Goal: Information Seeking & Learning: Check status

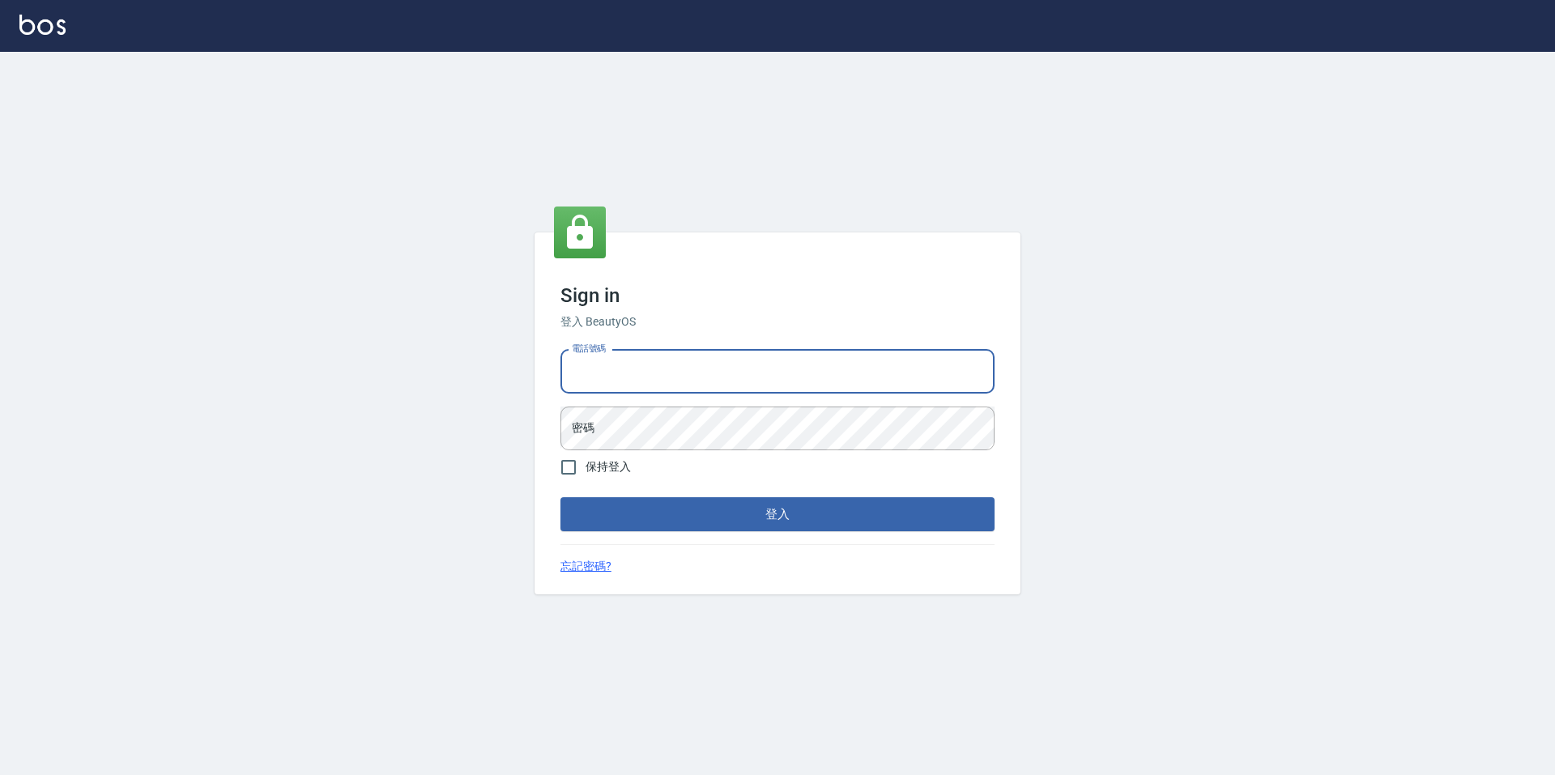
click at [714, 361] on input "電話號碼" at bounding box center [777, 372] width 434 height 44
type input "2281159"
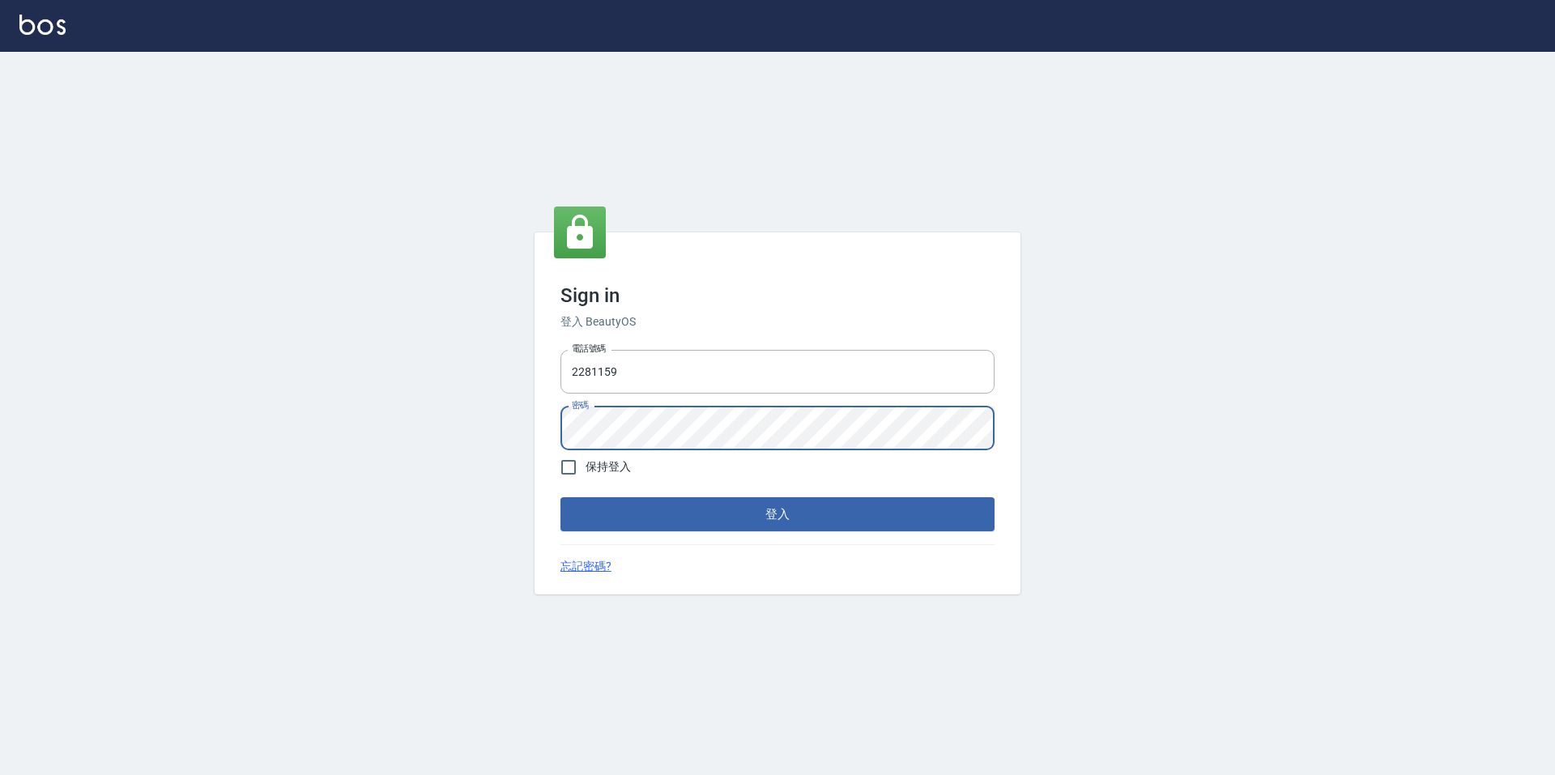
click at [560, 497] on button "登入" at bounding box center [777, 514] width 434 height 34
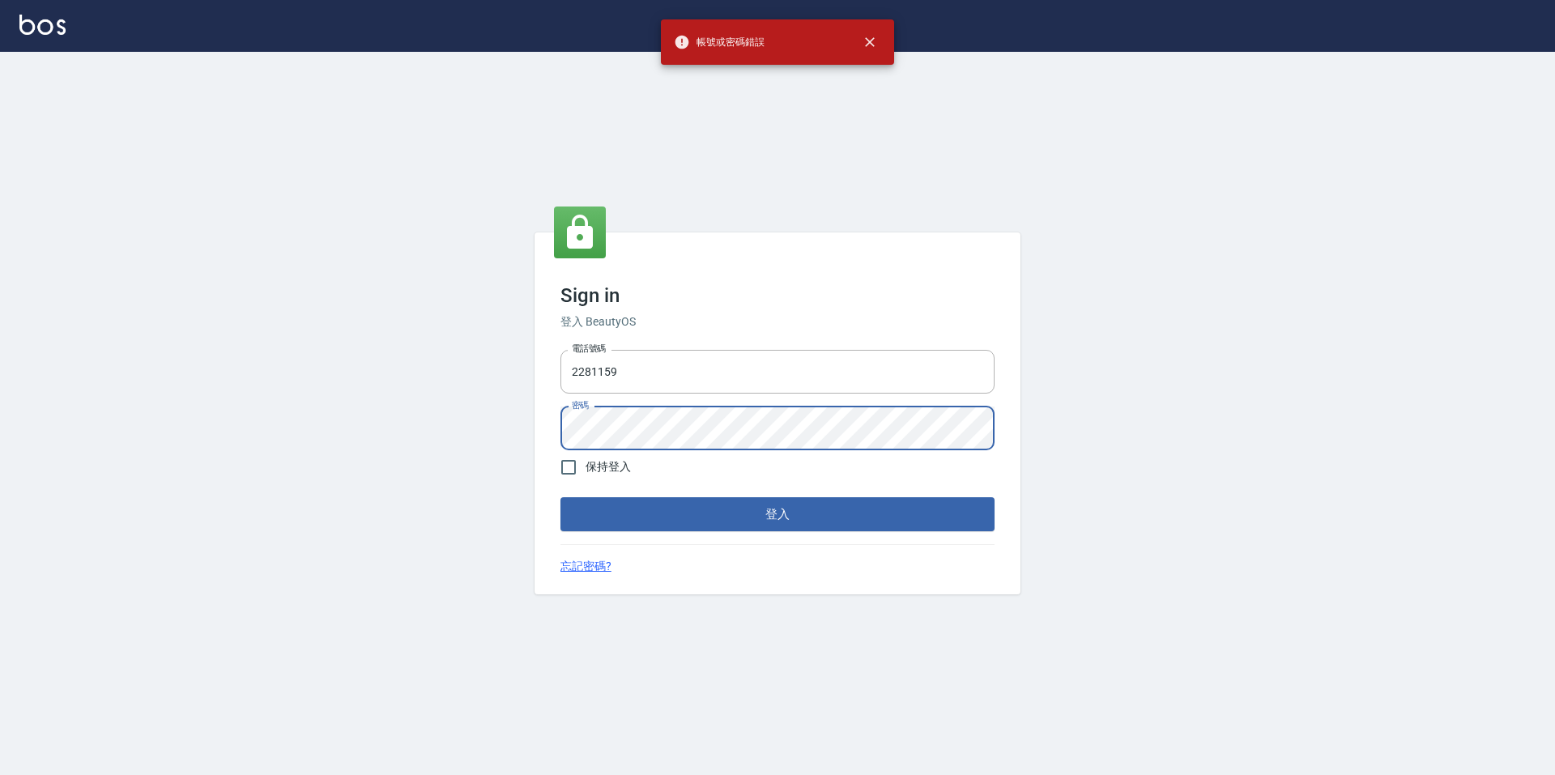
click at [410, 443] on div "Sign in 登入 BeautyOS 電話號碼 [PHONE_NUMBER] 電話號碼 密碼 密碼 保持登入 登入 忘記密碼?" at bounding box center [777, 413] width 1555 height 723
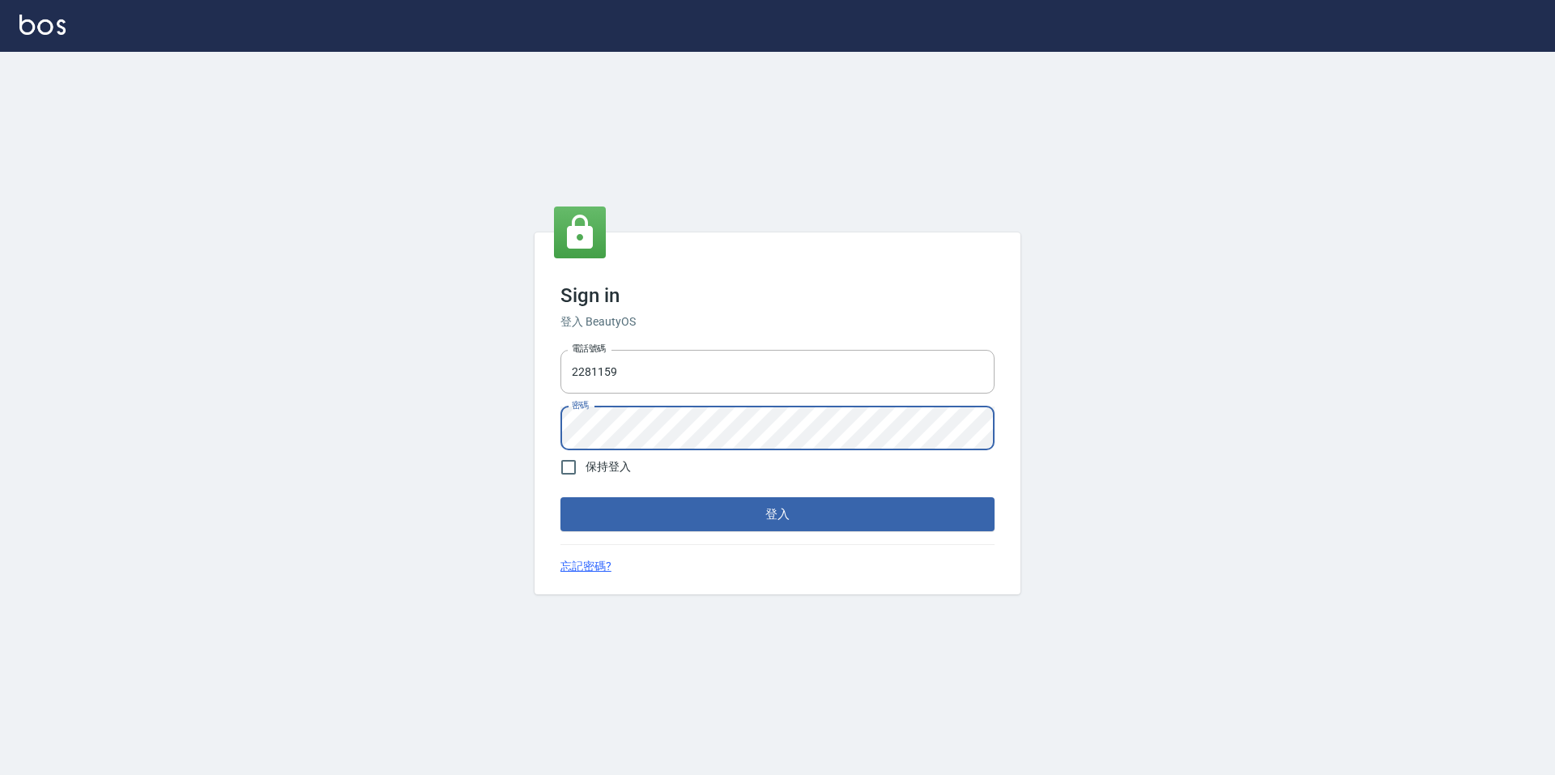
click at [560, 497] on button "登入" at bounding box center [777, 514] width 434 height 34
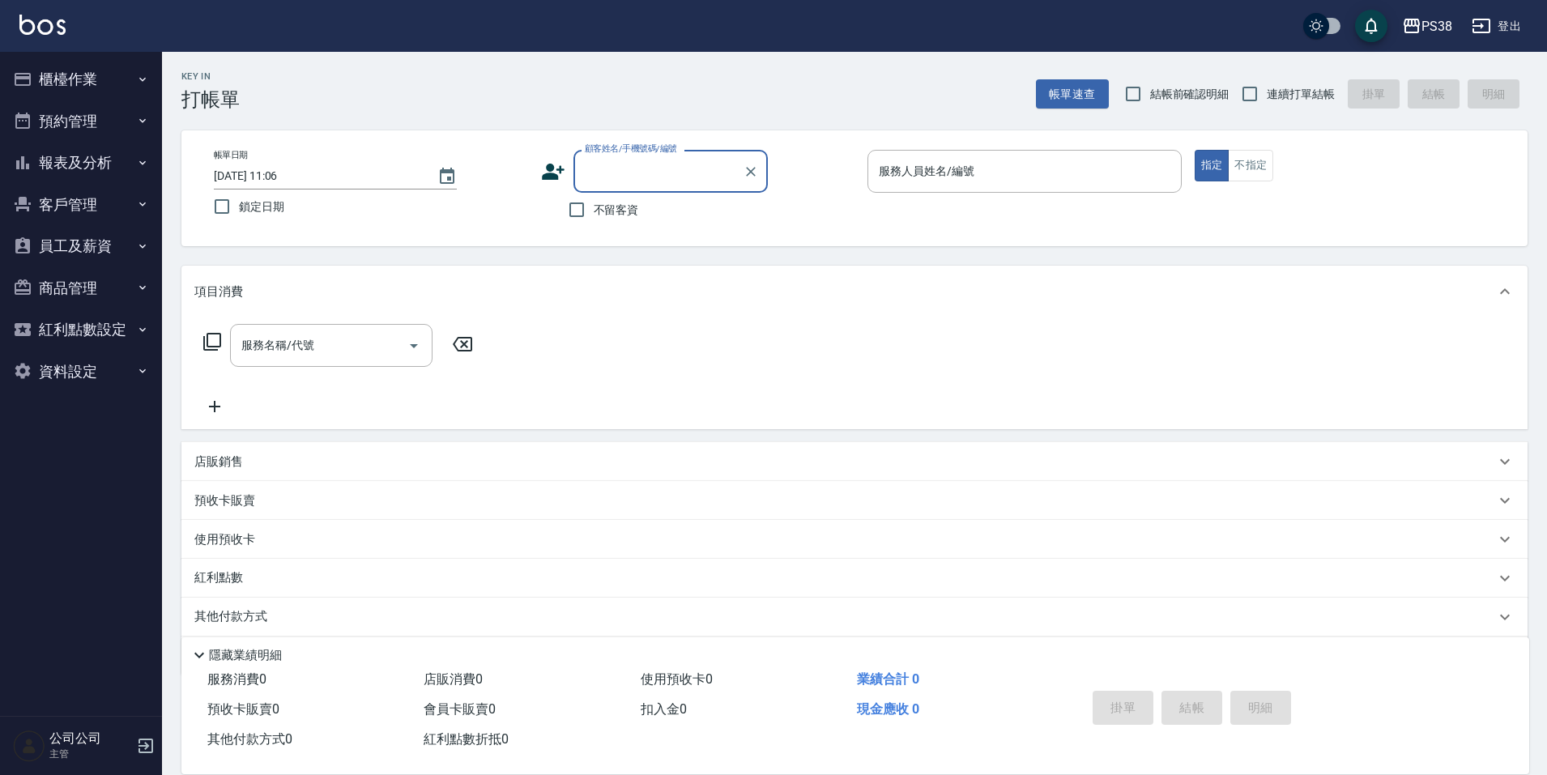
drag, startPoint x: 111, startPoint y: 90, endPoint x: 109, endPoint y: 129, distance: 38.9
click at [111, 102] on ul "櫃檯作業 打帳單 帳單列表 掛單列表 座位開單 營業儀表板 現金收支登錄 高階收支登錄 材料自購登錄 每日結帳 排班表 現場電腦打卡 預約管理 預約管理 單日…" at bounding box center [80, 225] width 149 height 347
click at [107, 119] on button "預約管理" at bounding box center [80, 121] width 149 height 42
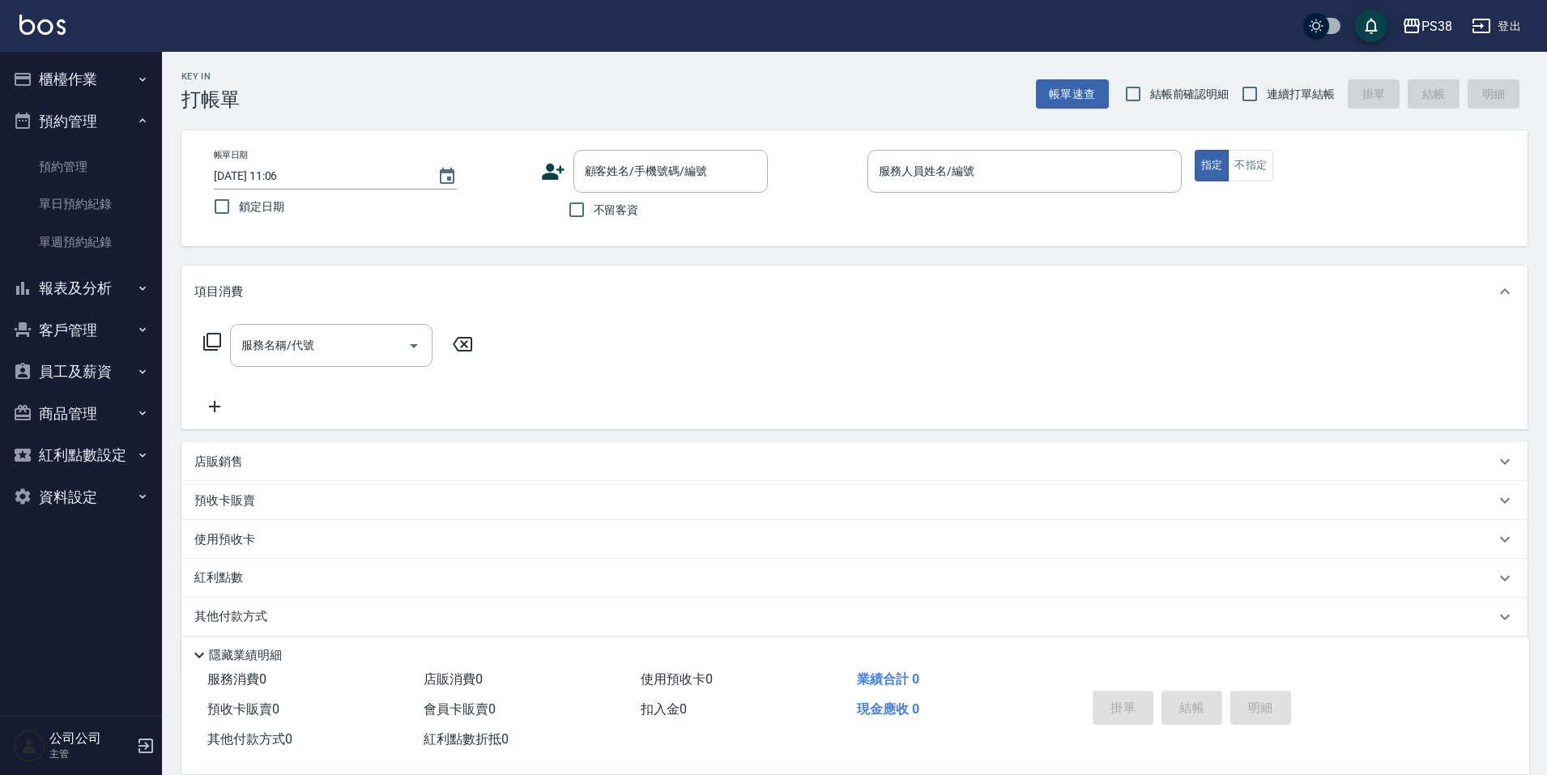
click at [107, 115] on button "預約管理" at bounding box center [80, 121] width 149 height 42
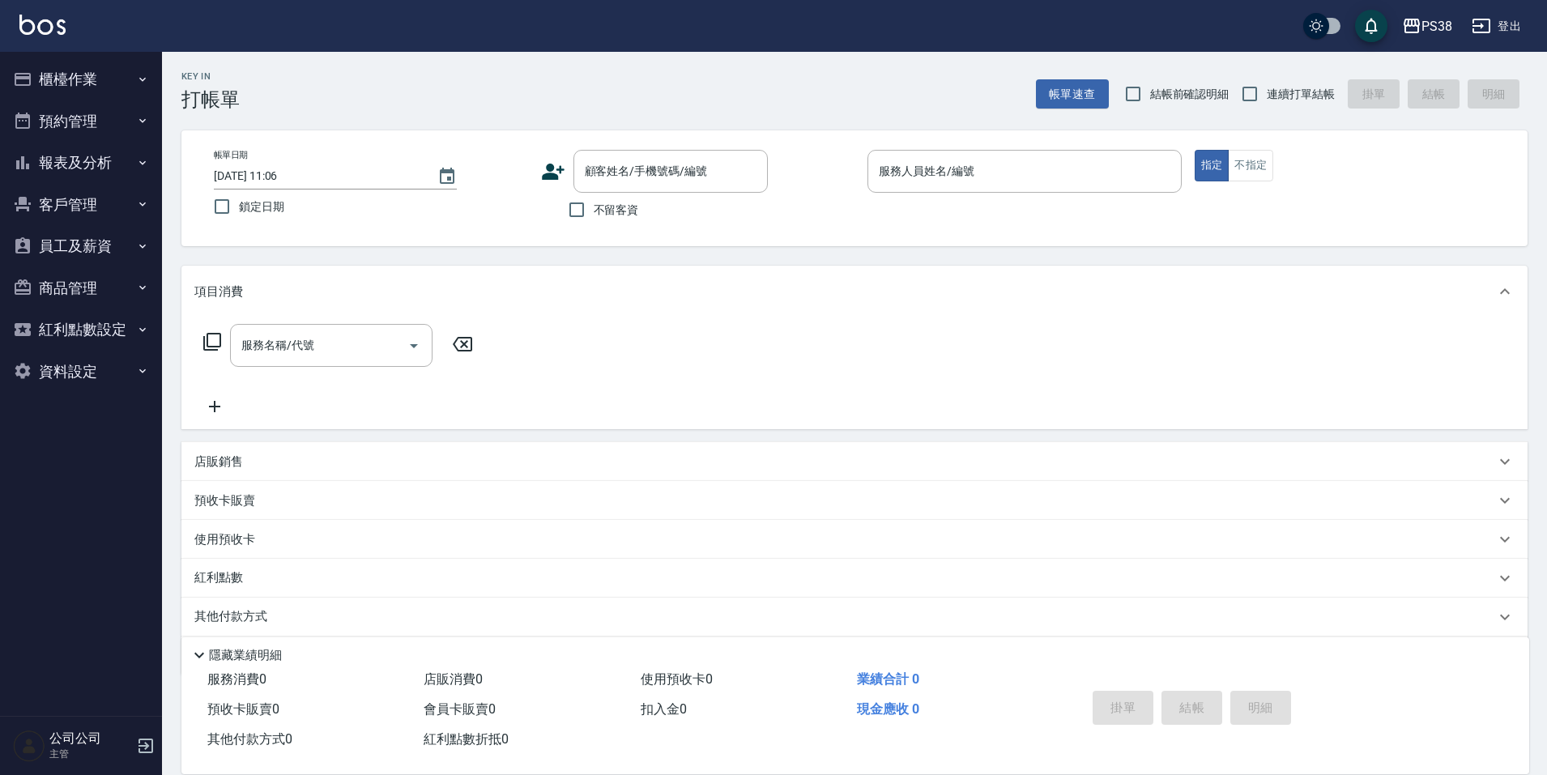
click at [107, 124] on button "預約管理" at bounding box center [80, 121] width 149 height 42
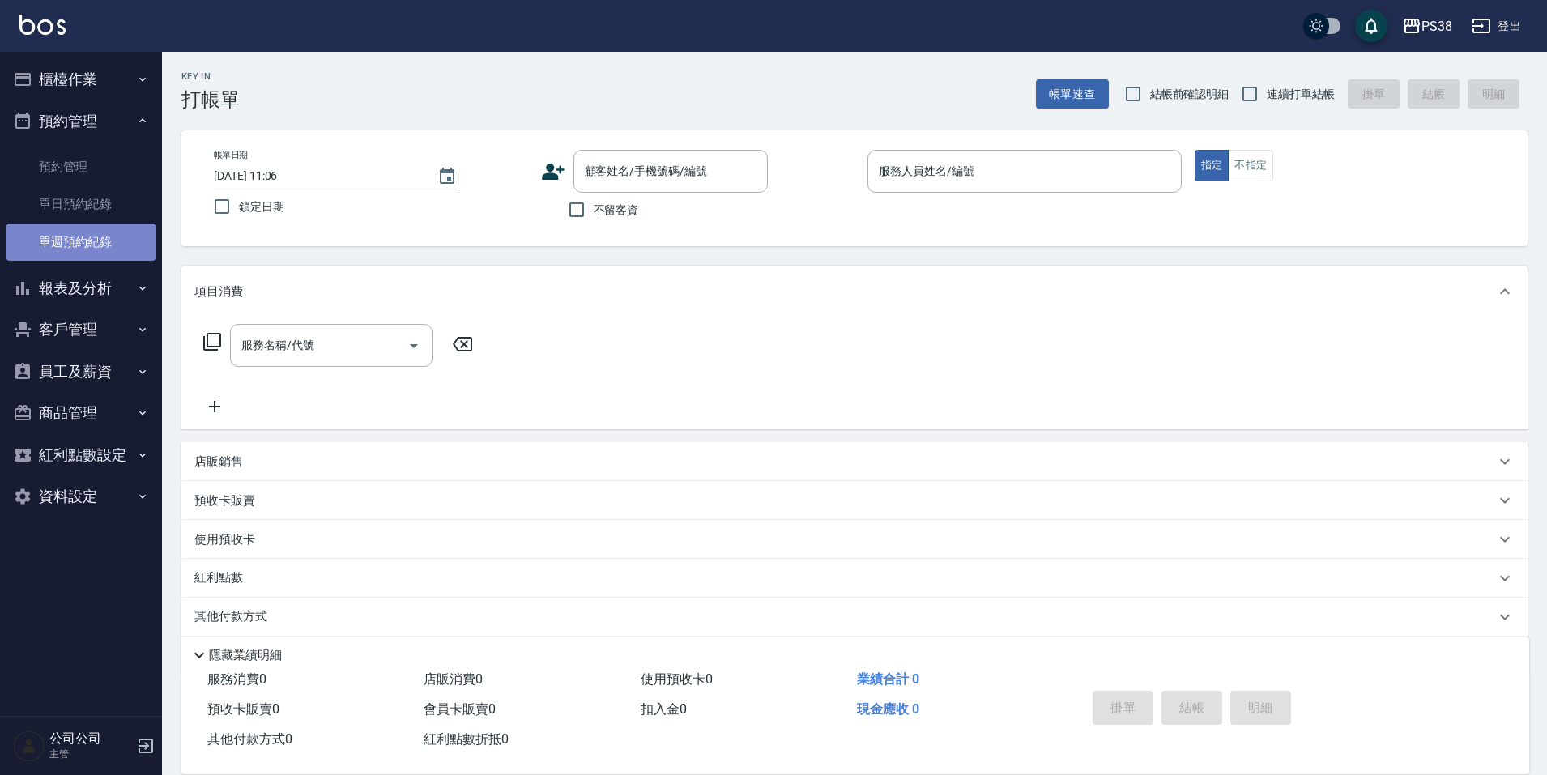
click at [90, 232] on link "單週預約紀錄" at bounding box center [80, 242] width 149 height 37
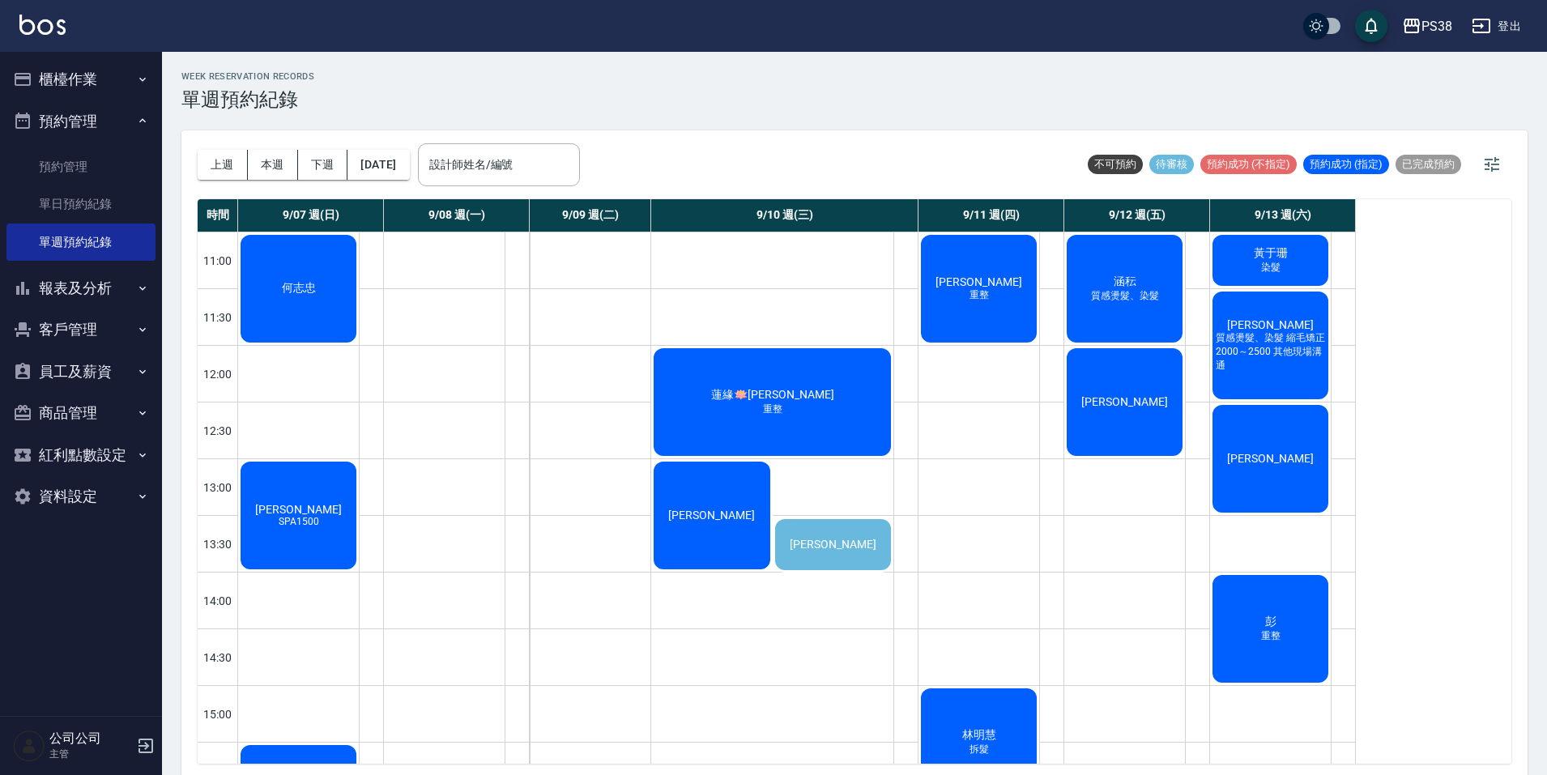
click at [828, 556] on div "鄭詠心" at bounding box center [833, 545] width 121 height 56
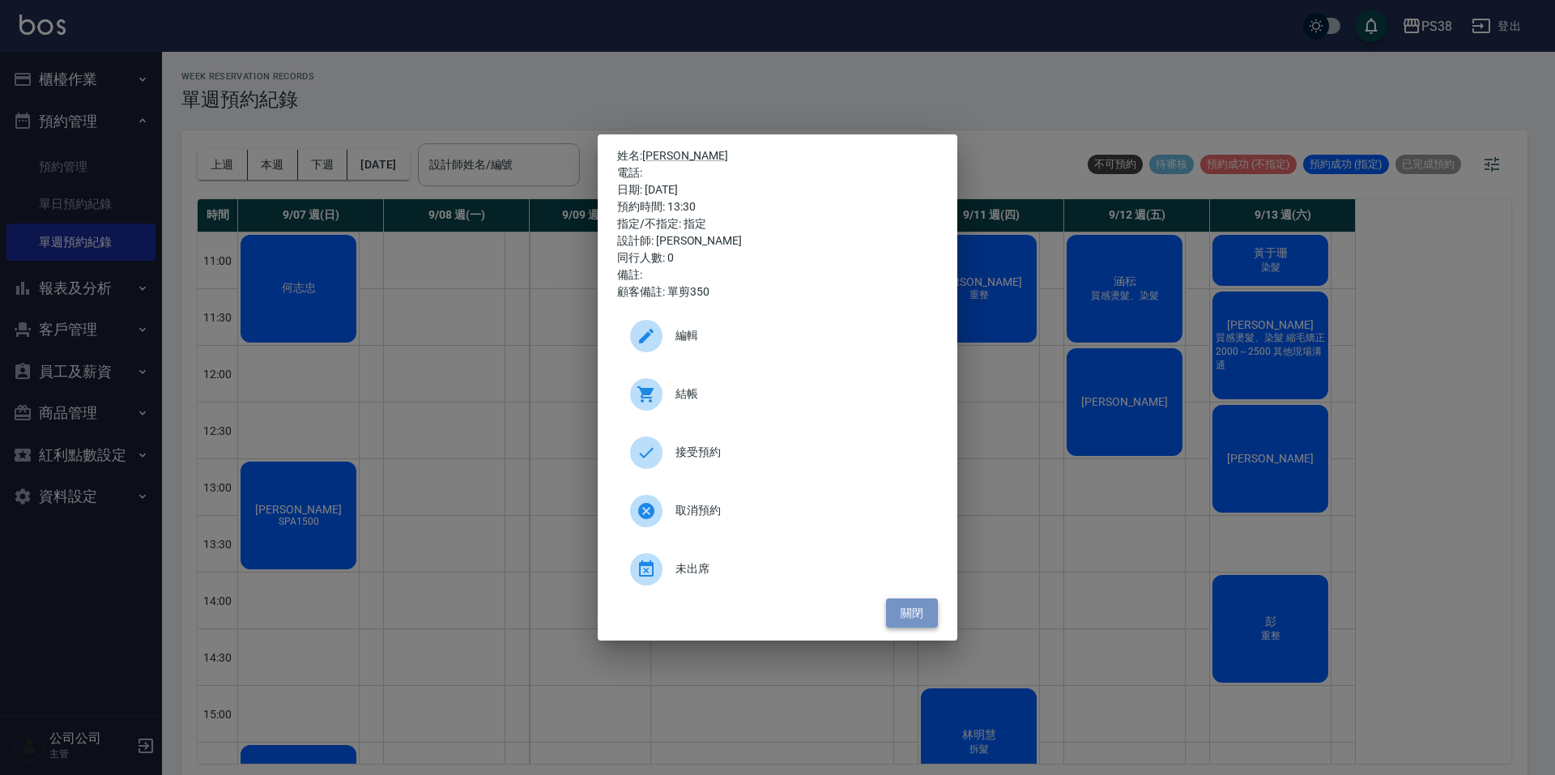
click at [922, 616] on button "關閉" at bounding box center [912, 613] width 52 height 30
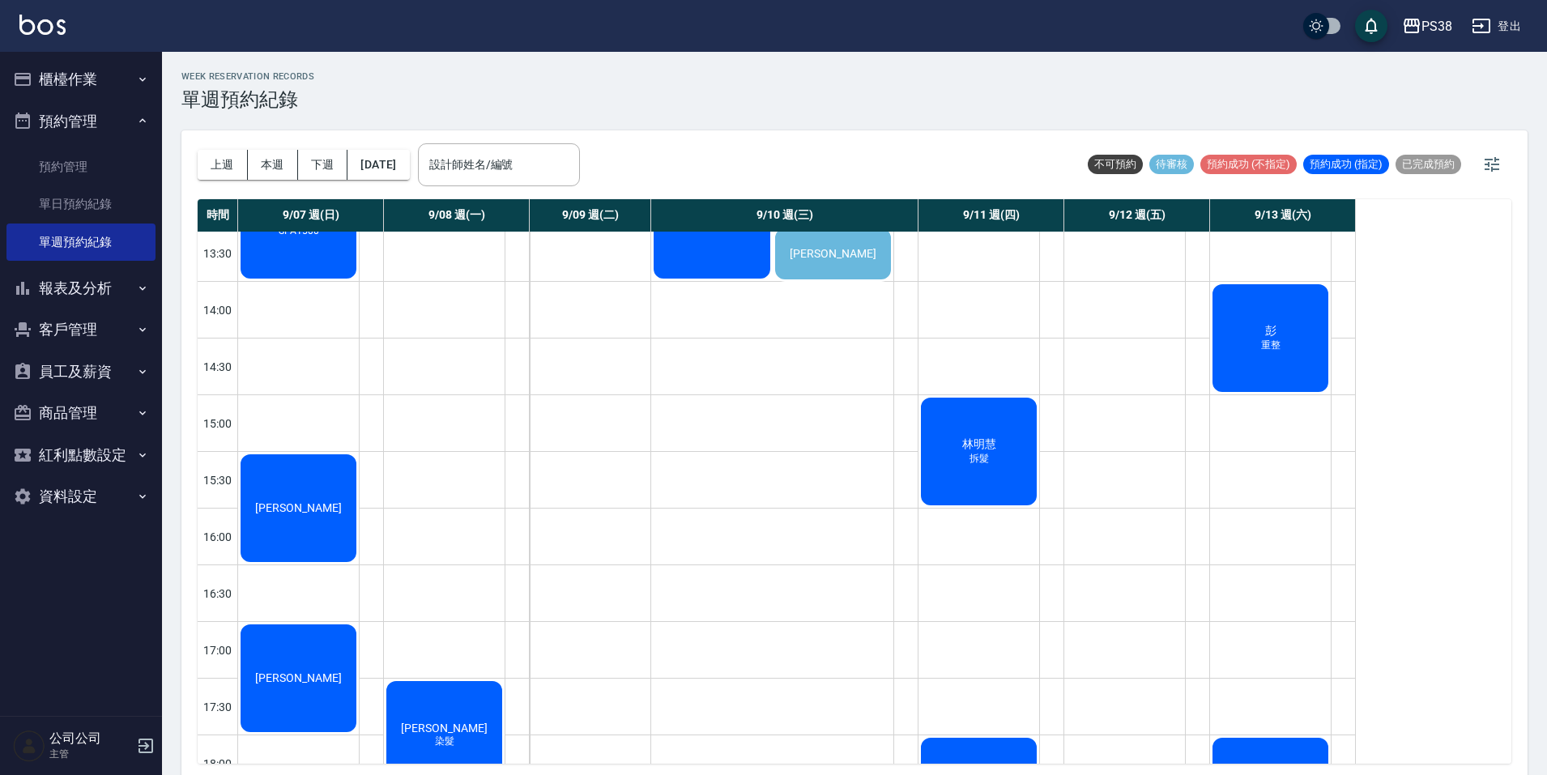
scroll to position [48, 0]
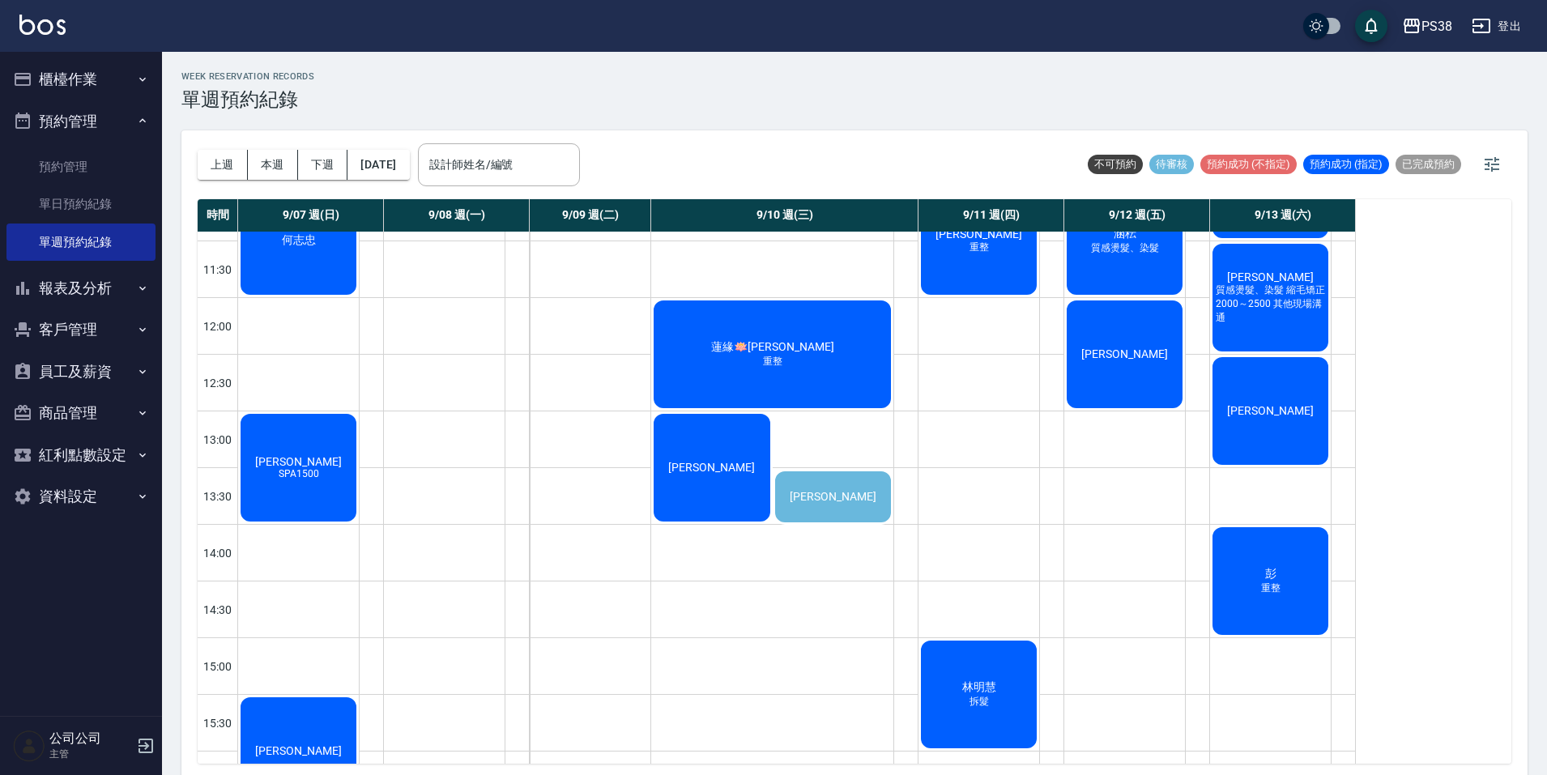
click at [721, 468] on span "周子剛" at bounding box center [711, 467] width 93 height 13
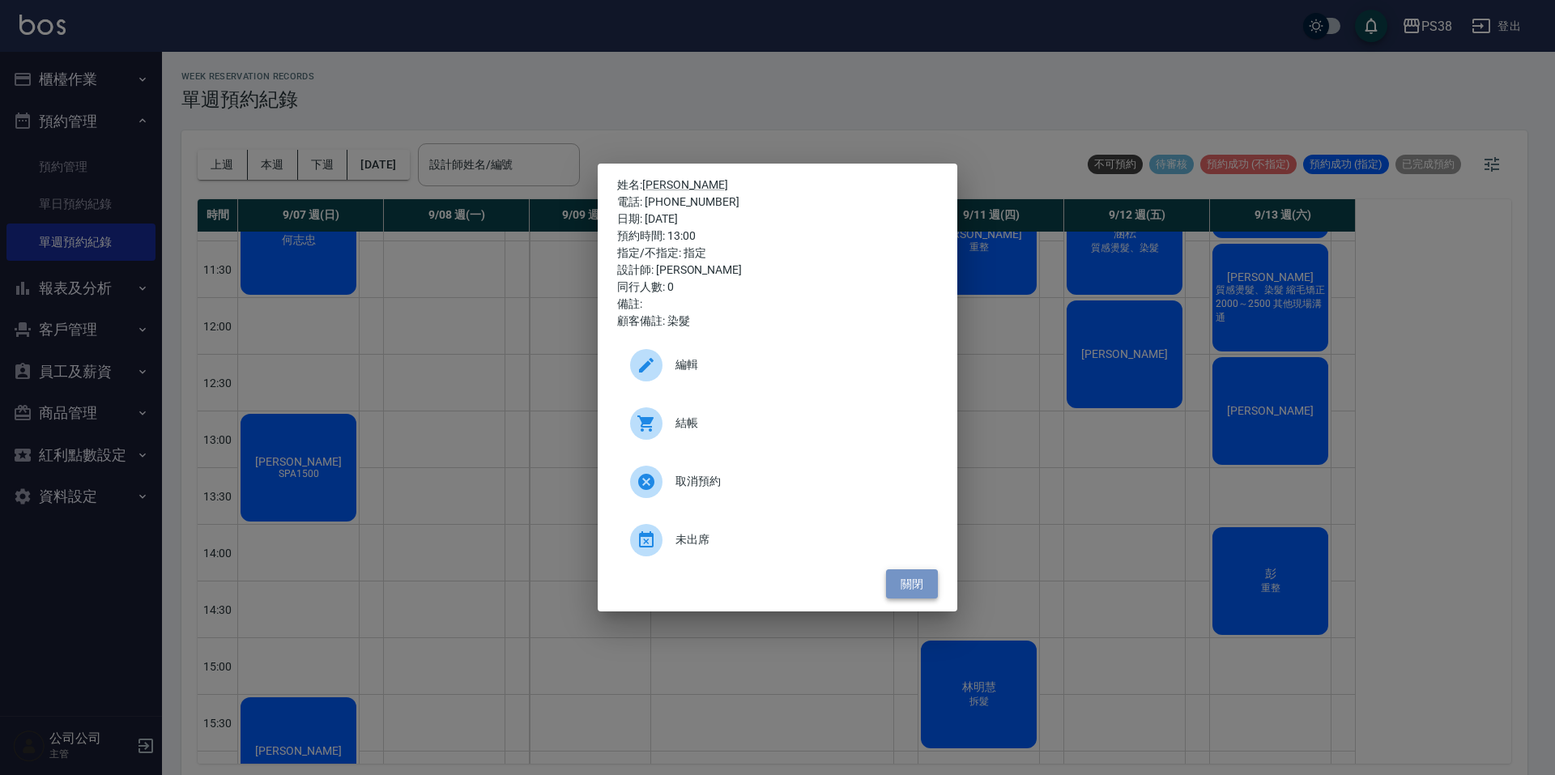
click at [911, 582] on button "關閉" at bounding box center [912, 584] width 52 height 30
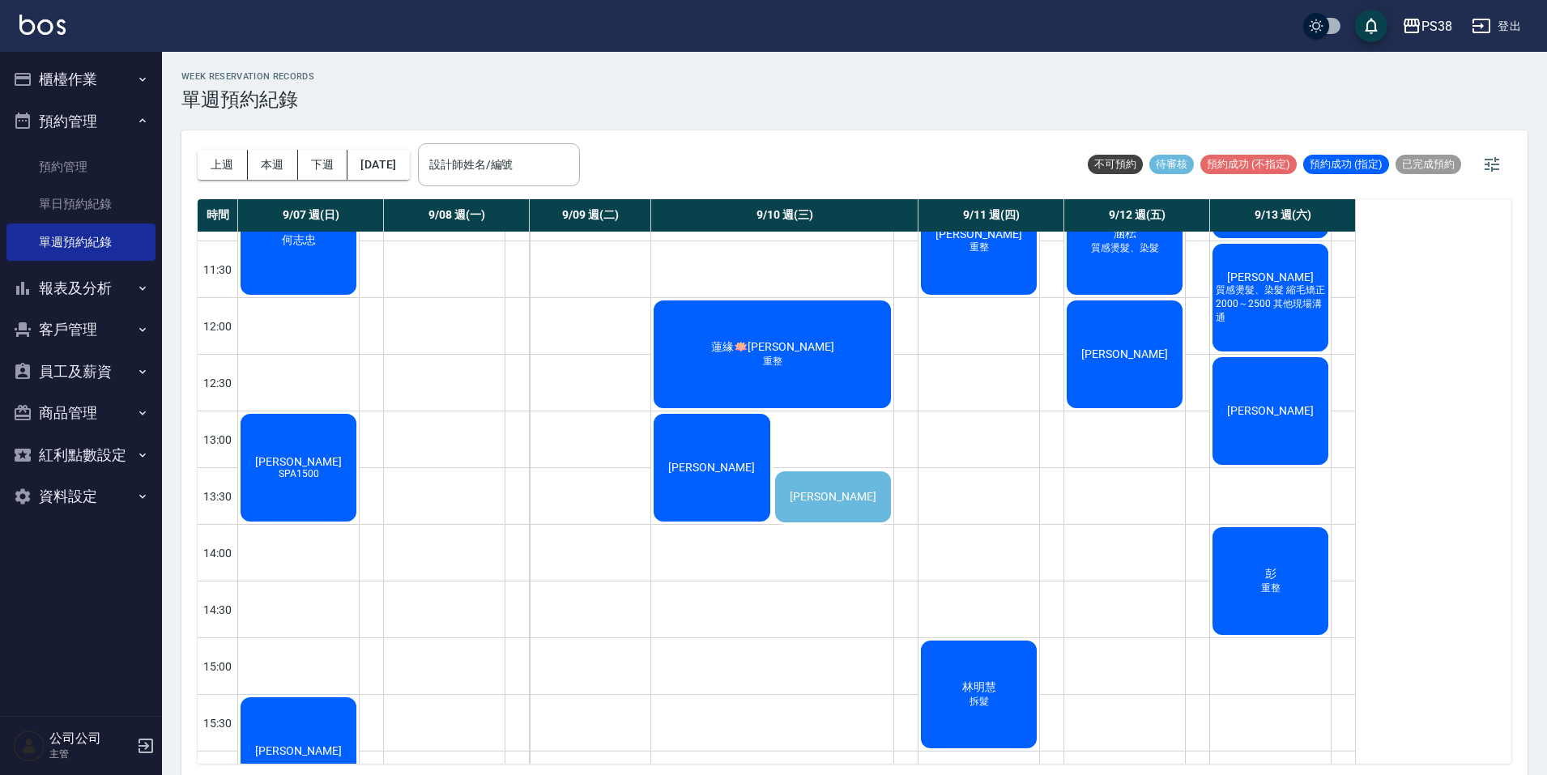
scroll to position [0, 0]
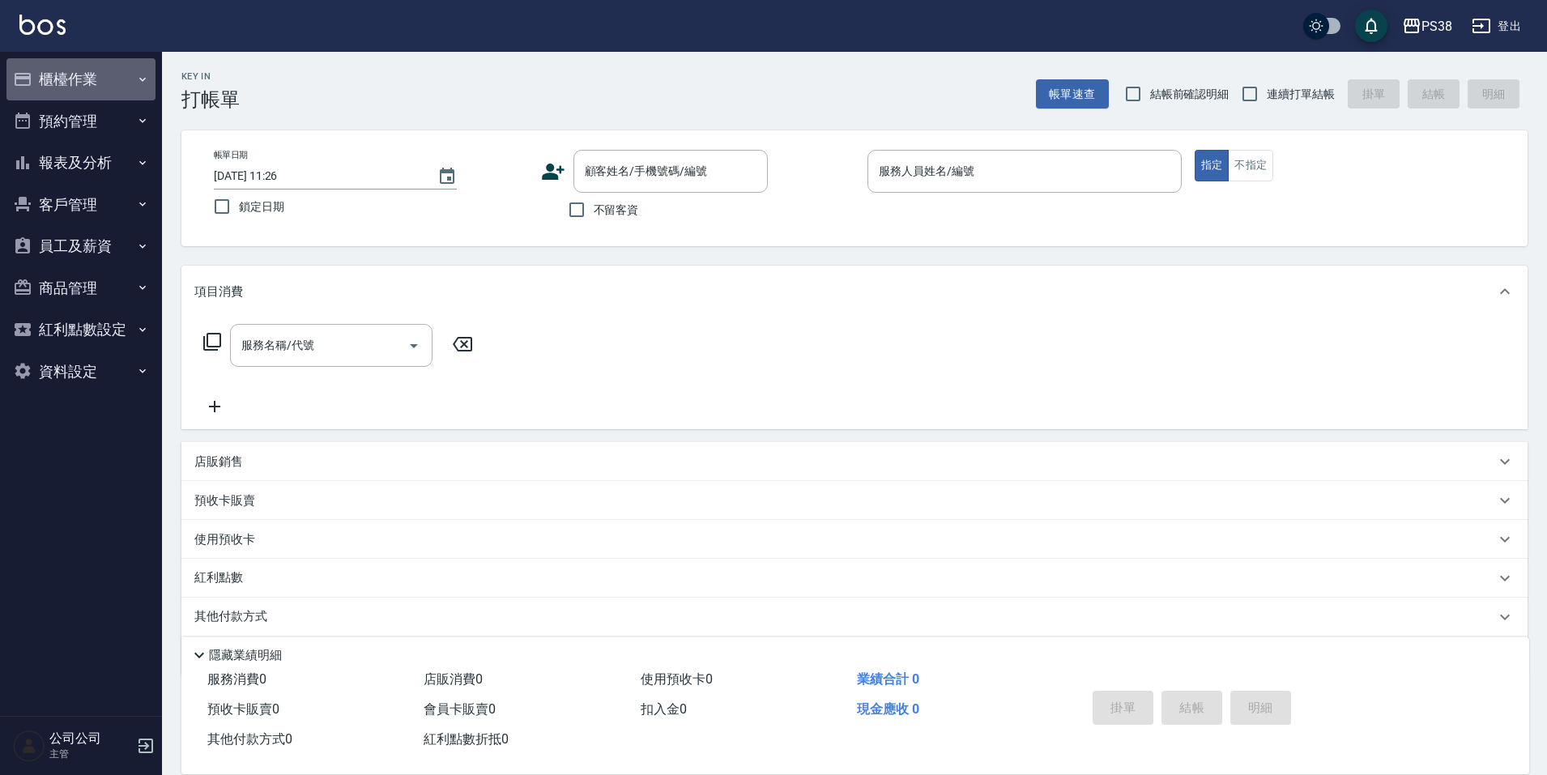
click at [109, 86] on button "櫃檯作業" at bounding box center [80, 79] width 149 height 42
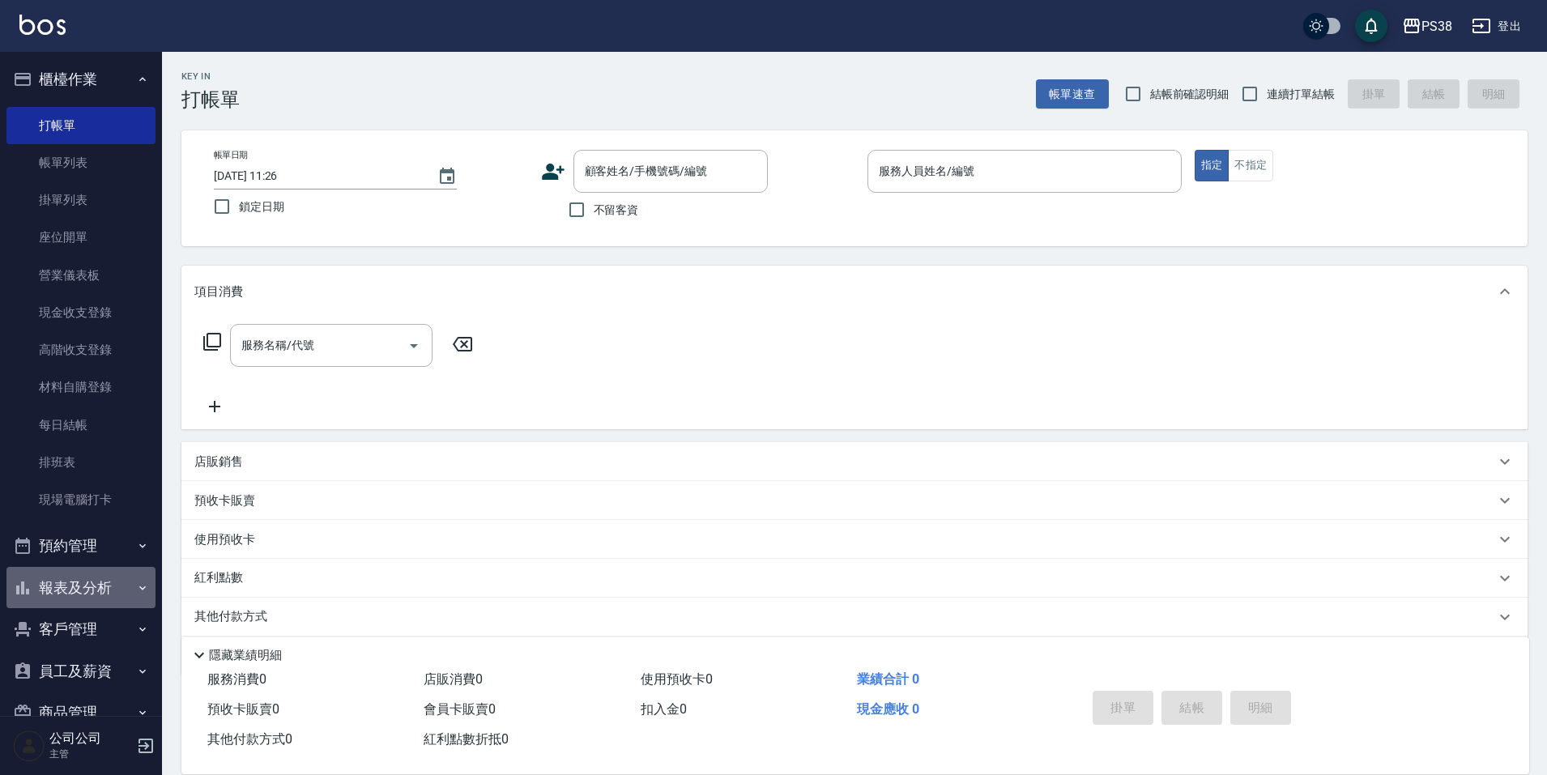
click at [91, 582] on button "報表及分析" at bounding box center [80, 588] width 149 height 42
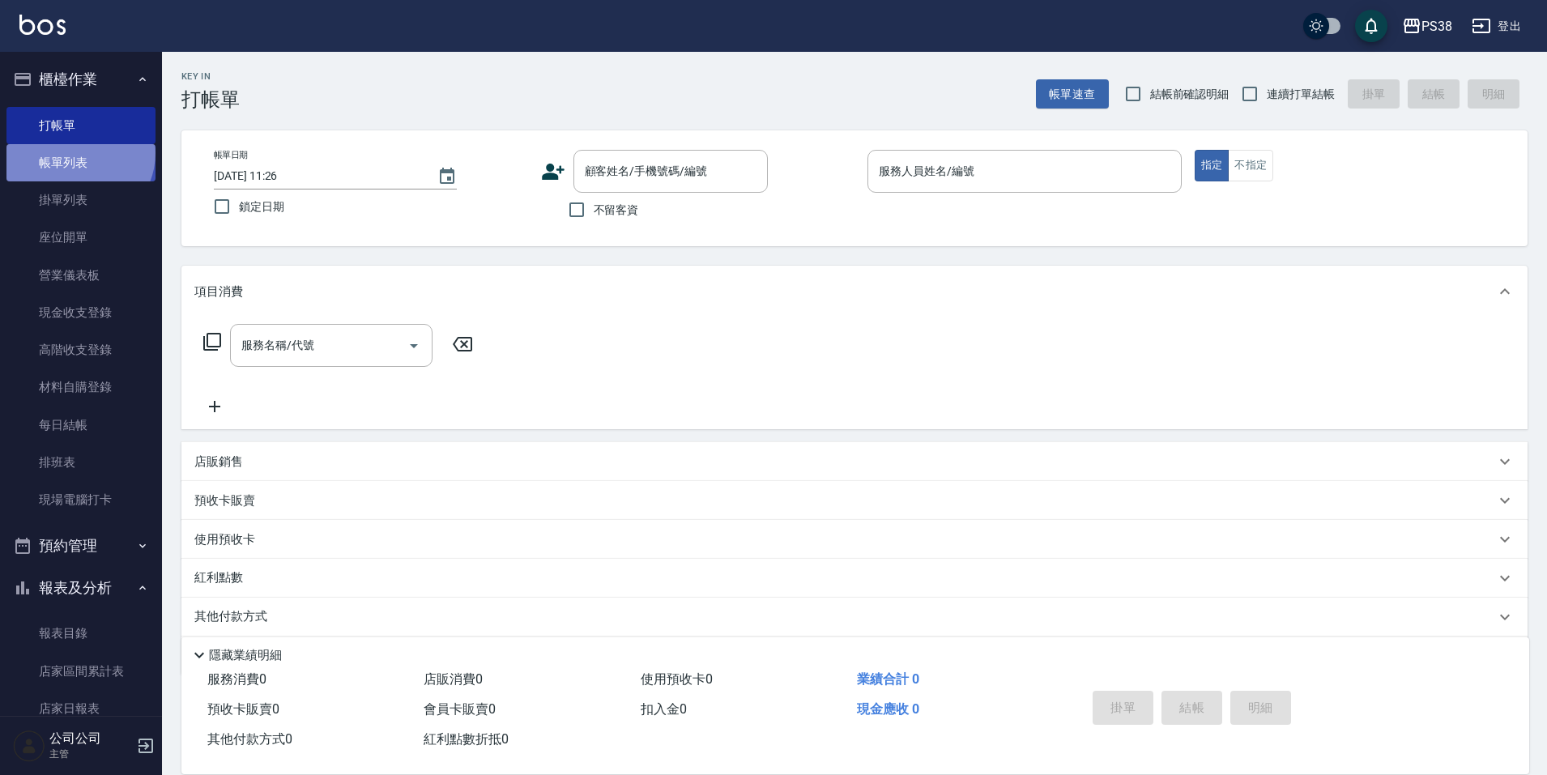
click at [78, 153] on link "帳單列表" at bounding box center [80, 162] width 149 height 37
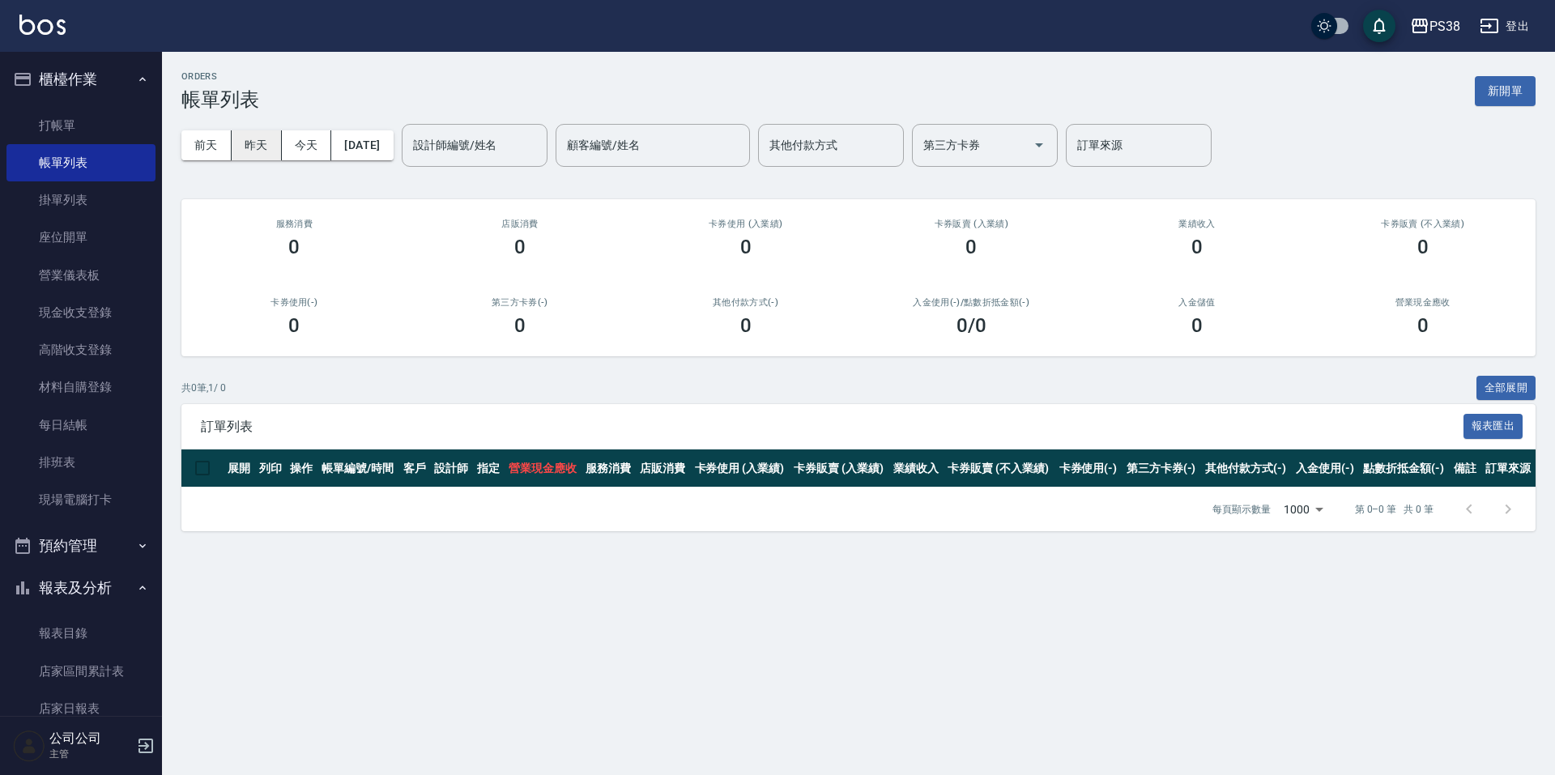
click at [249, 140] on button "昨天" at bounding box center [257, 145] width 50 height 30
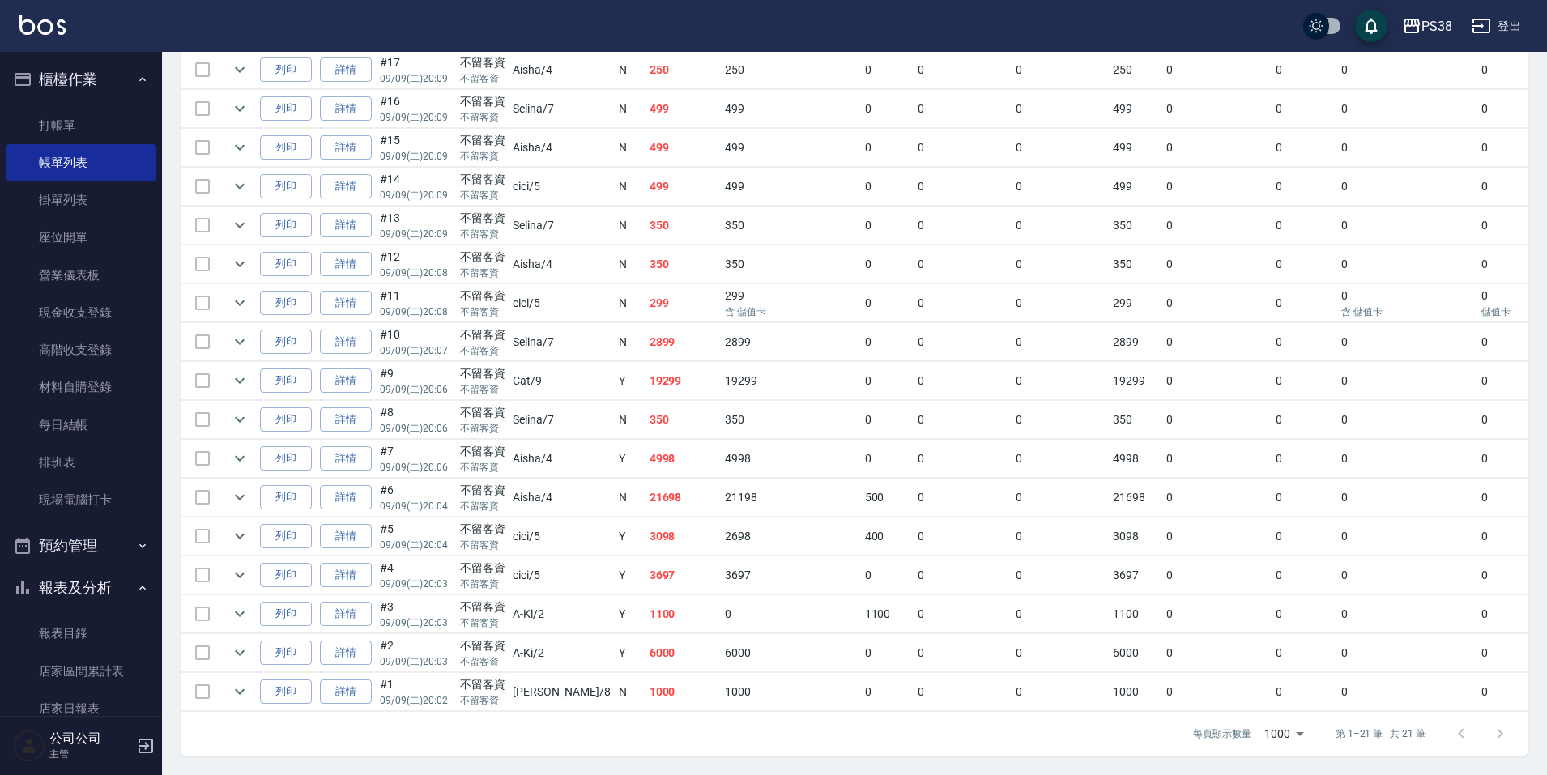
scroll to position [523, 0]
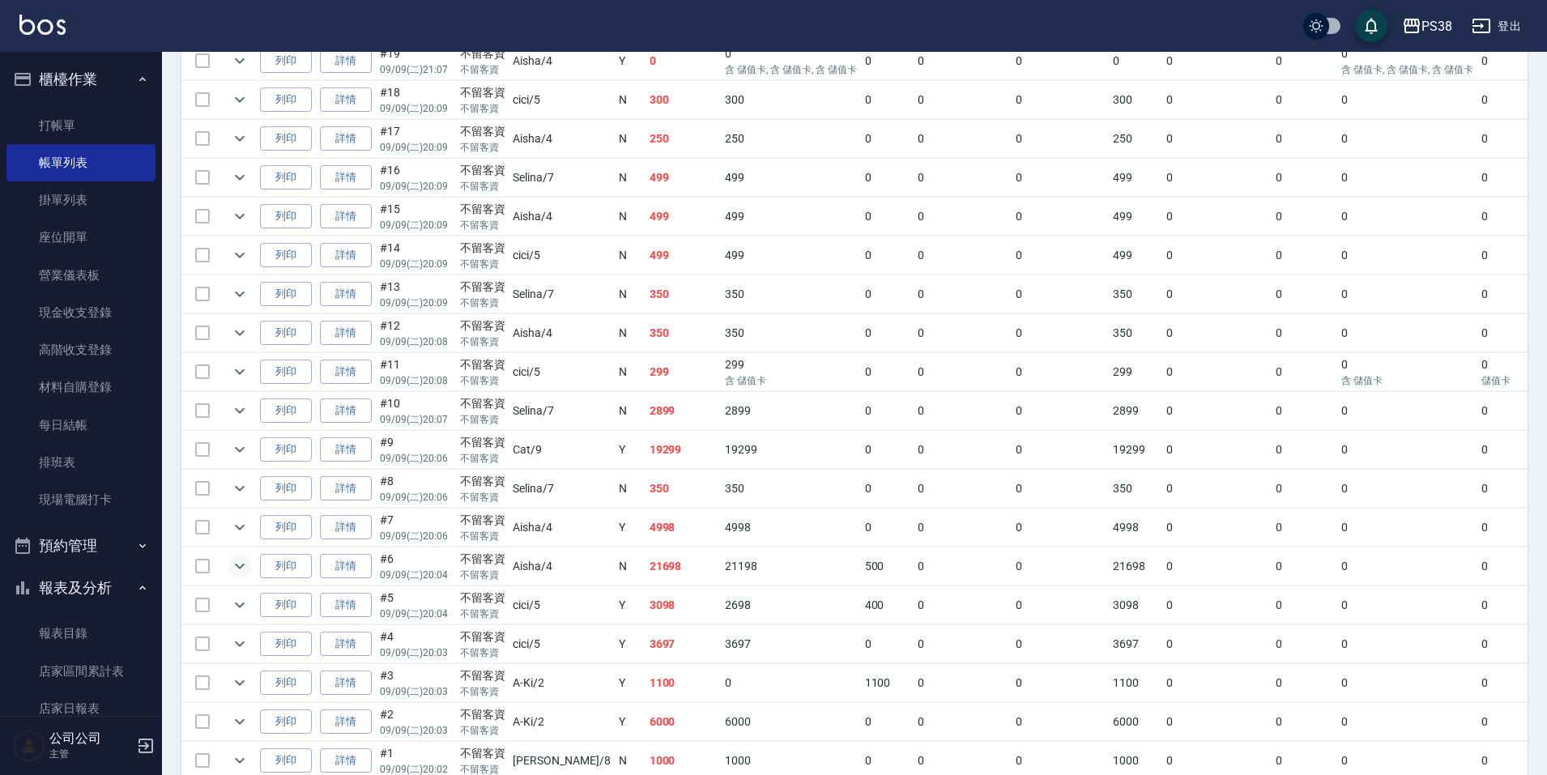
click at [230, 572] on icon "expand row" at bounding box center [239, 565] width 19 height 19
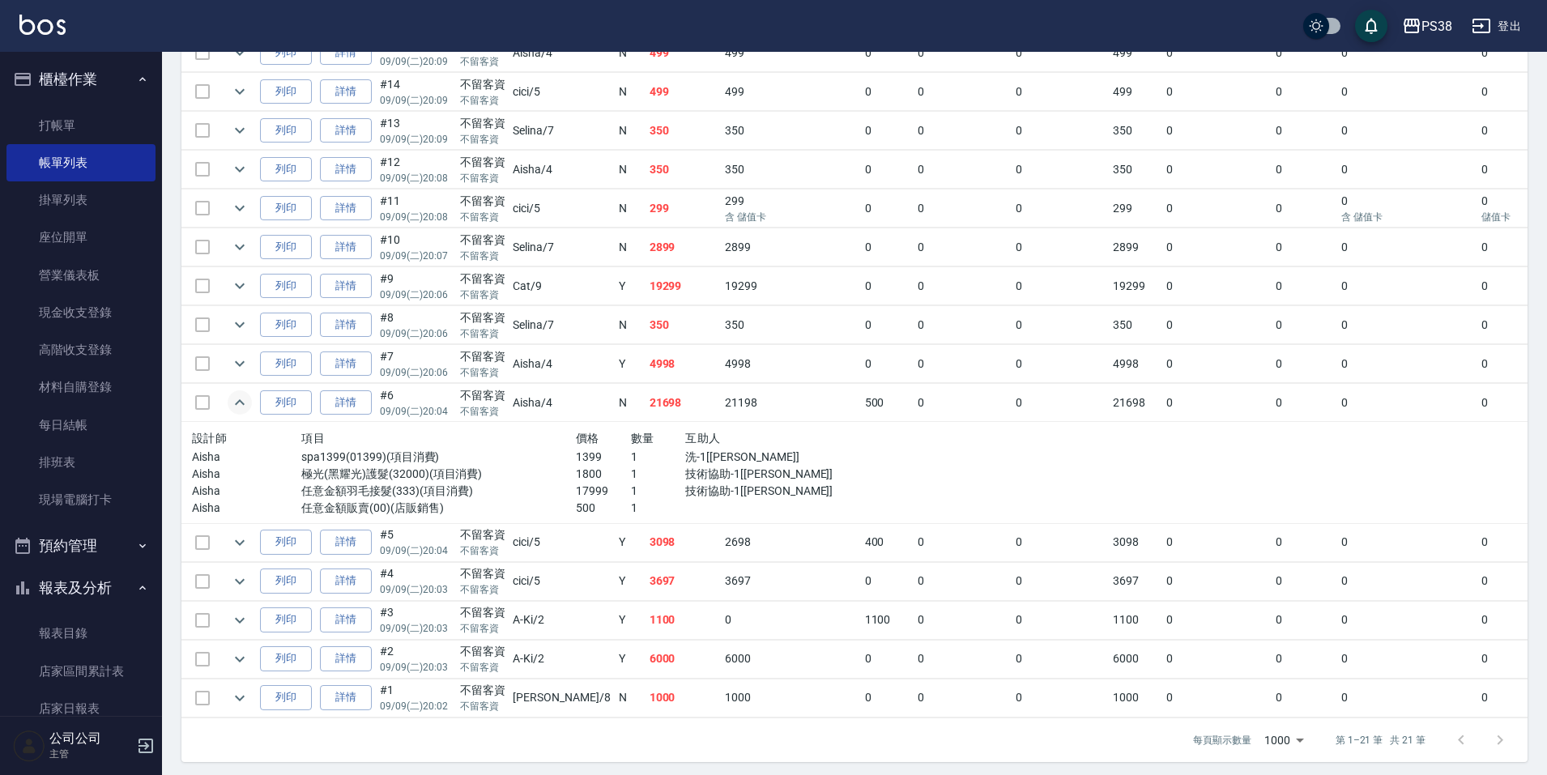
scroll to position [705, 0]
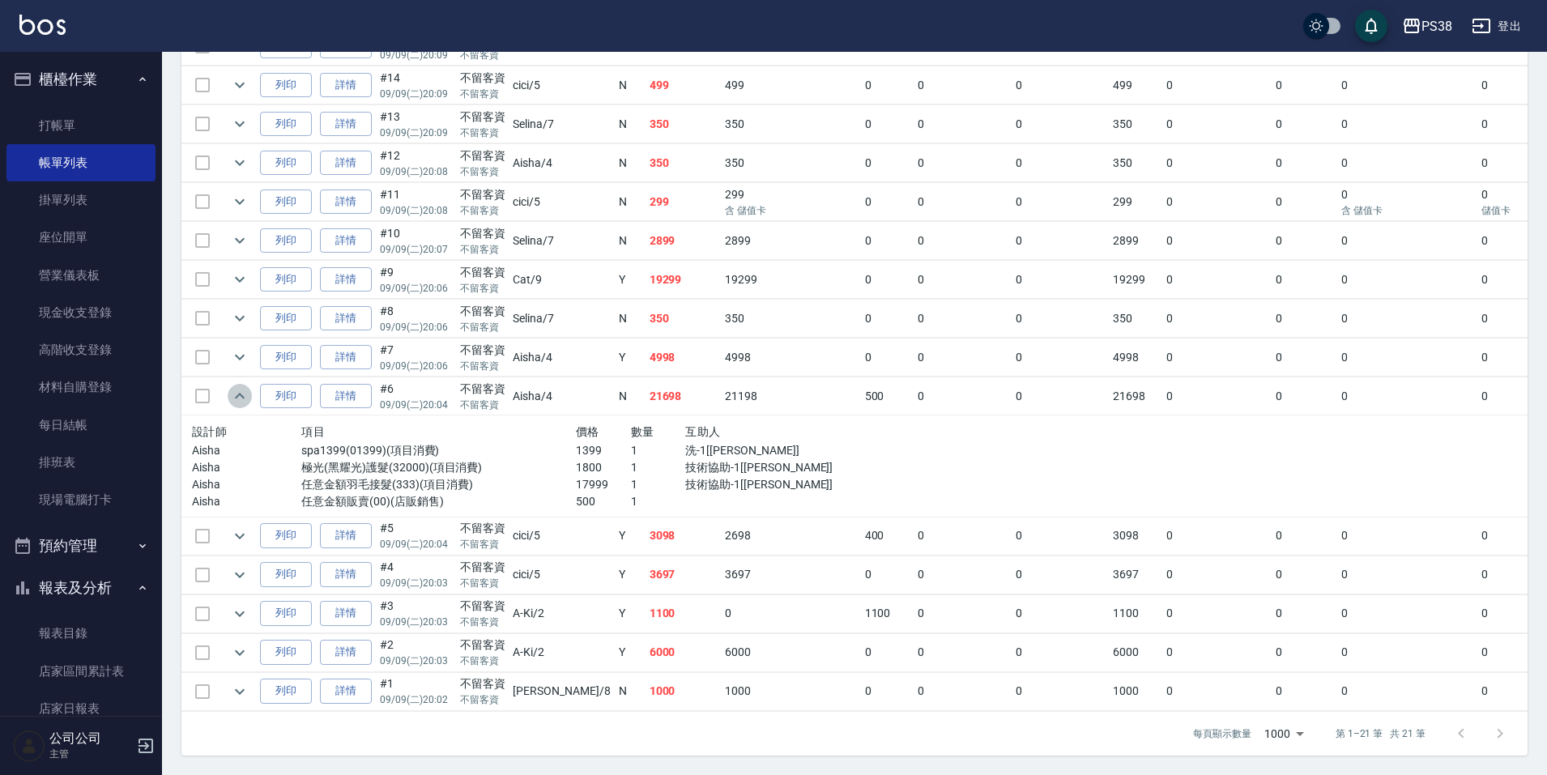
click at [234, 386] on icon "expand row" at bounding box center [239, 395] width 19 height 19
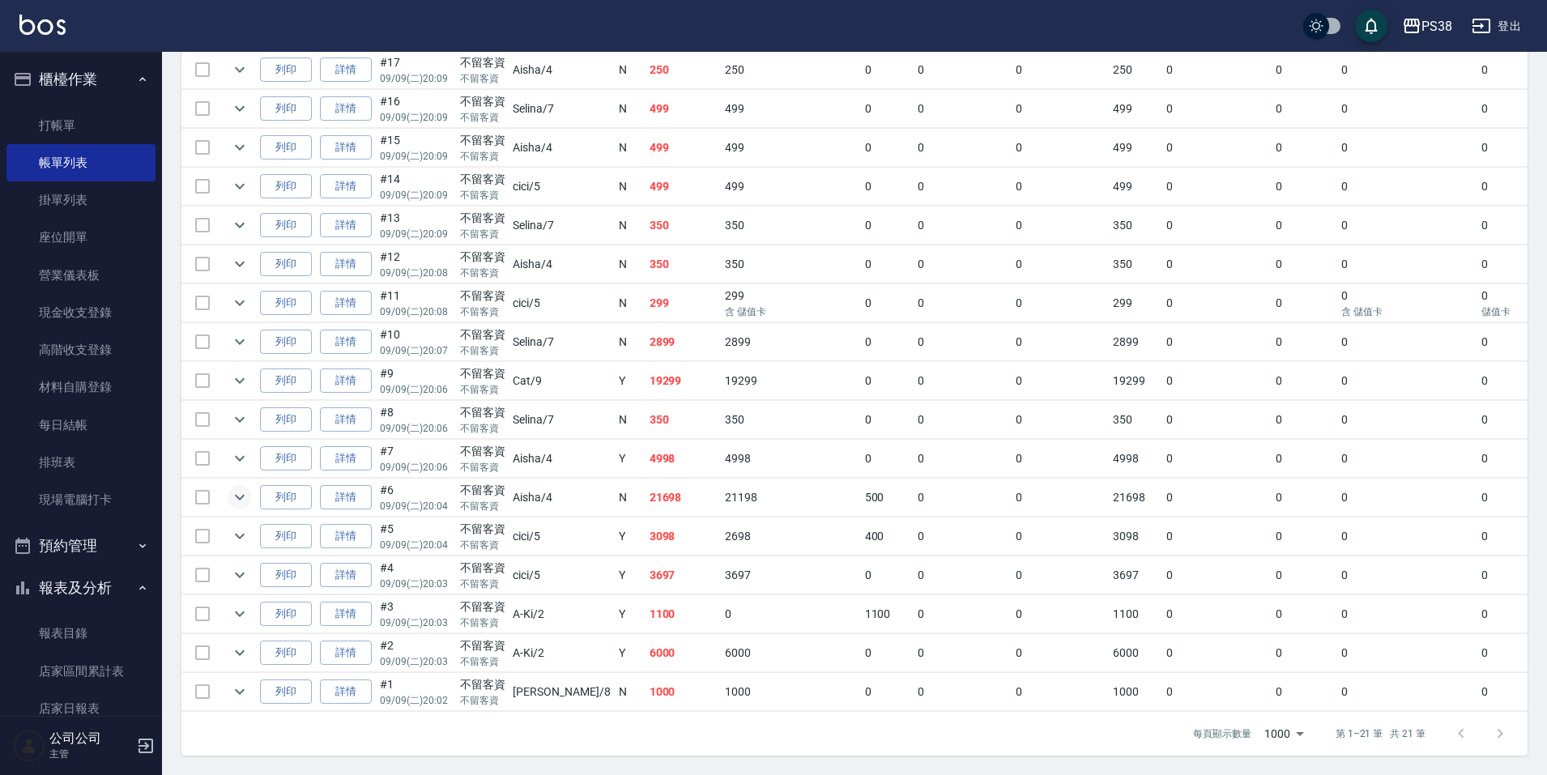
scroll to position [604, 0]
click at [238, 492] on icon "expand row" at bounding box center [239, 497] width 19 height 19
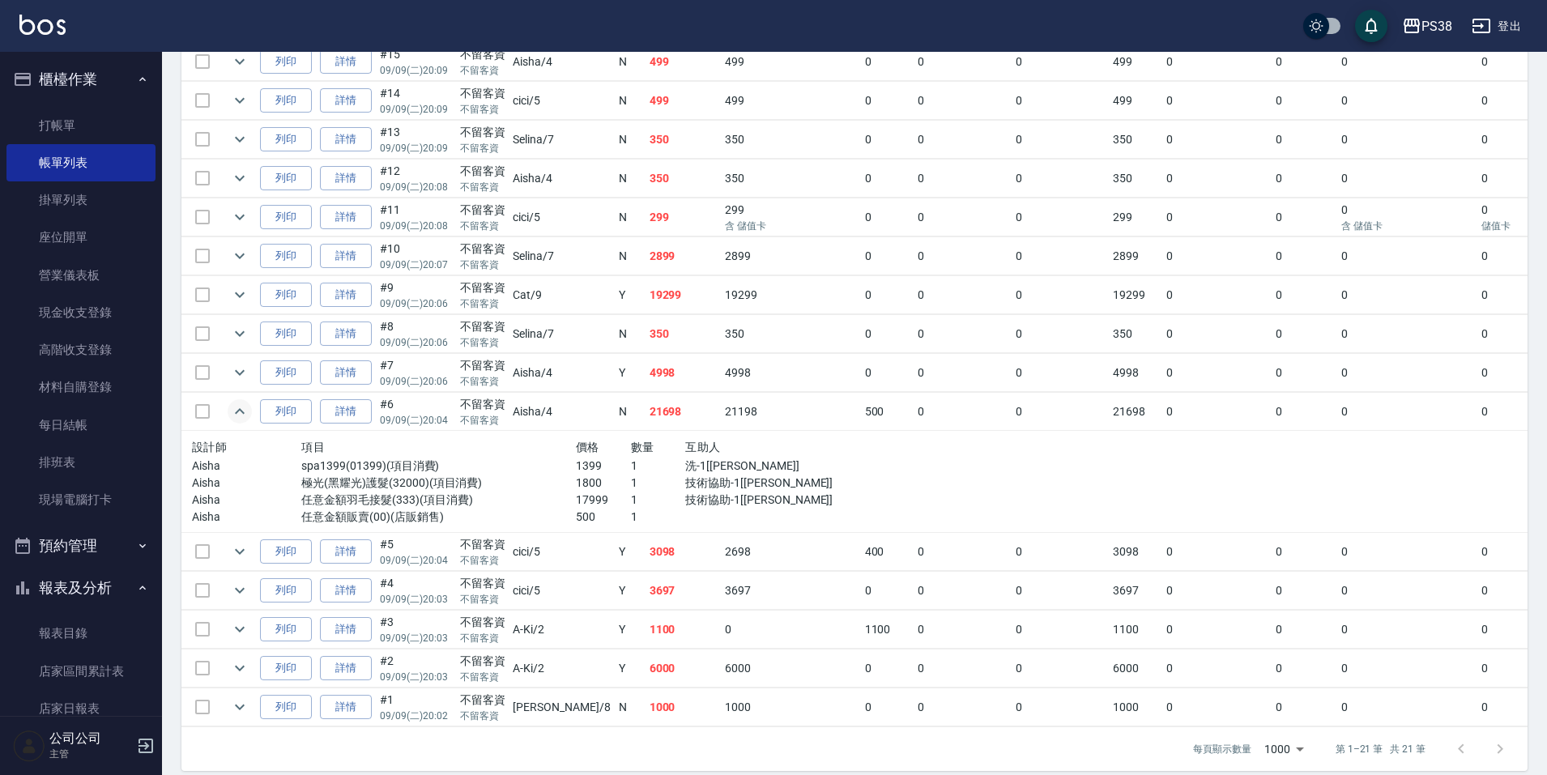
scroll to position [705, 0]
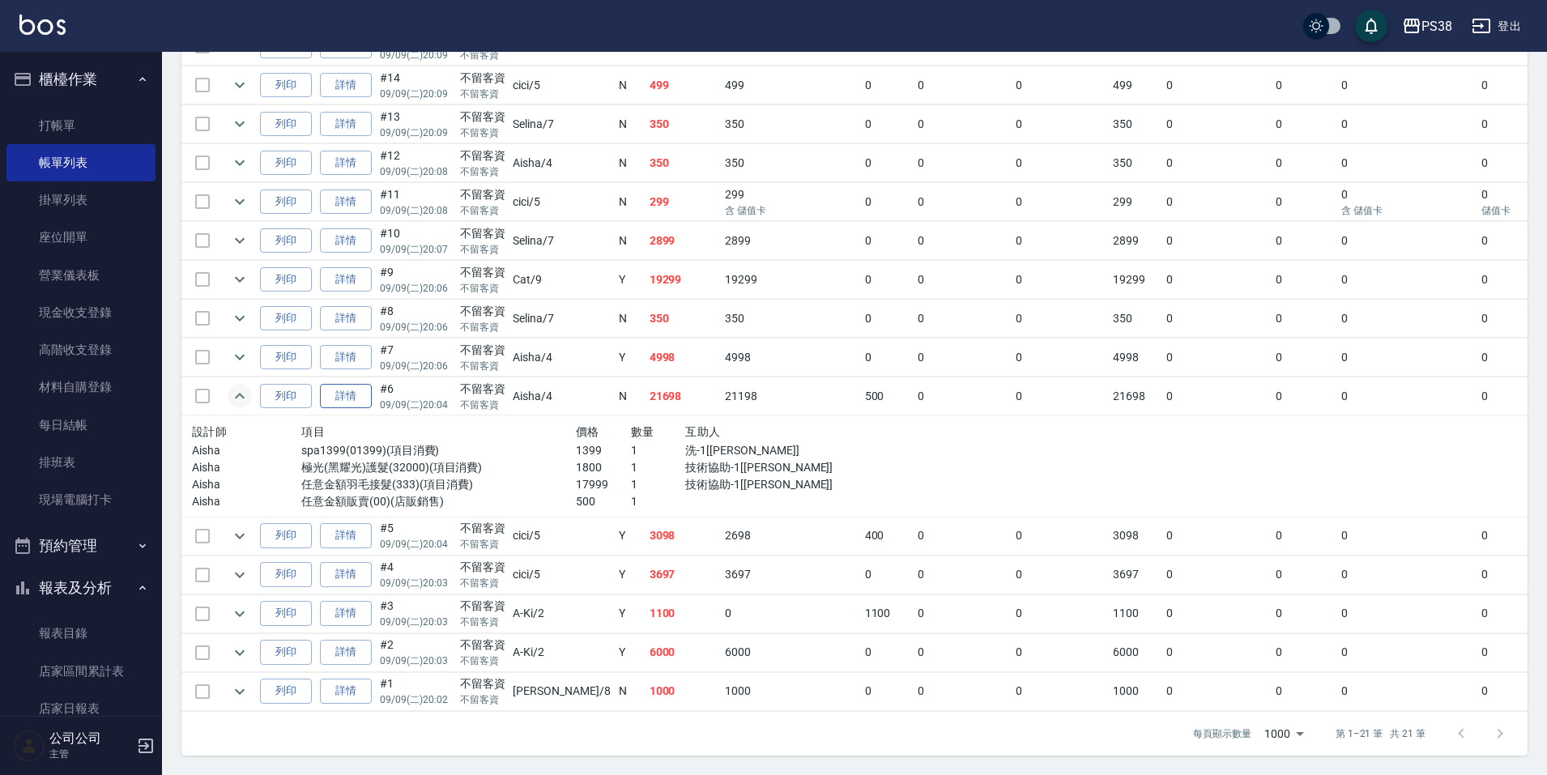
click at [347, 386] on link "詳情" at bounding box center [346, 396] width 52 height 25
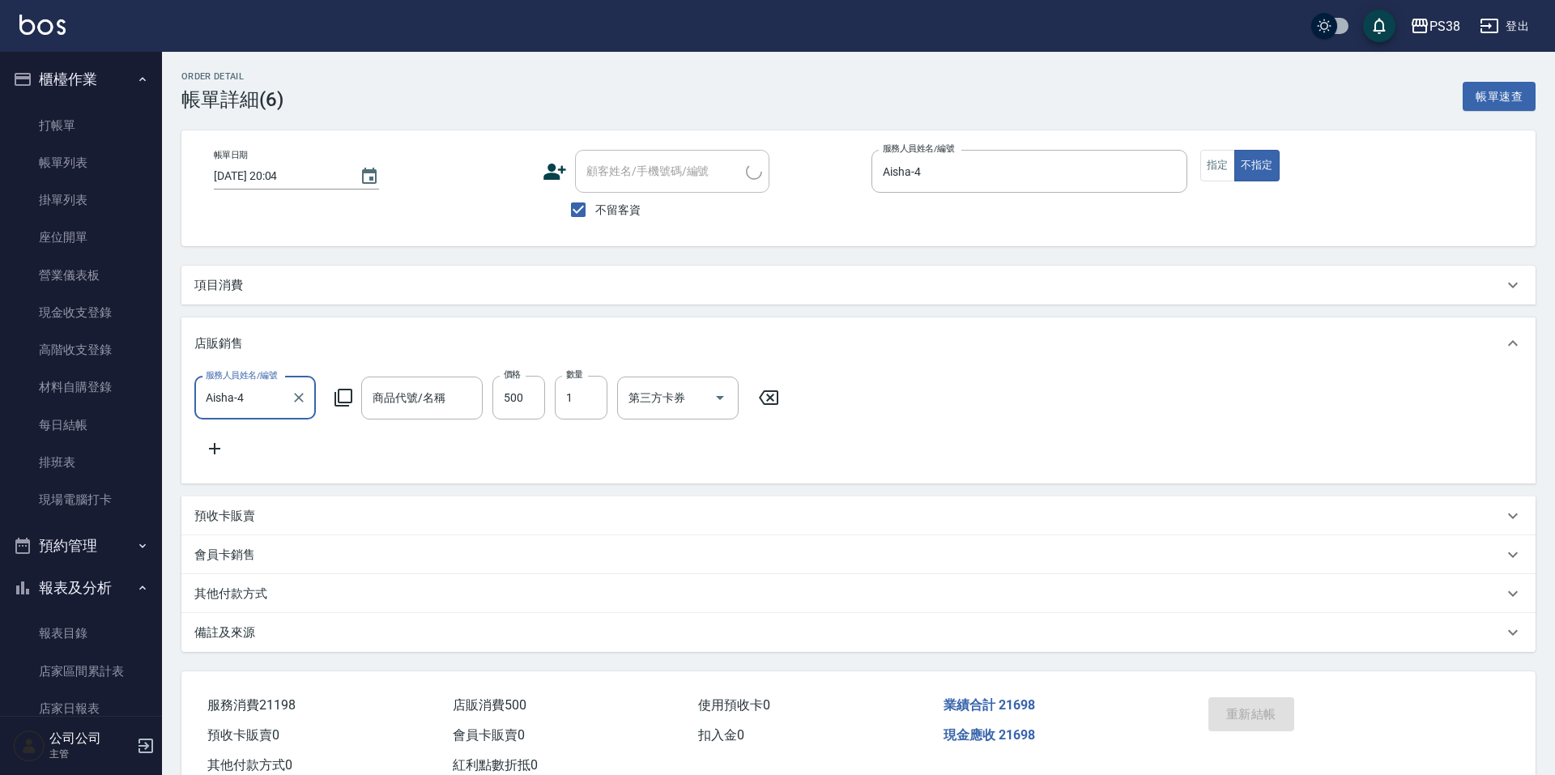
type input "[DATE] 20:04"
checkbox input "true"
type input "Aisha-4"
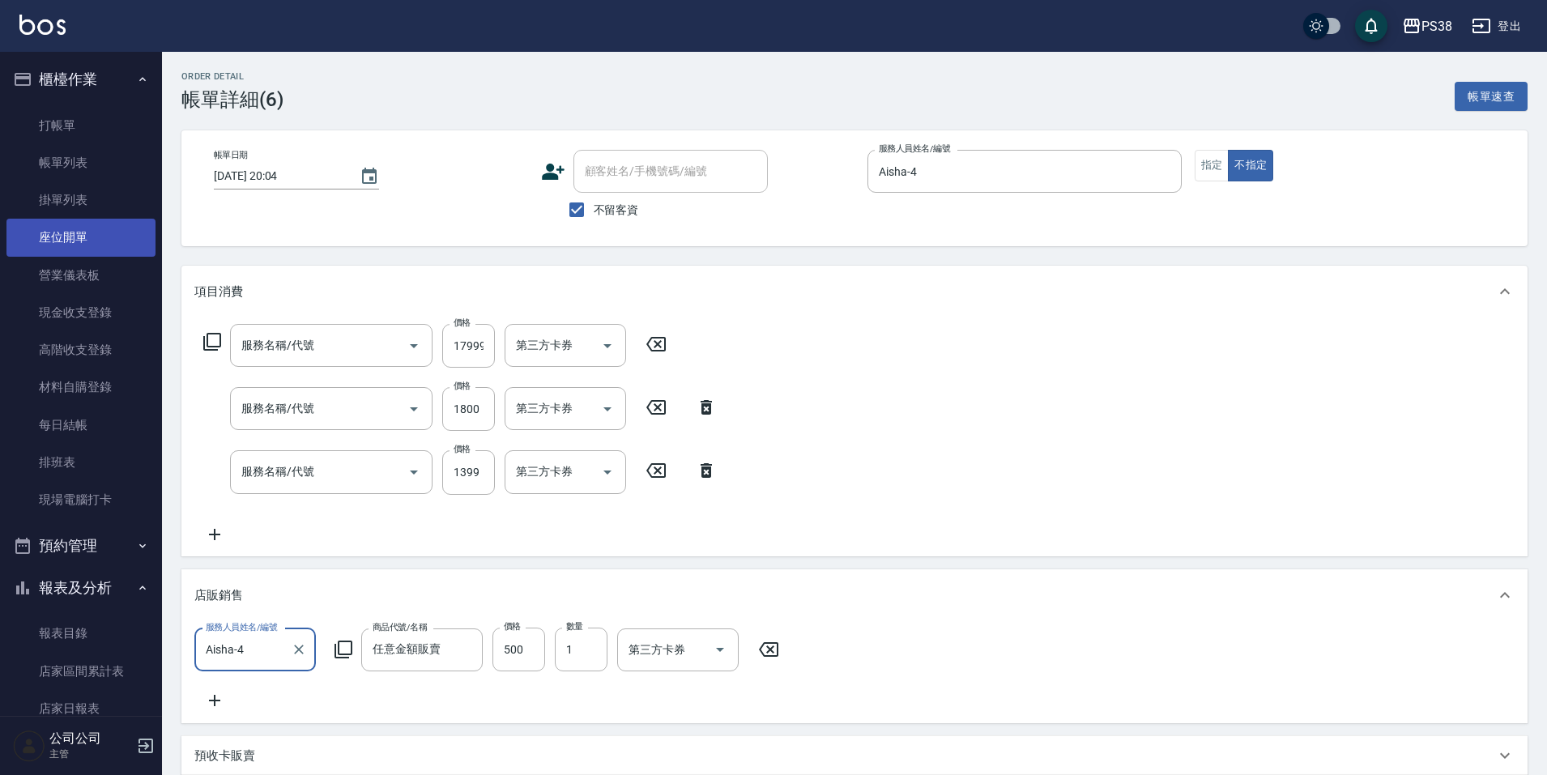
type input "任意金額販賣"
type input "任意金額羽毛接髮(333)"
type input "極光([PERSON_NAME])護髮(32000)"
type input "spa1399(01399)"
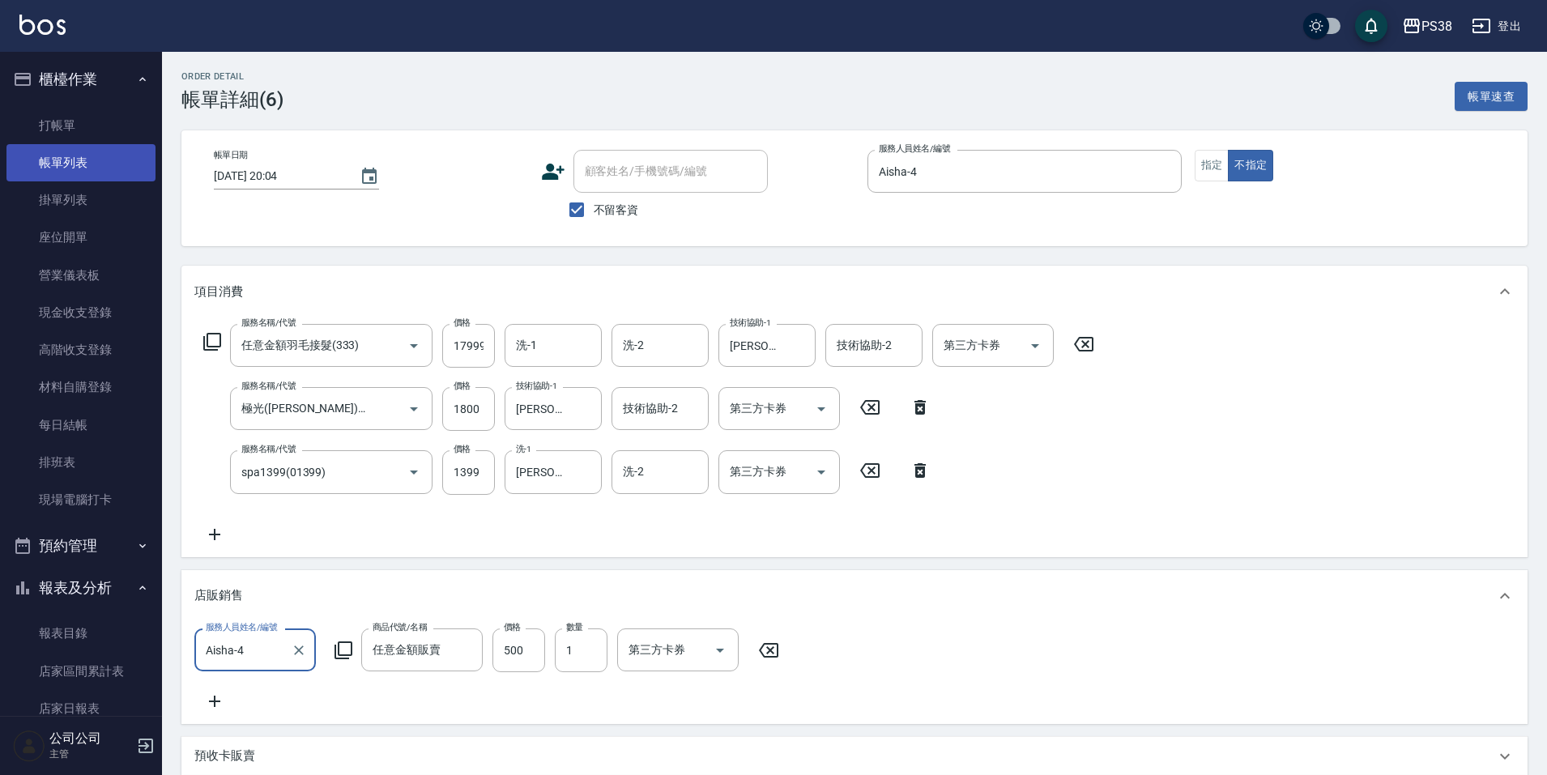
click at [42, 151] on link "帳單列表" at bounding box center [80, 162] width 149 height 37
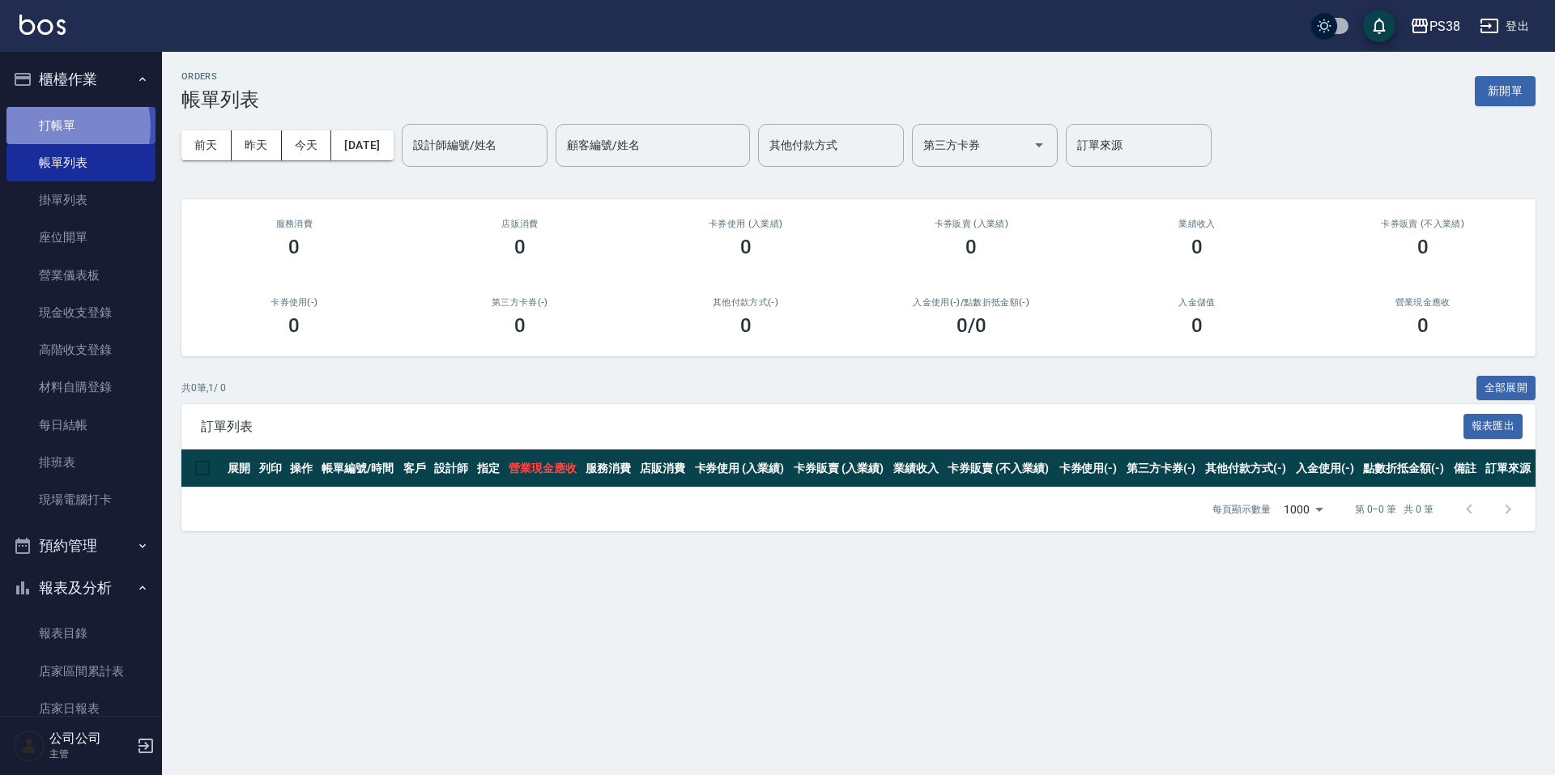
click at [51, 127] on link "打帳單" at bounding box center [80, 125] width 149 height 37
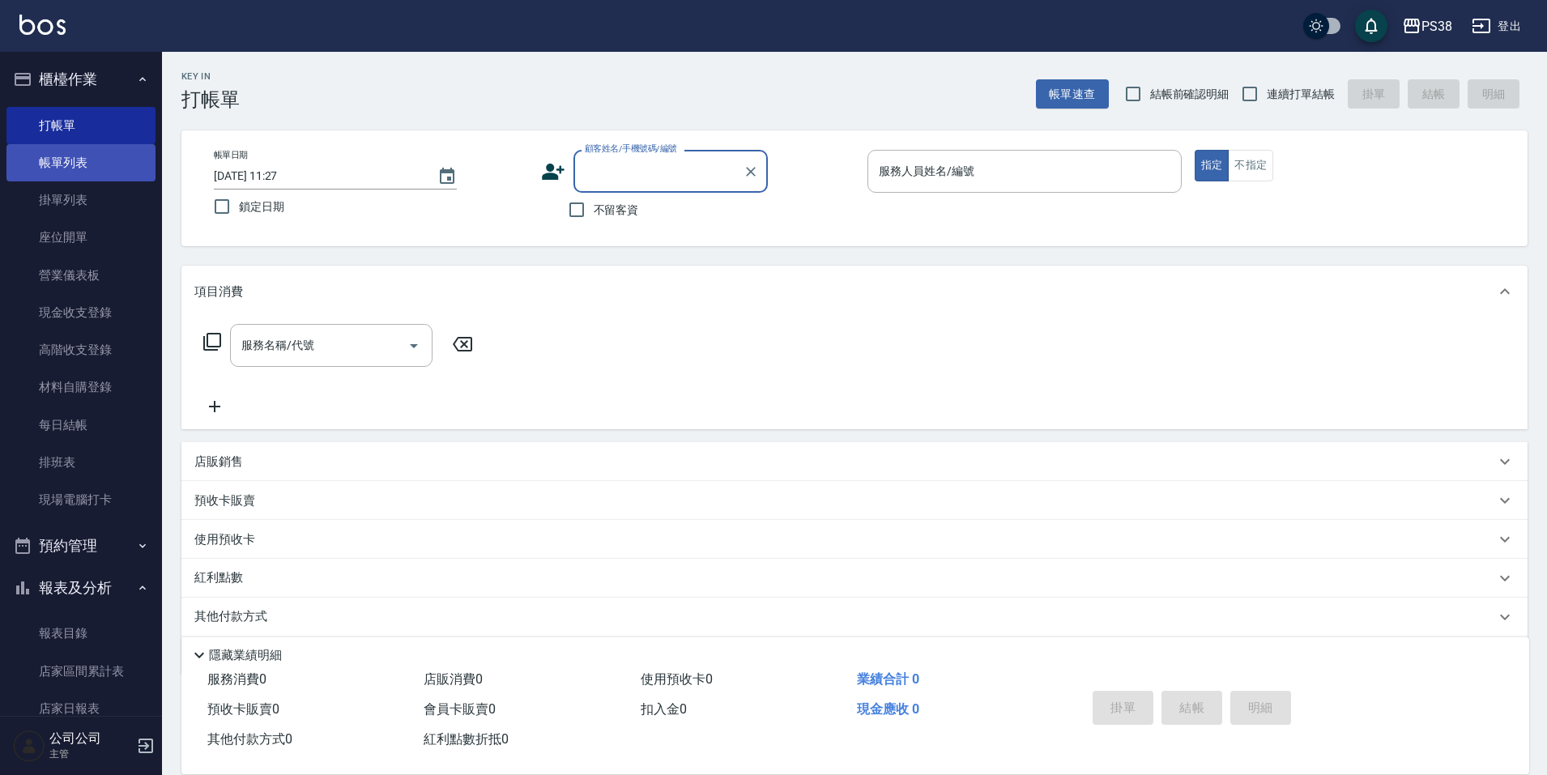
click at [100, 147] on link "帳單列表" at bounding box center [80, 162] width 149 height 37
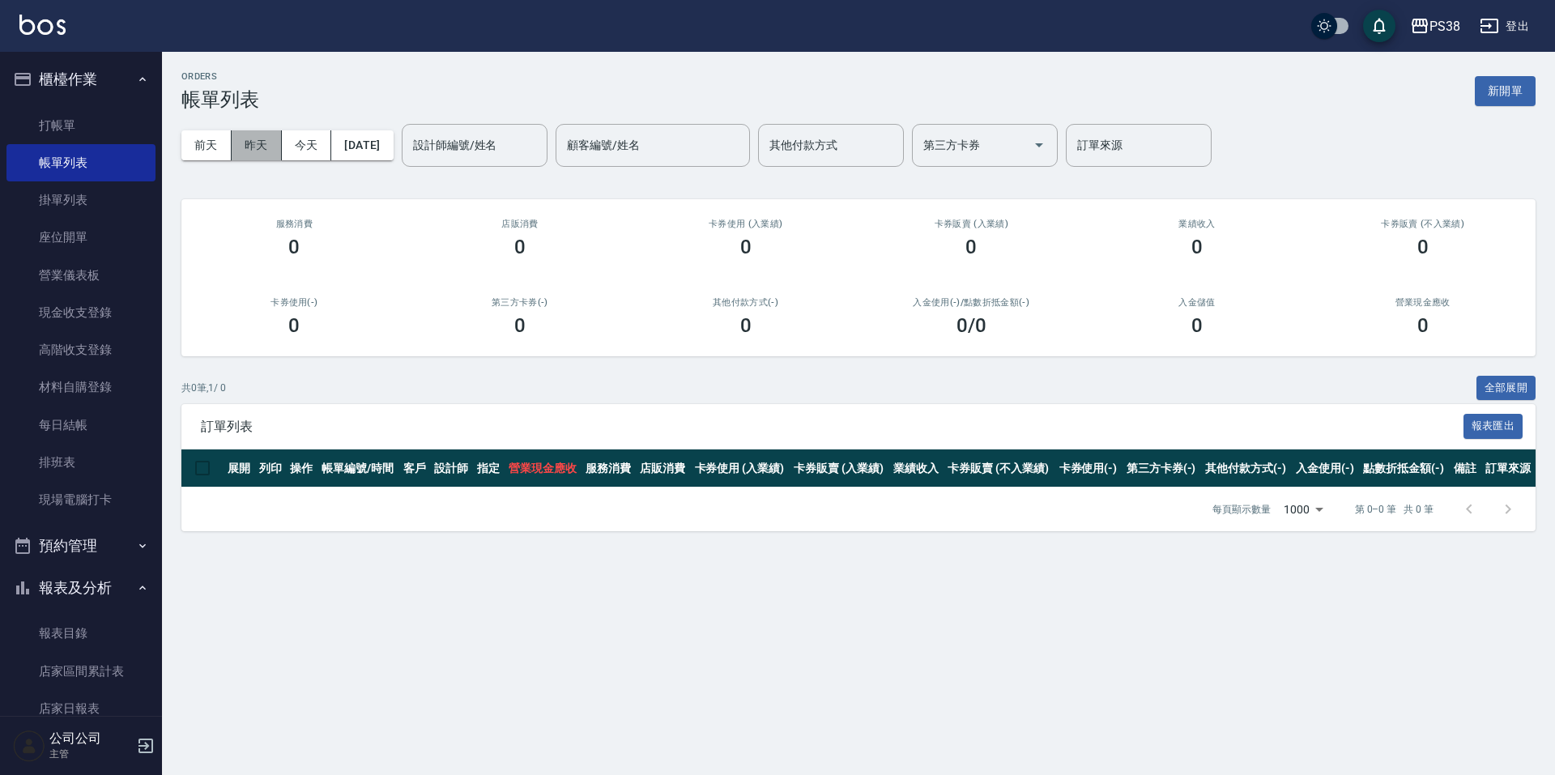
click at [248, 139] on button "昨天" at bounding box center [257, 145] width 50 height 30
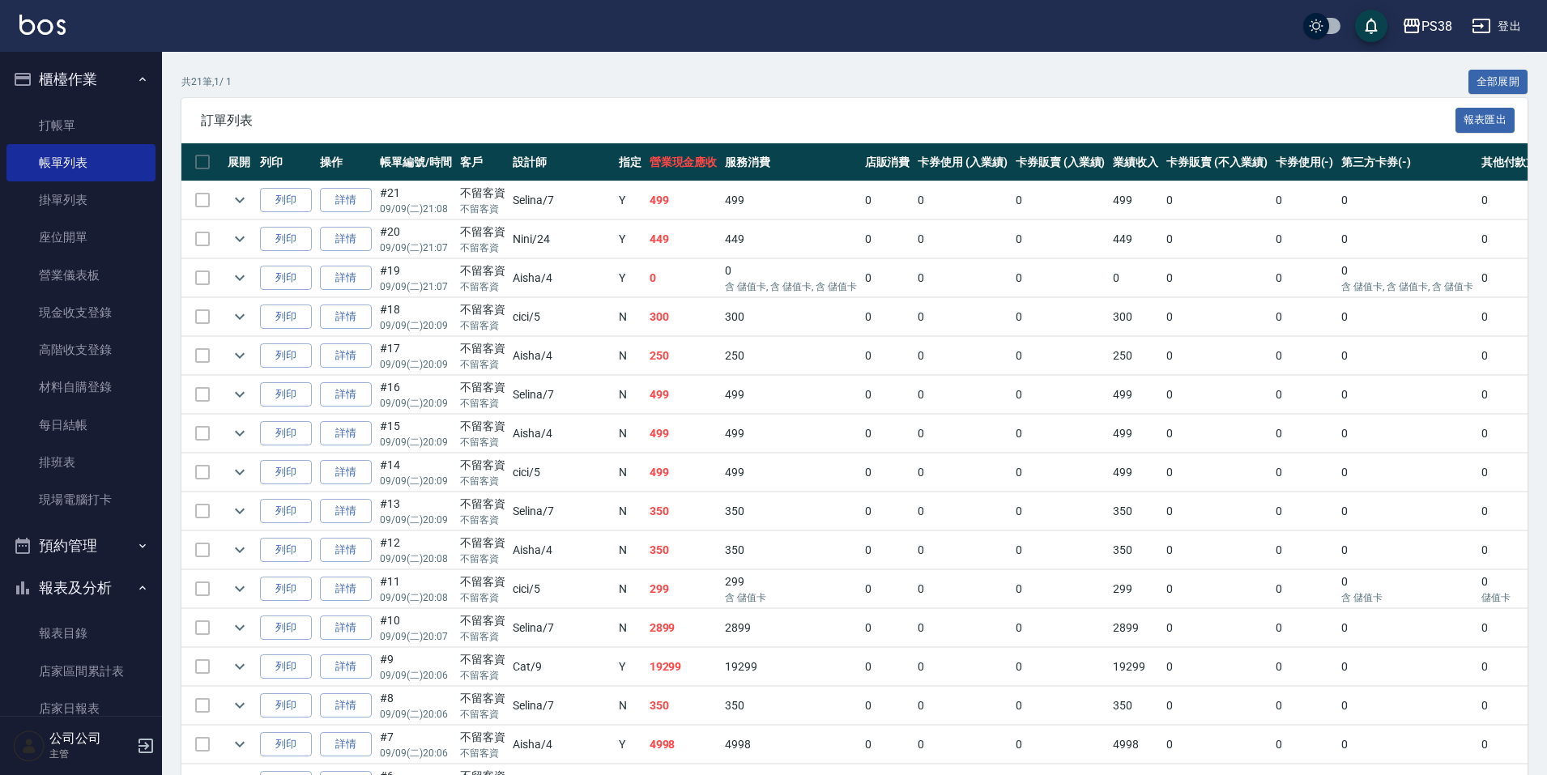
scroll to position [567, 0]
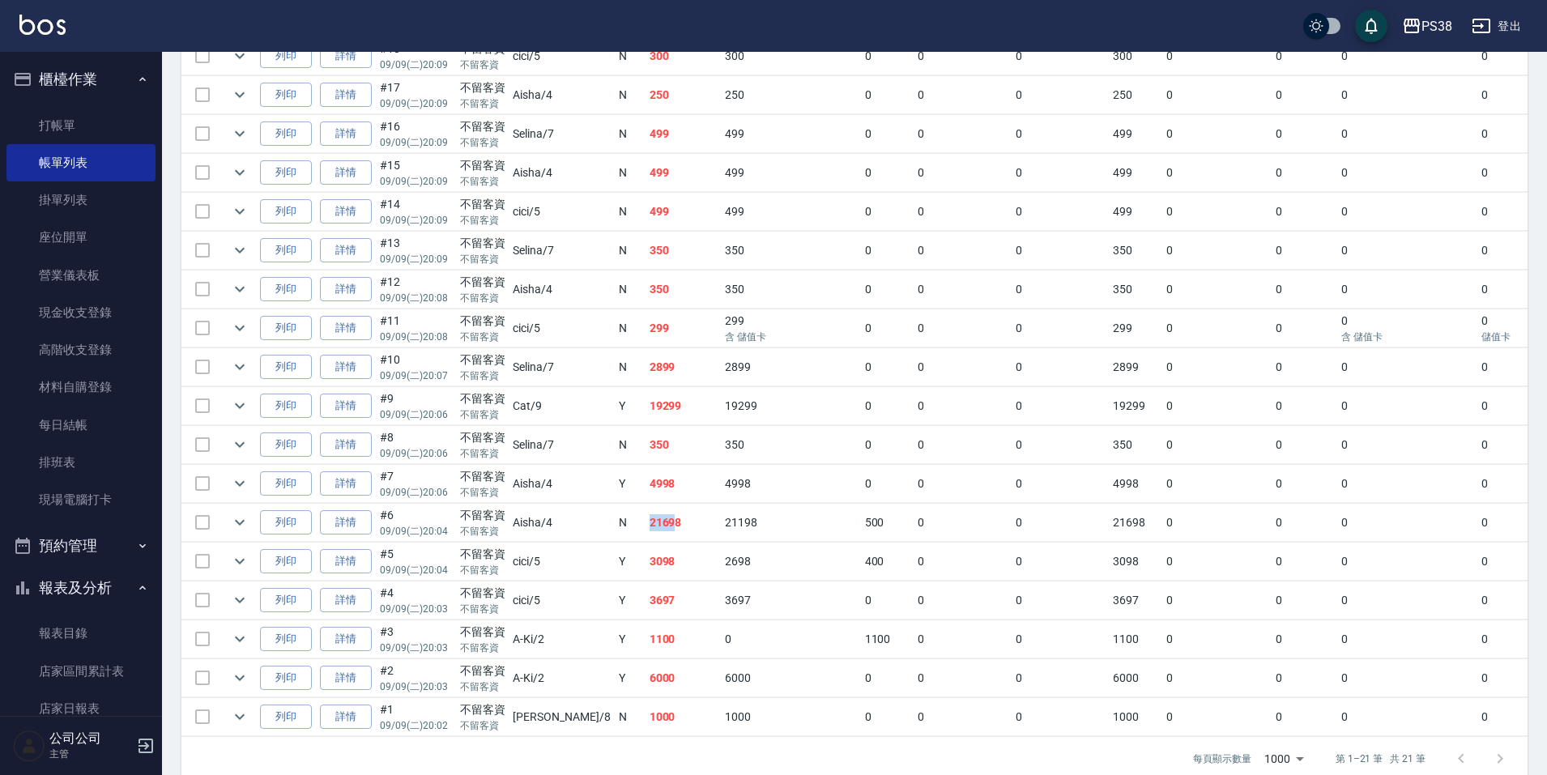
drag, startPoint x: 588, startPoint y: 520, endPoint x: 621, endPoint y: 521, distance: 33.2
click at [621, 521] on tr "列印 詳情 #6 09/09 (二) 20:04 不留客資 不留客資 Aisha /4 N 21698 21198 500 0 0 21698 0 0 0 0…" at bounding box center [992, 523] width 1623 height 38
click at [664, 546] on td "3098" at bounding box center [683, 562] width 76 height 38
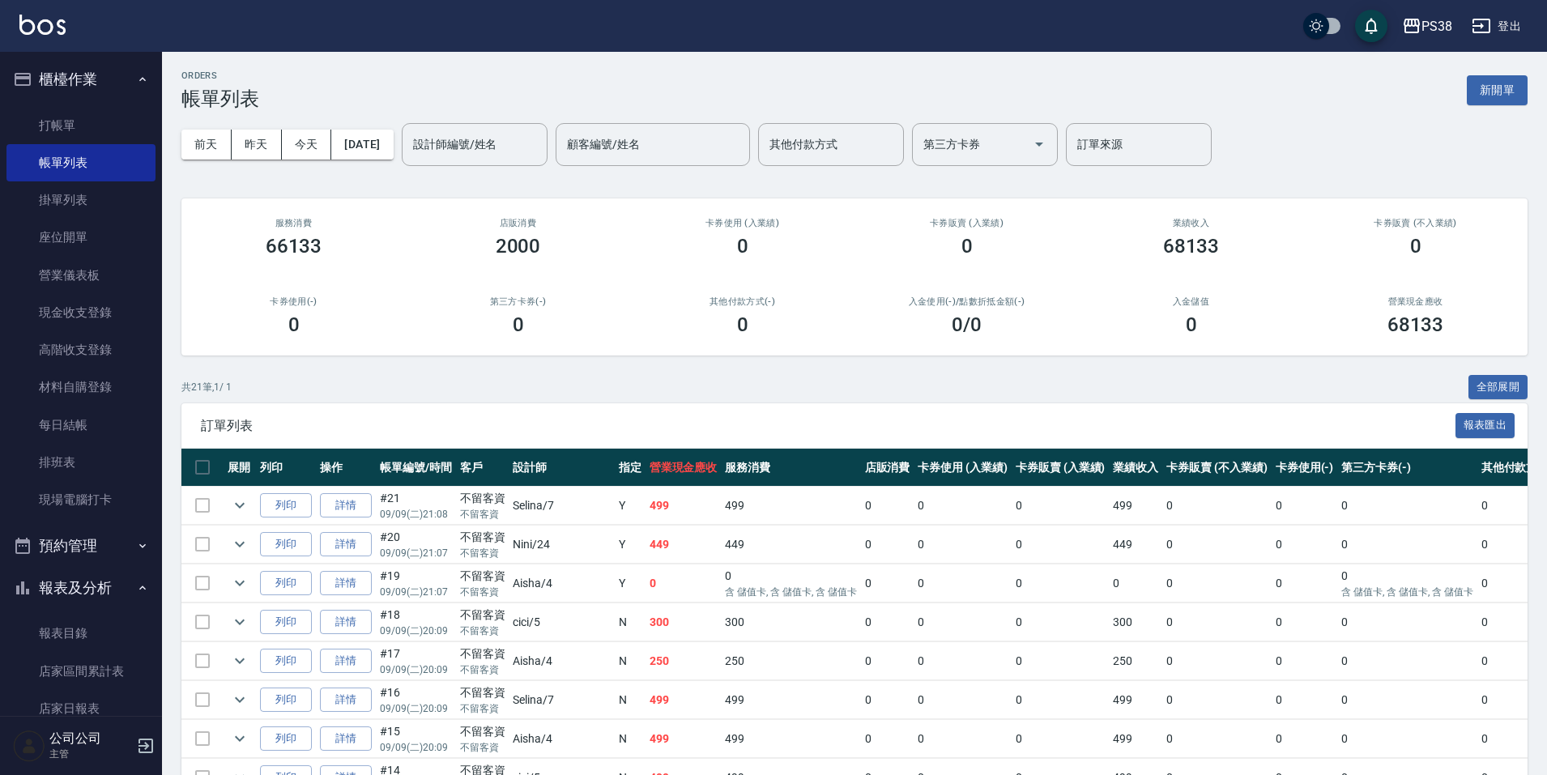
scroll to position [0, 0]
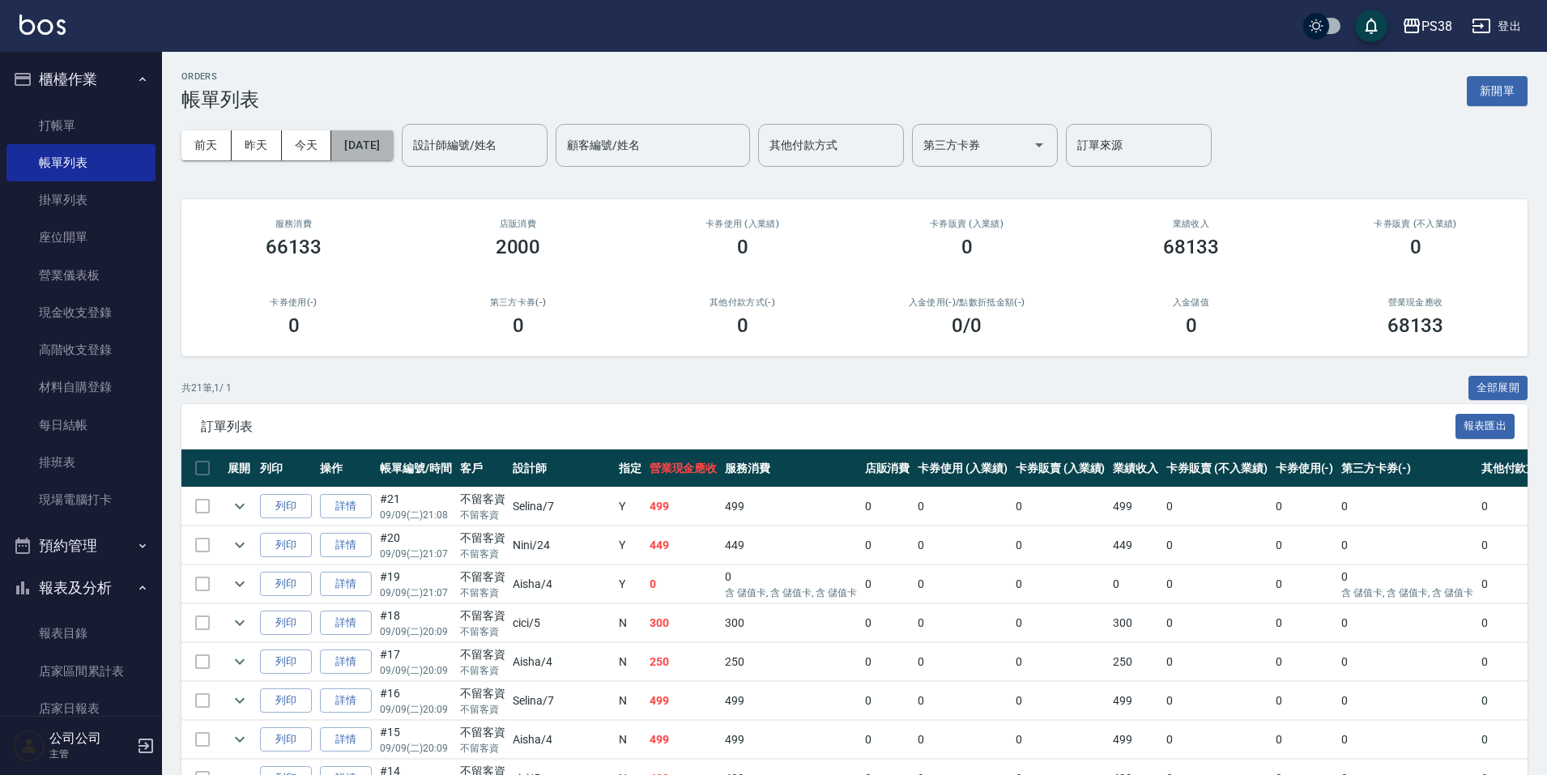
click at [391, 138] on button "[DATE]" at bounding box center [362, 145] width 62 height 30
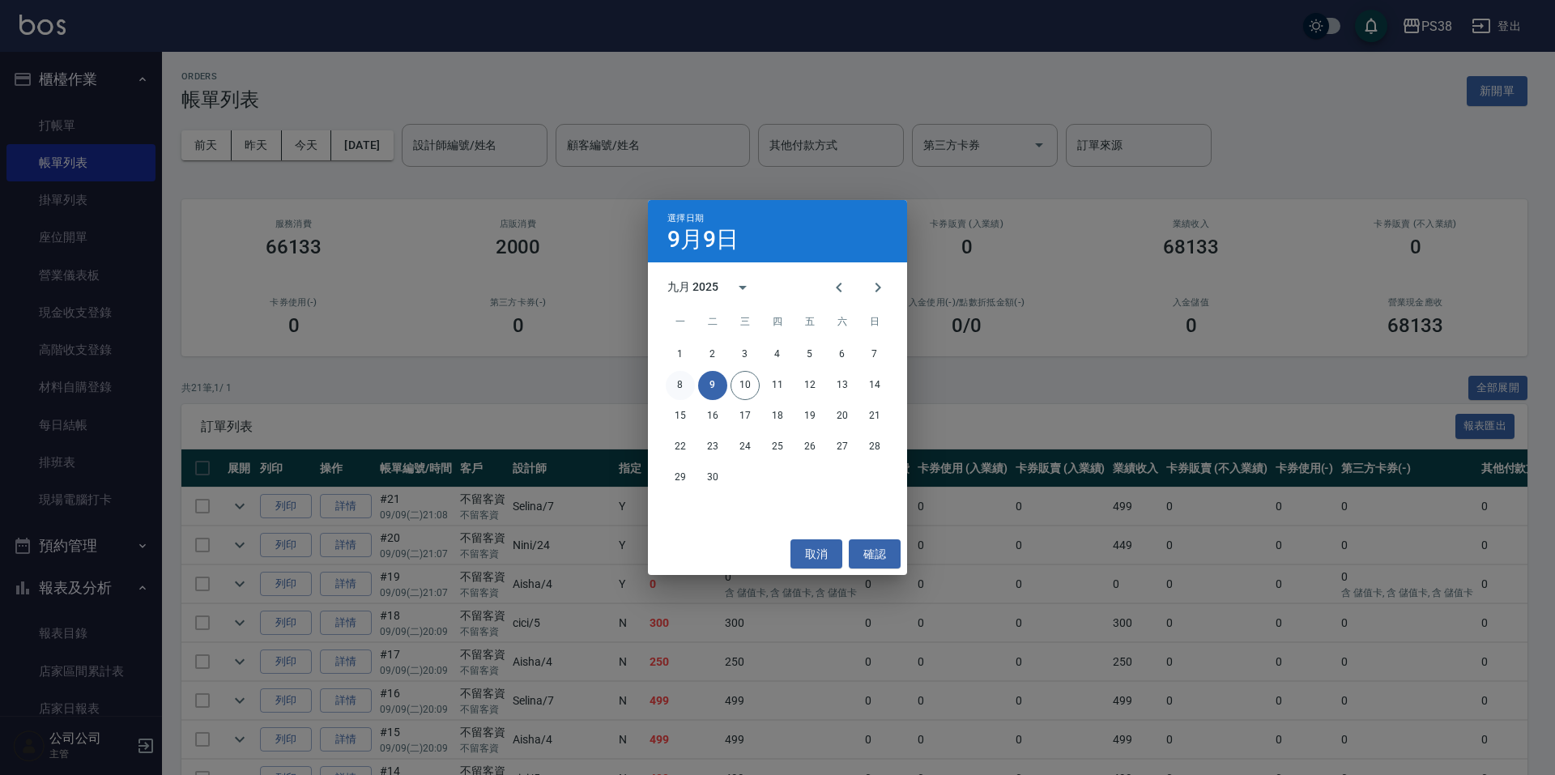
click at [679, 377] on button "8" at bounding box center [680, 385] width 29 height 29
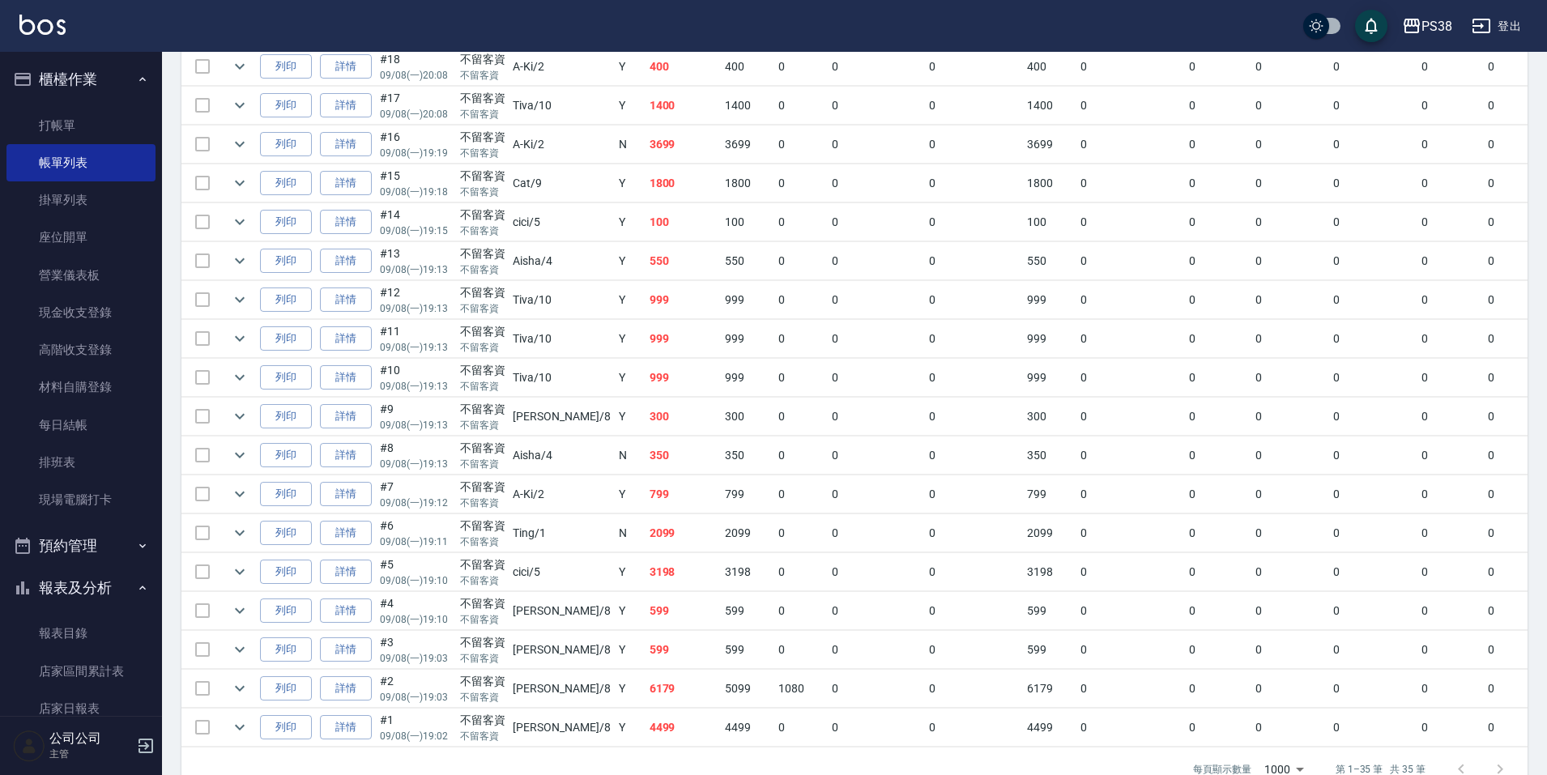
scroll to position [1148, 0]
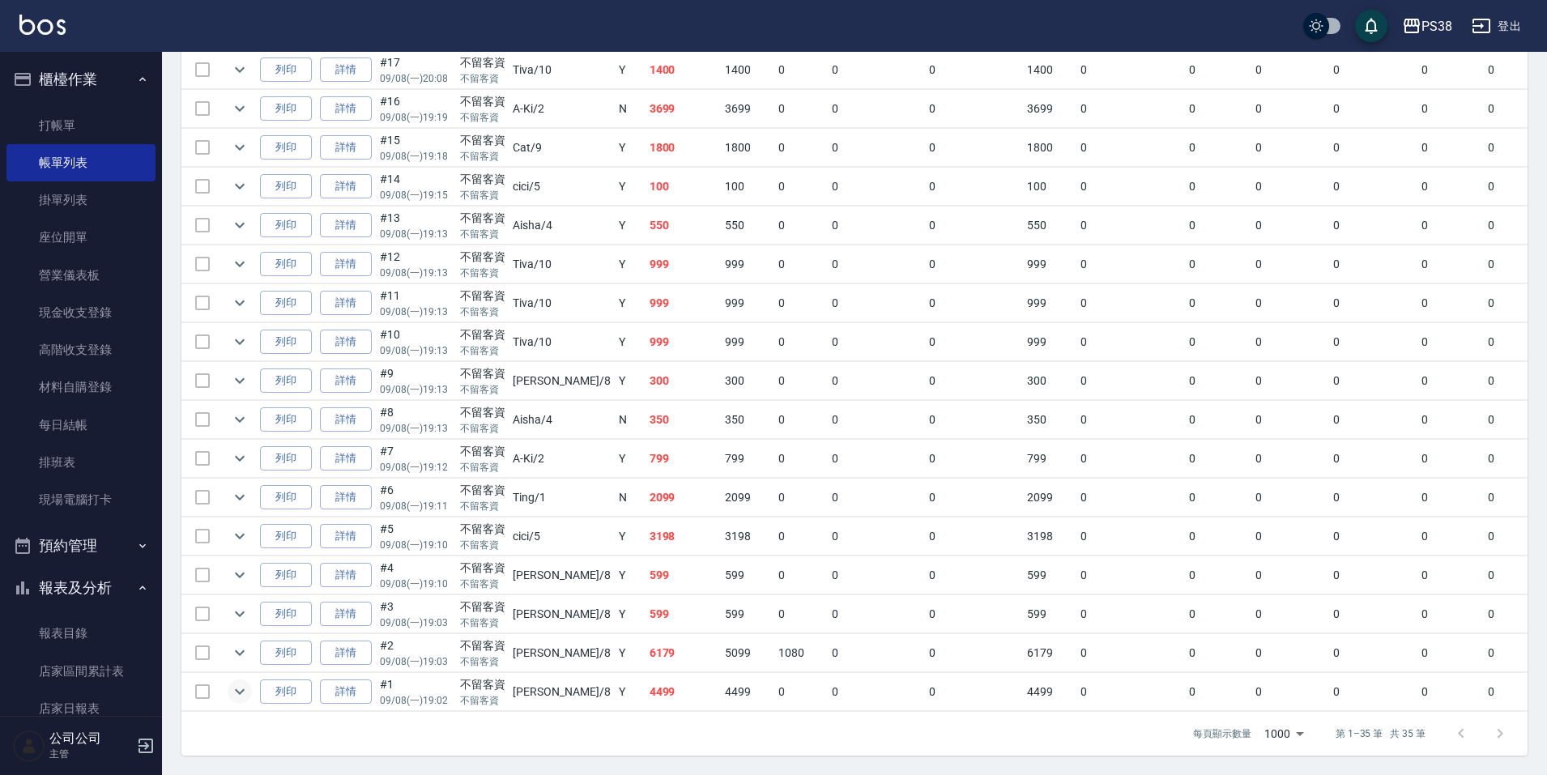
click at [233, 682] on icon "expand row" at bounding box center [239, 691] width 19 height 19
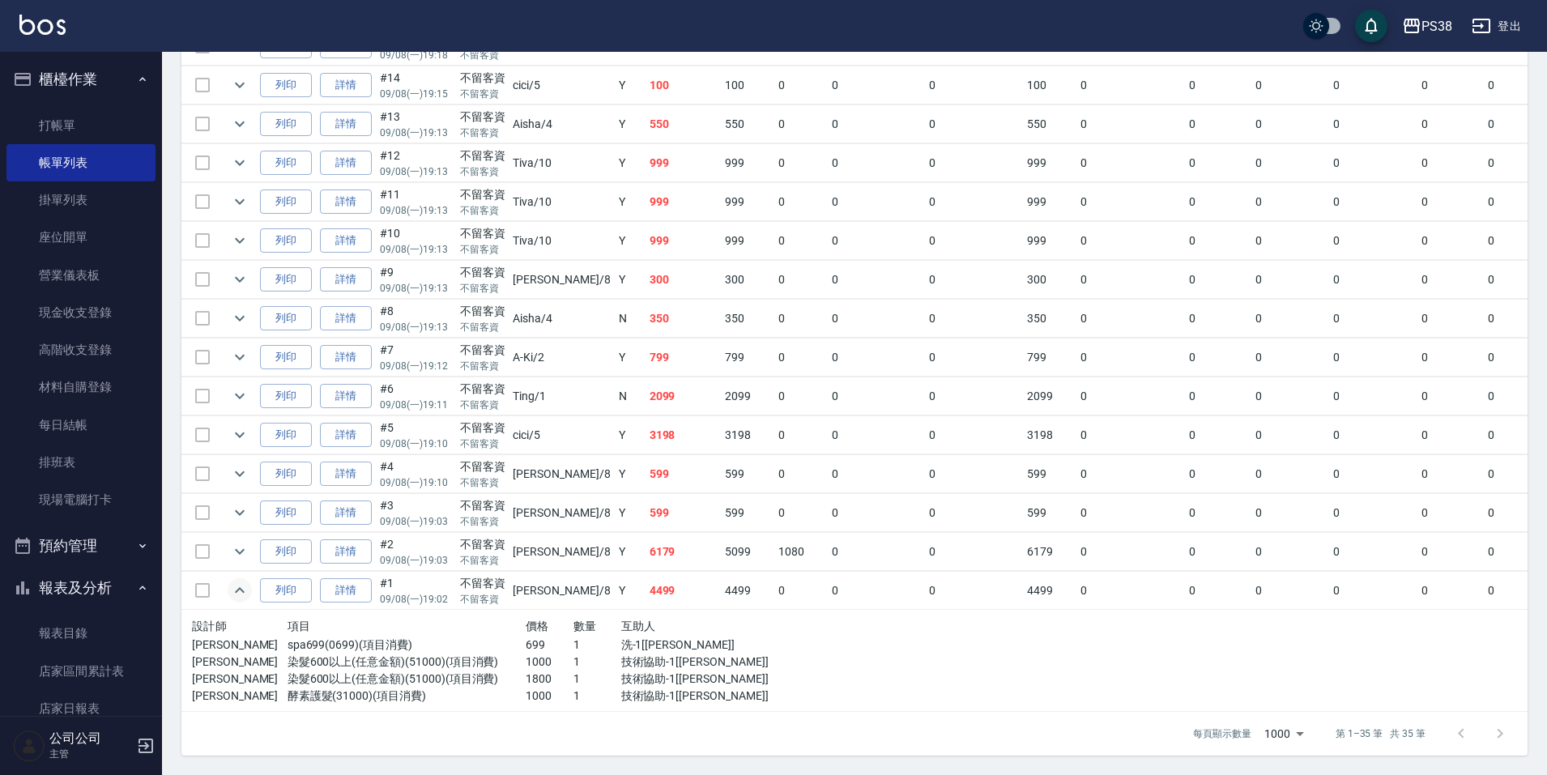
scroll to position [1250, 0]
click at [526, 639] on p "699" at bounding box center [550, 645] width 48 height 17
click at [526, 637] on p "699" at bounding box center [550, 645] width 48 height 17
click at [526, 671] on p "1800" at bounding box center [550, 679] width 48 height 17
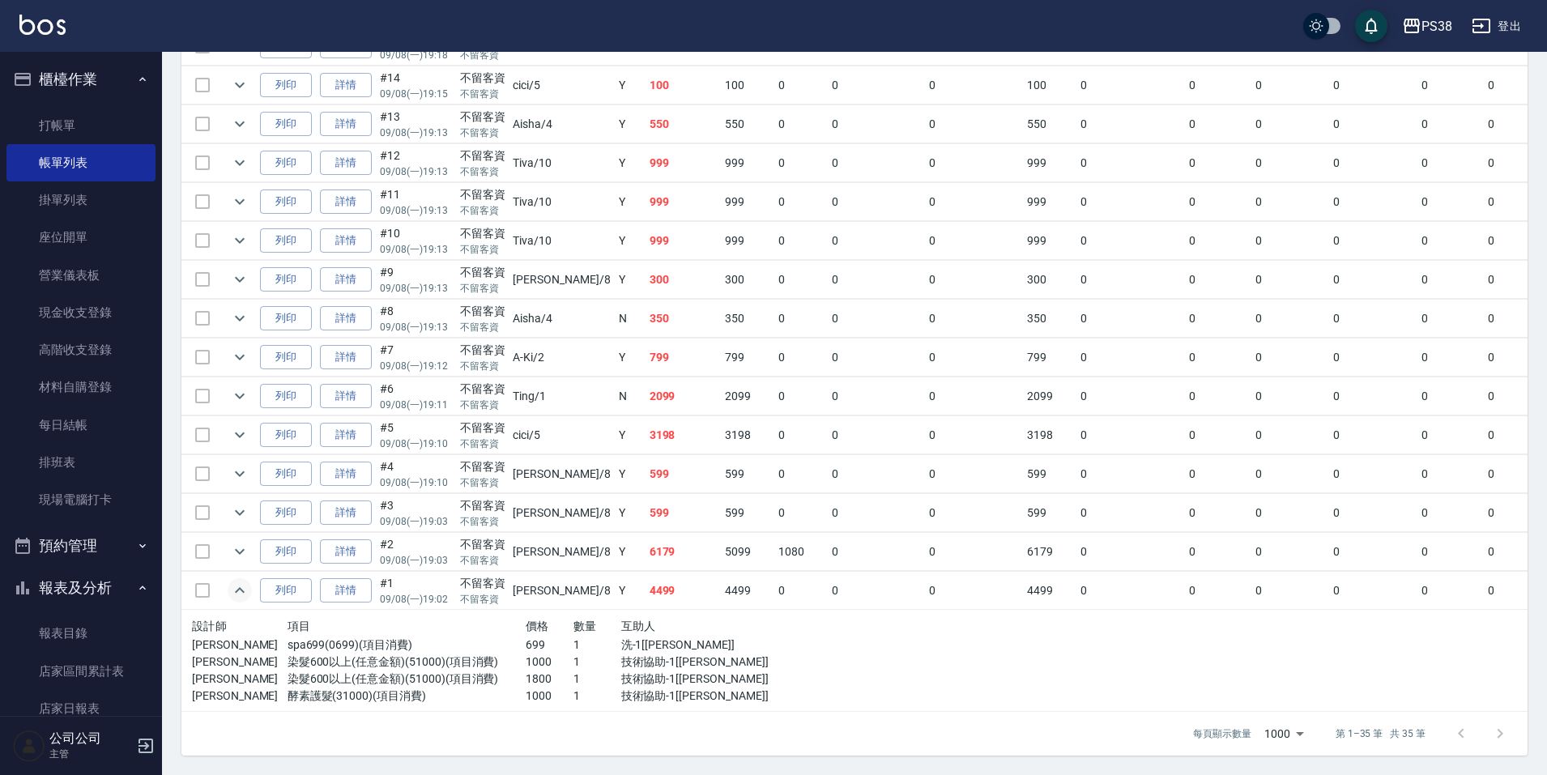
click at [526, 688] on p "1000" at bounding box center [550, 696] width 48 height 17
click at [242, 543] on icon "expand row" at bounding box center [239, 551] width 19 height 19
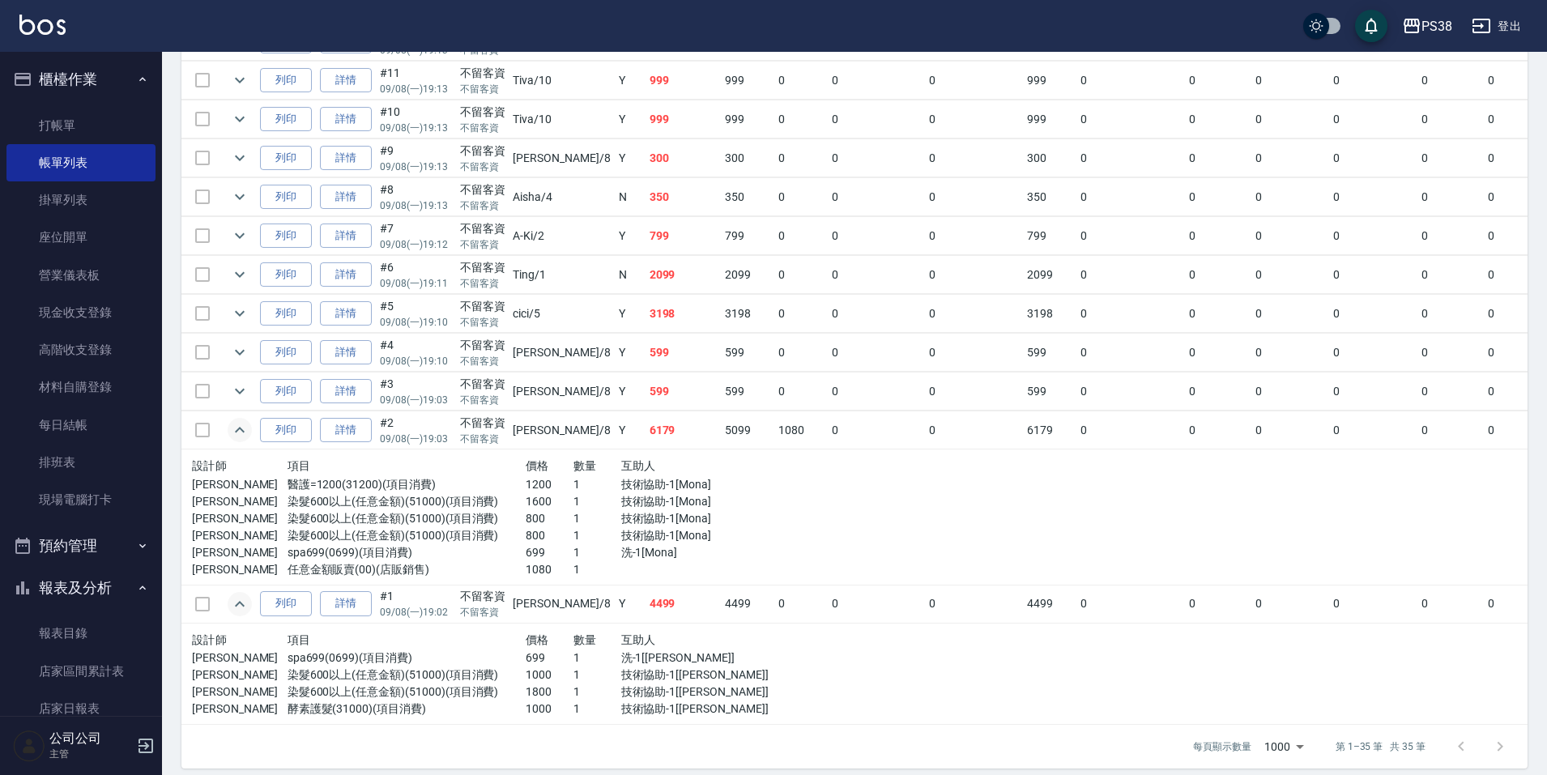
scroll to position [1384, 0]
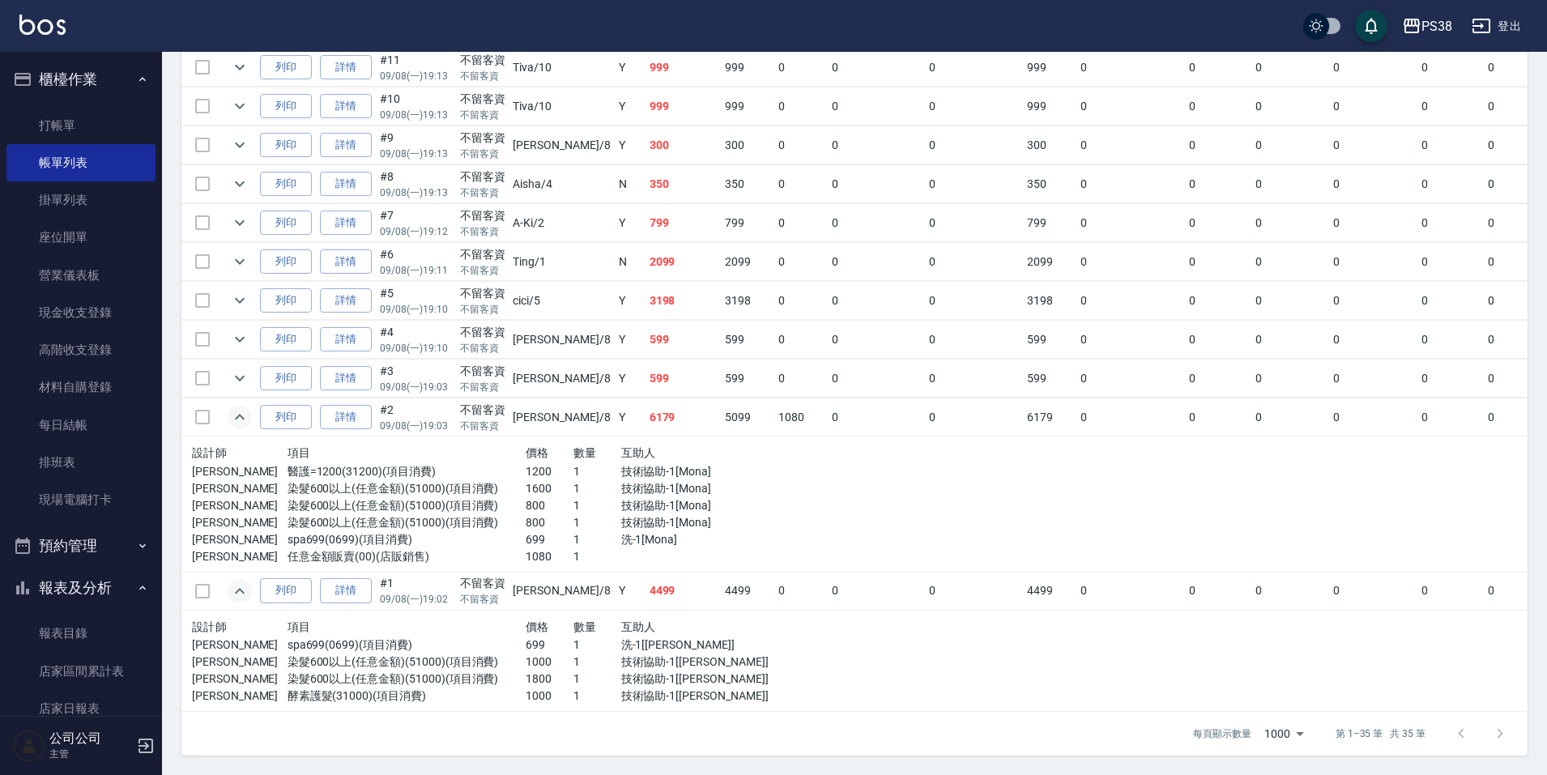
click at [526, 552] on p "1080" at bounding box center [550, 556] width 48 height 17
click at [526, 531] on p "699" at bounding box center [550, 539] width 48 height 17
click at [526, 514] on p "800" at bounding box center [550, 522] width 48 height 17
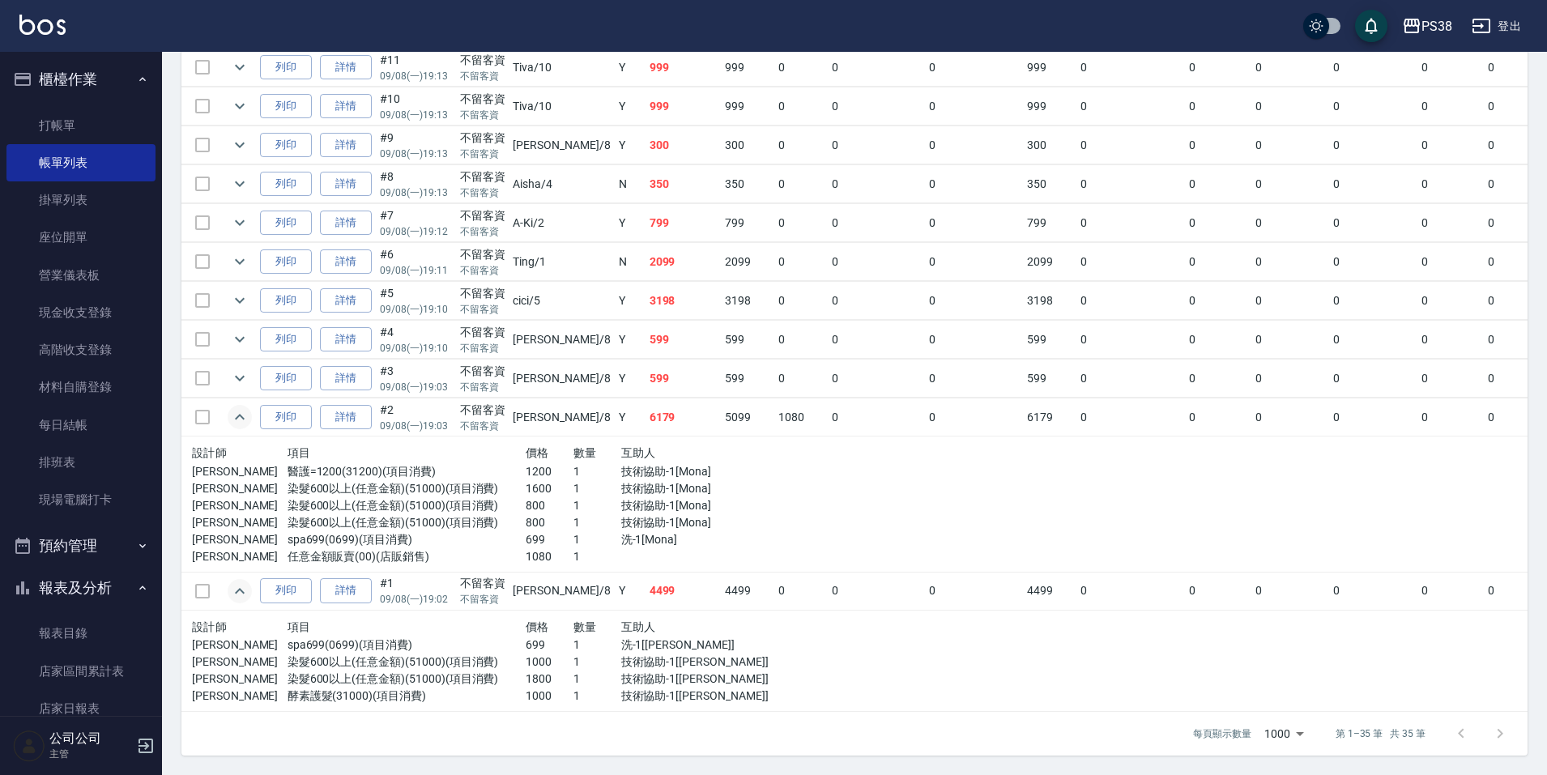
click at [526, 533] on p "699" at bounding box center [550, 539] width 48 height 17
click at [526, 514] on p "800" at bounding box center [550, 522] width 48 height 17
click at [526, 497] on p "800" at bounding box center [550, 505] width 48 height 17
click at [526, 480] on p "1600" at bounding box center [550, 488] width 48 height 17
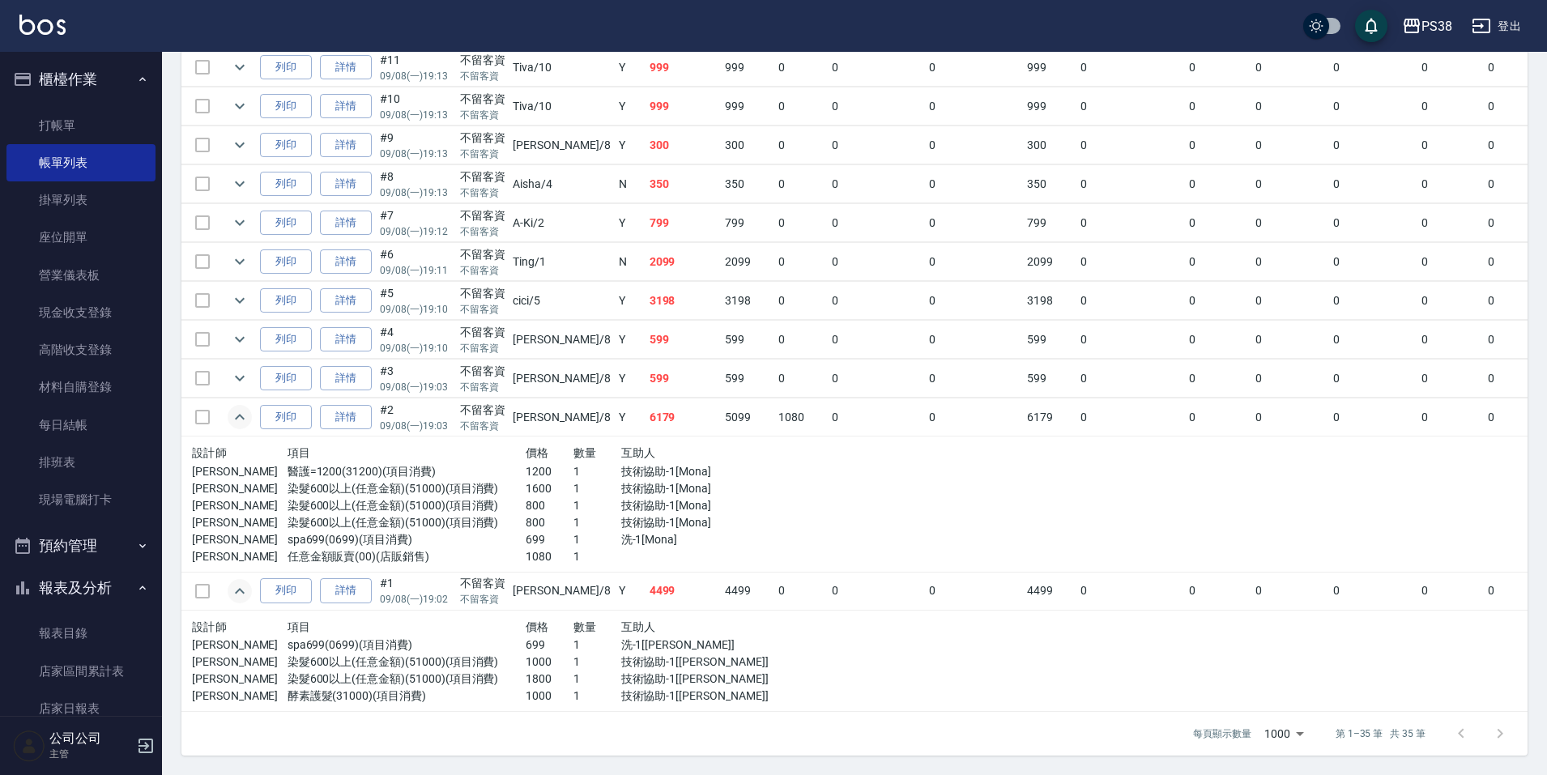
click at [526, 464] on p "1200" at bounding box center [550, 471] width 48 height 17
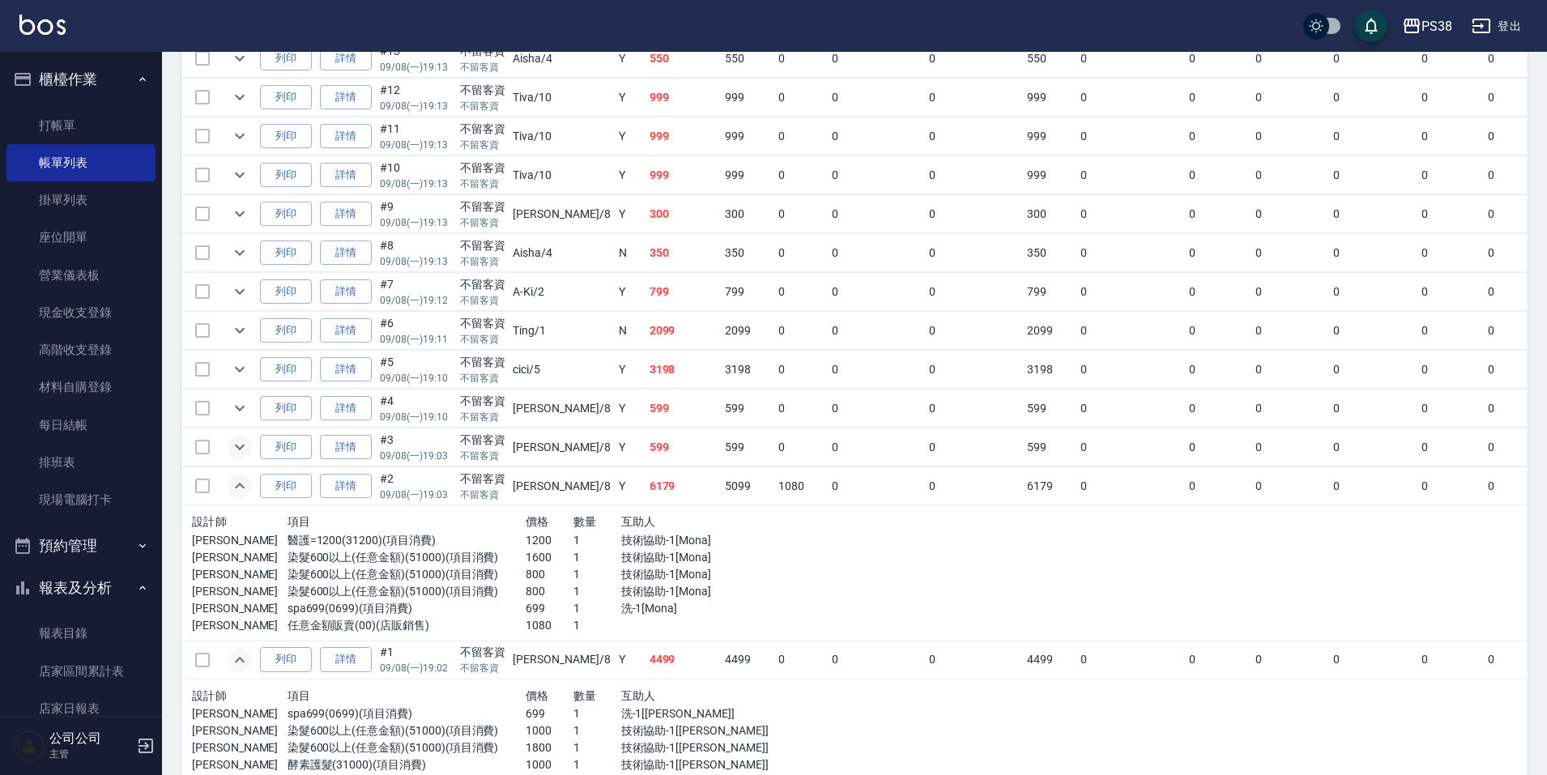
click at [242, 445] on icon "expand row" at bounding box center [239, 446] width 19 height 19
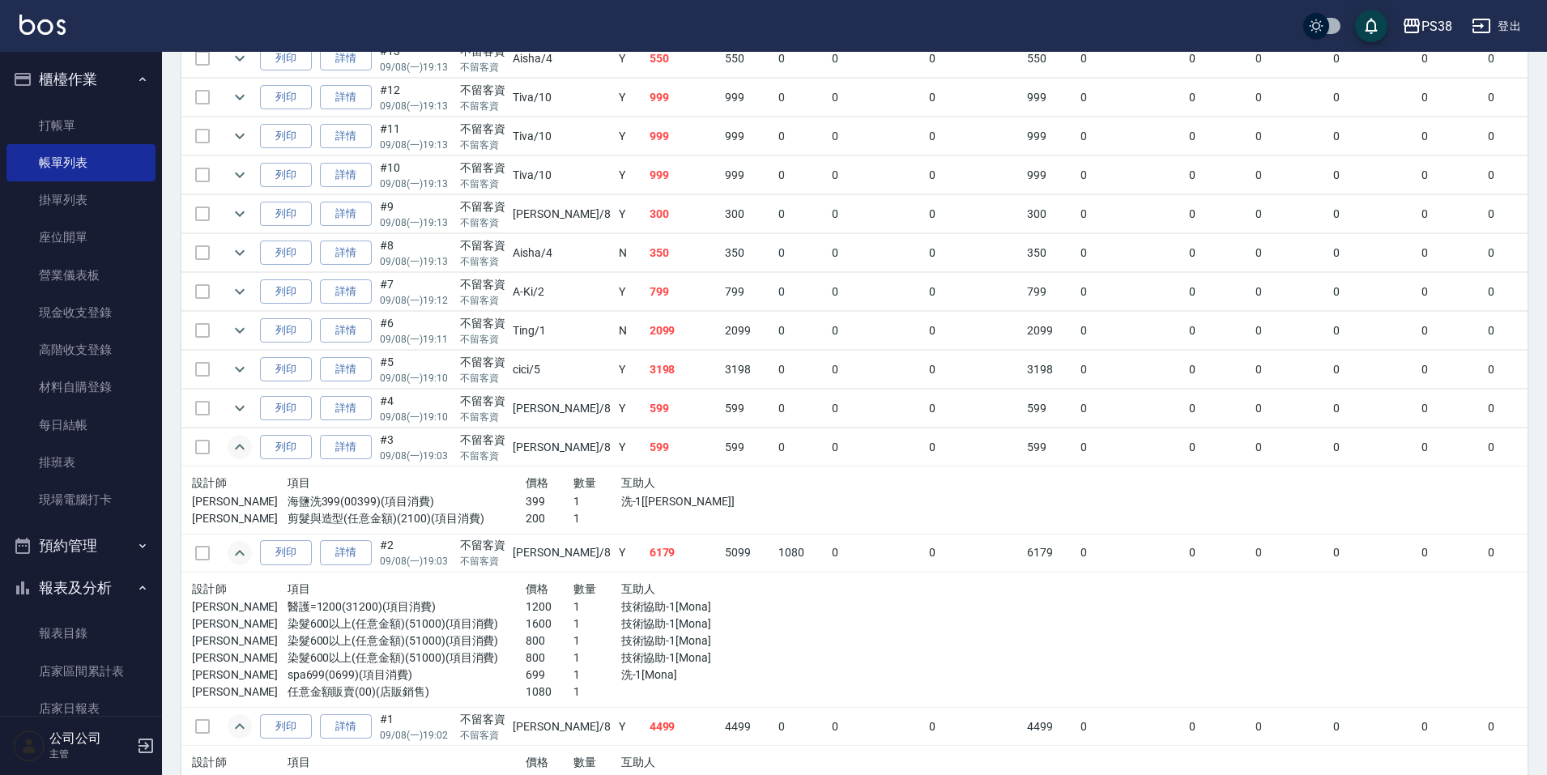
click at [627, 516] on div at bounding box center [692, 518] width 143 height 17
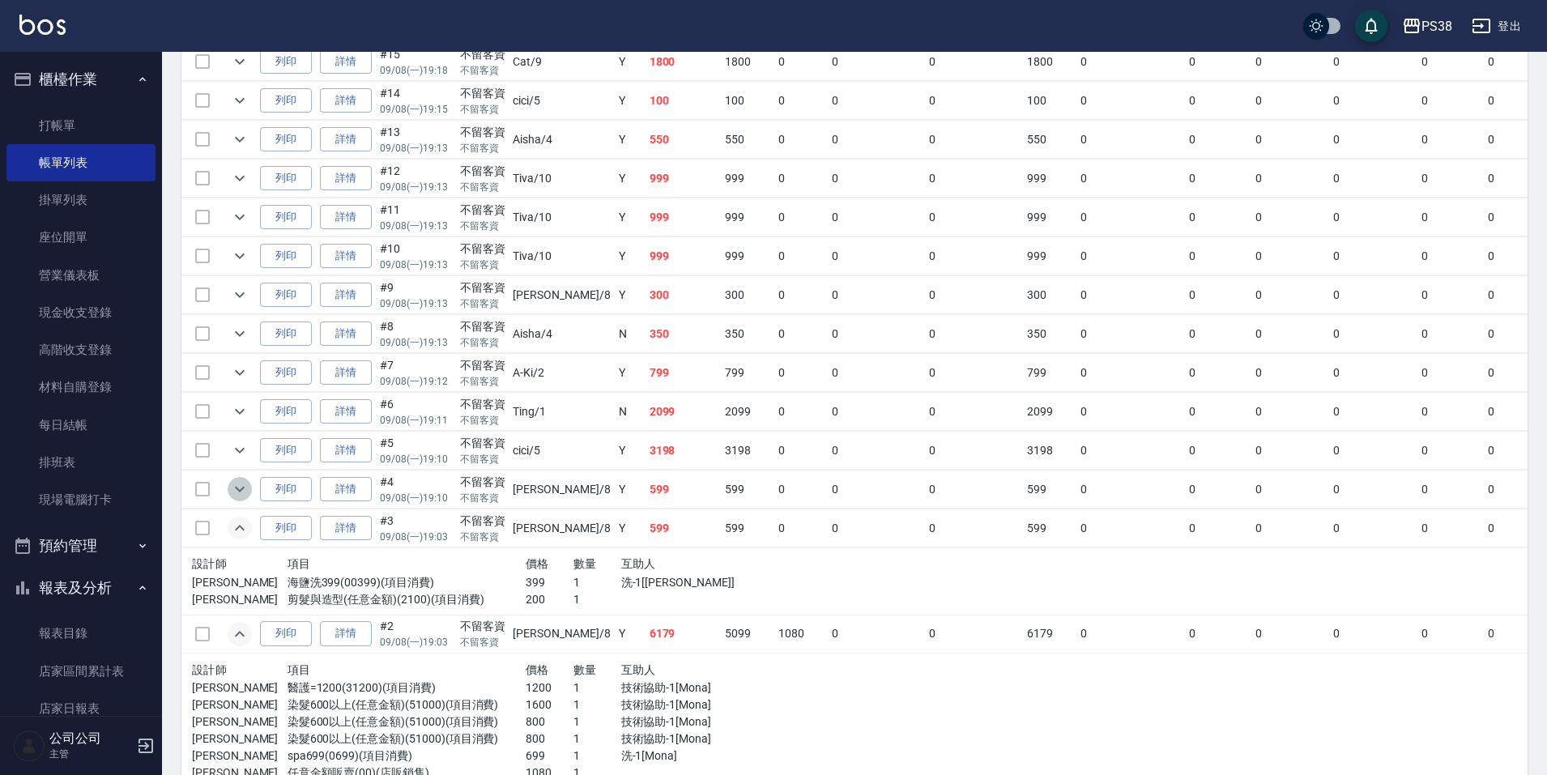
click at [241, 488] on icon "expand row" at bounding box center [239, 488] width 19 height 19
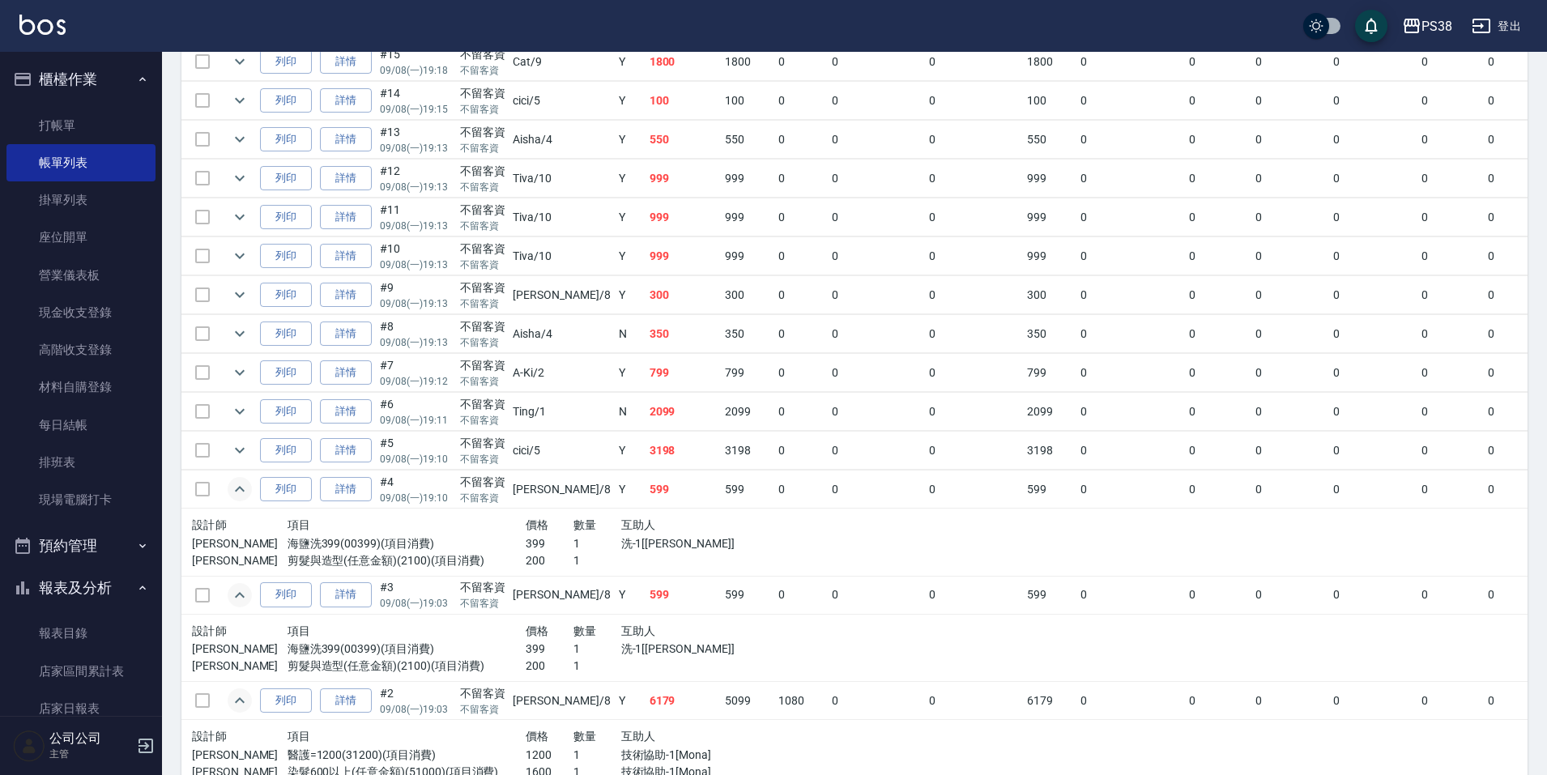
click at [629, 552] on div at bounding box center [692, 560] width 143 height 17
click at [243, 458] on icon "expand row" at bounding box center [239, 450] width 19 height 19
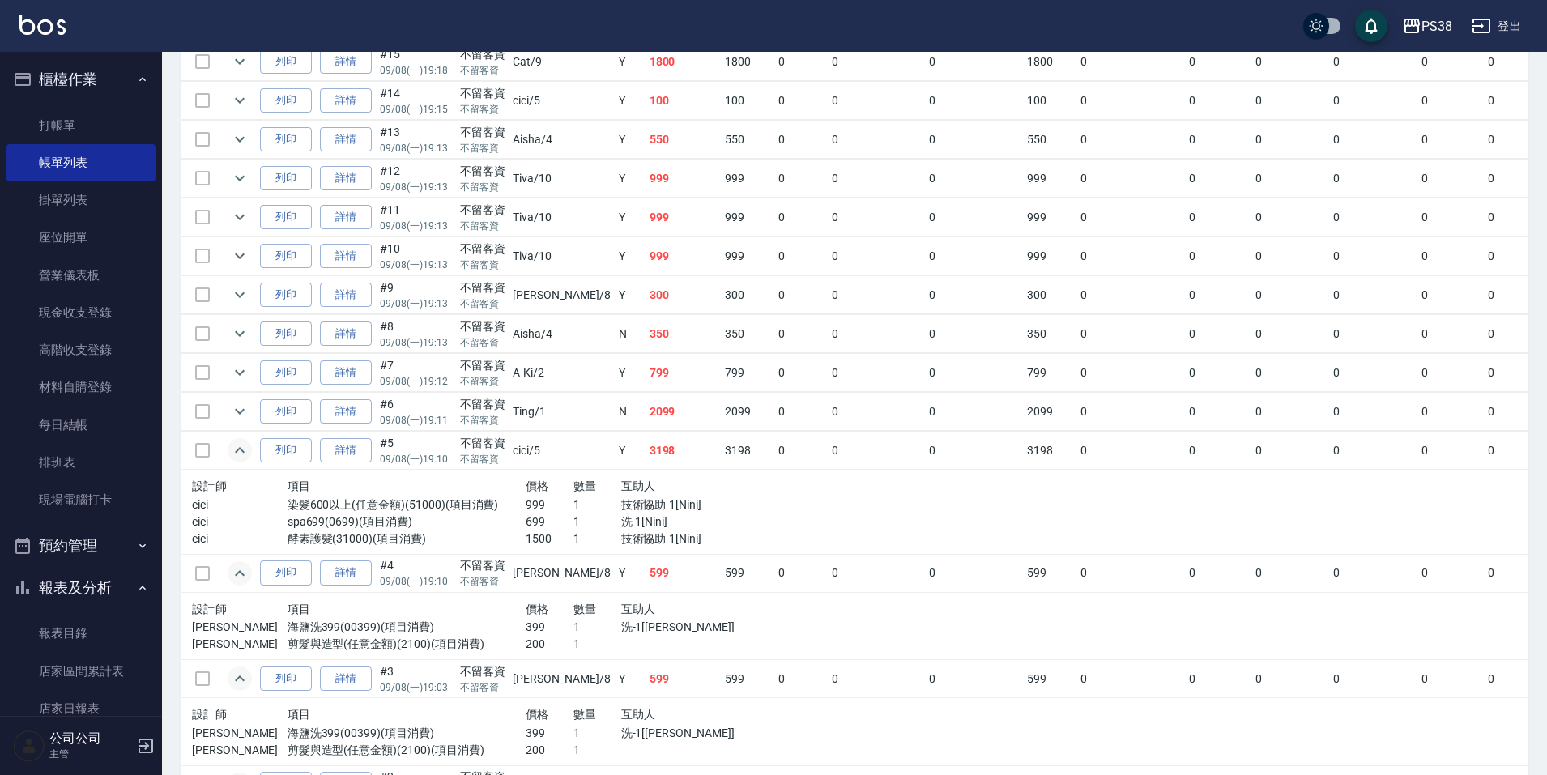
click at [631, 522] on p "洗-1[Nini]" at bounding box center [692, 521] width 143 height 17
click at [633, 510] on p "技術協助-1[Nini]" at bounding box center [692, 504] width 143 height 17
click at [632, 520] on p "洗-1[Nini]" at bounding box center [692, 521] width 143 height 17
click at [622, 538] on p "技術協助-1[Nini]" at bounding box center [692, 538] width 143 height 17
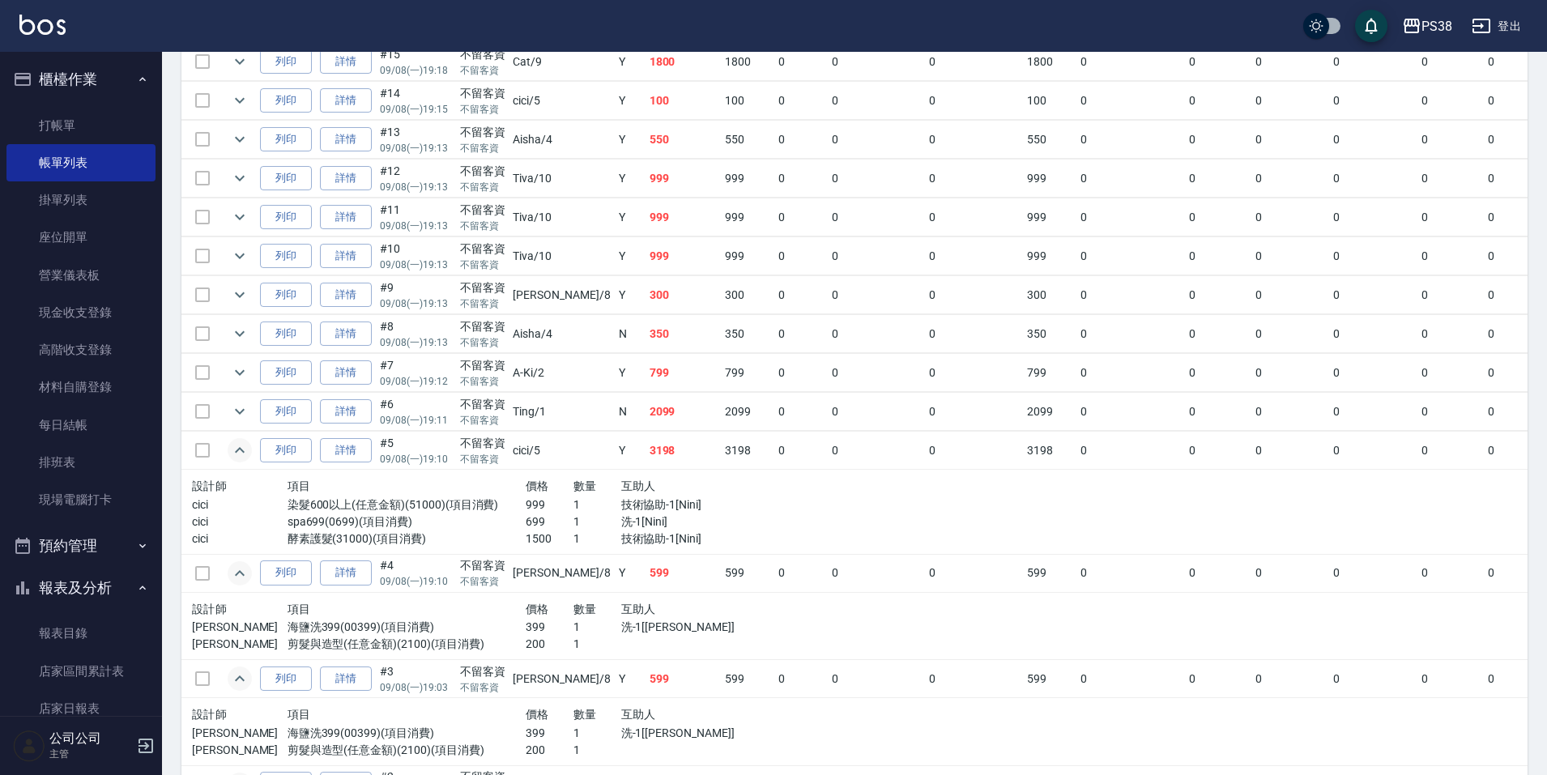
click at [628, 505] on p "技術協助-1[Nini]" at bounding box center [692, 504] width 143 height 17
click at [240, 410] on icon "expand row" at bounding box center [239, 411] width 19 height 19
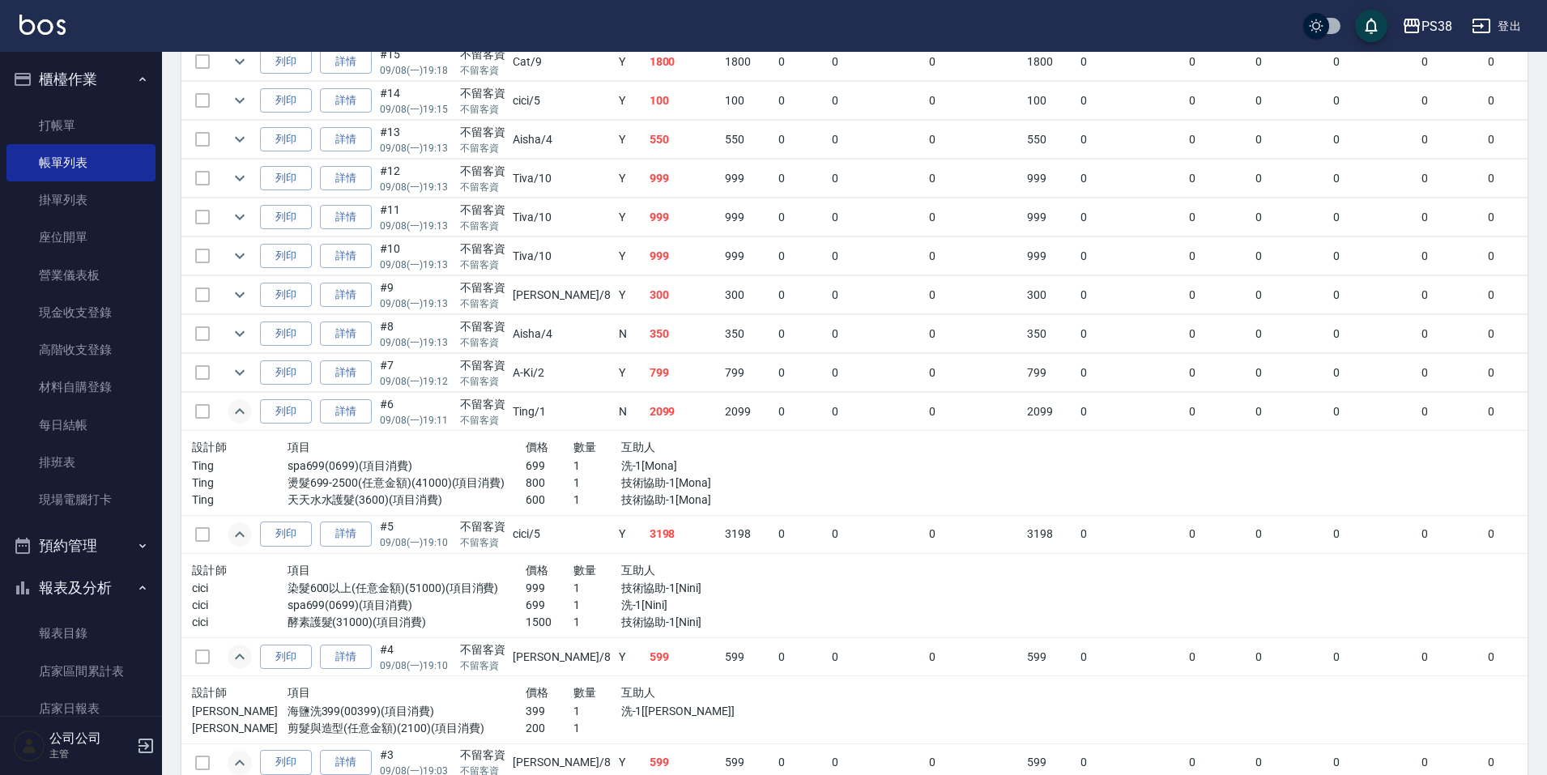
click at [573, 479] on p "1" at bounding box center [597, 483] width 48 height 17
click at [621, 500] on p "技術協助-1[Mona]" at bounding box center [692, 500] width 143 height 17
click at [643, 498] on p "技術協助-1[Mona]" at bounding box center [692, 500] width 143 height 17
click at [245, 374] on icon "expand row" at bounding box center [239, 372] width 19 height 19
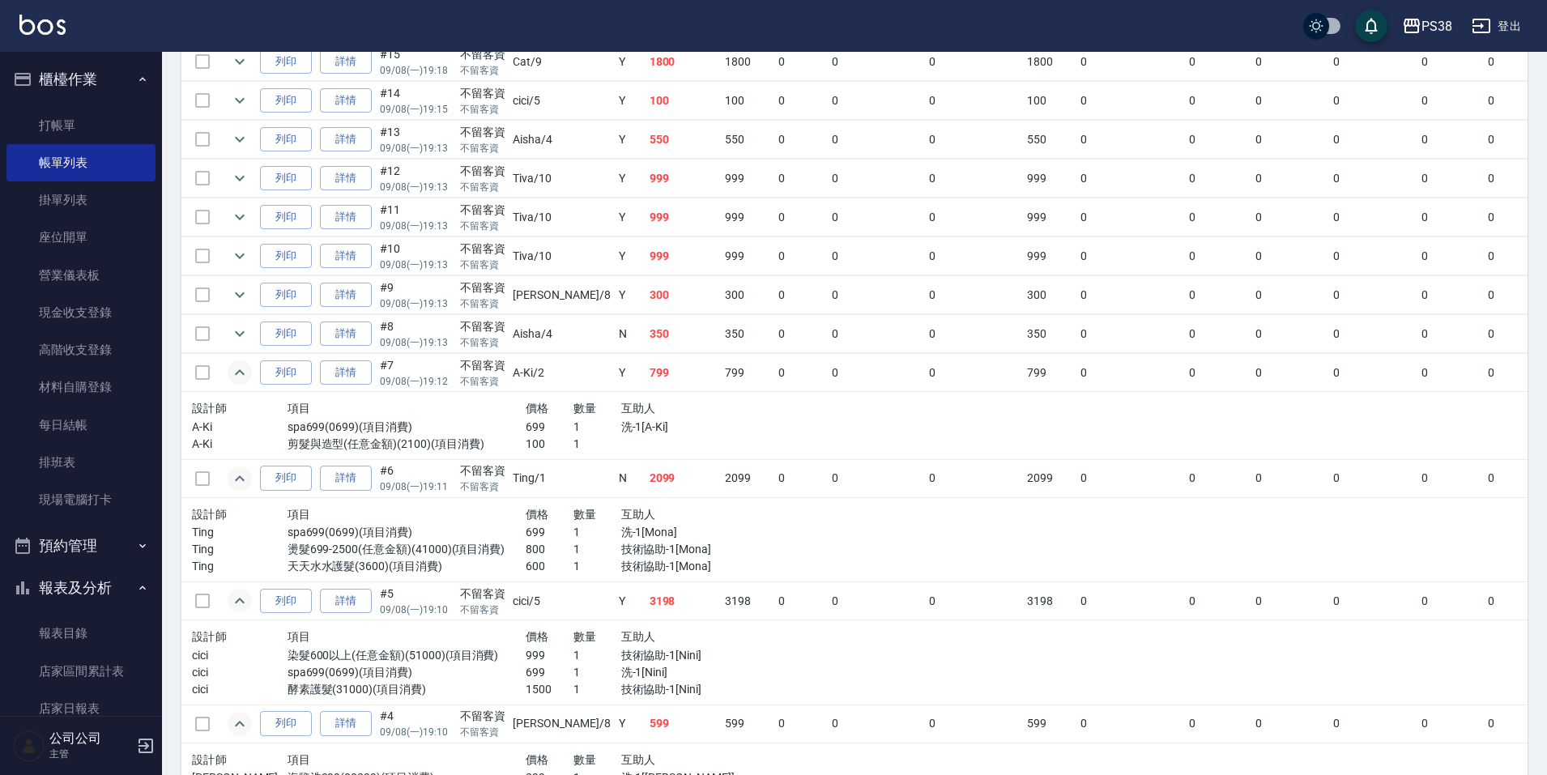
click at [672, 407] on div "互助人" at bounding box center [692, 408] width 143 height 20
click at [645, 347] on td "350" at bounding box center [683, 334] width 76 height 38
click at [239, 333] on icon "expand row" at bounding box center [239, 333] width 19 height 19
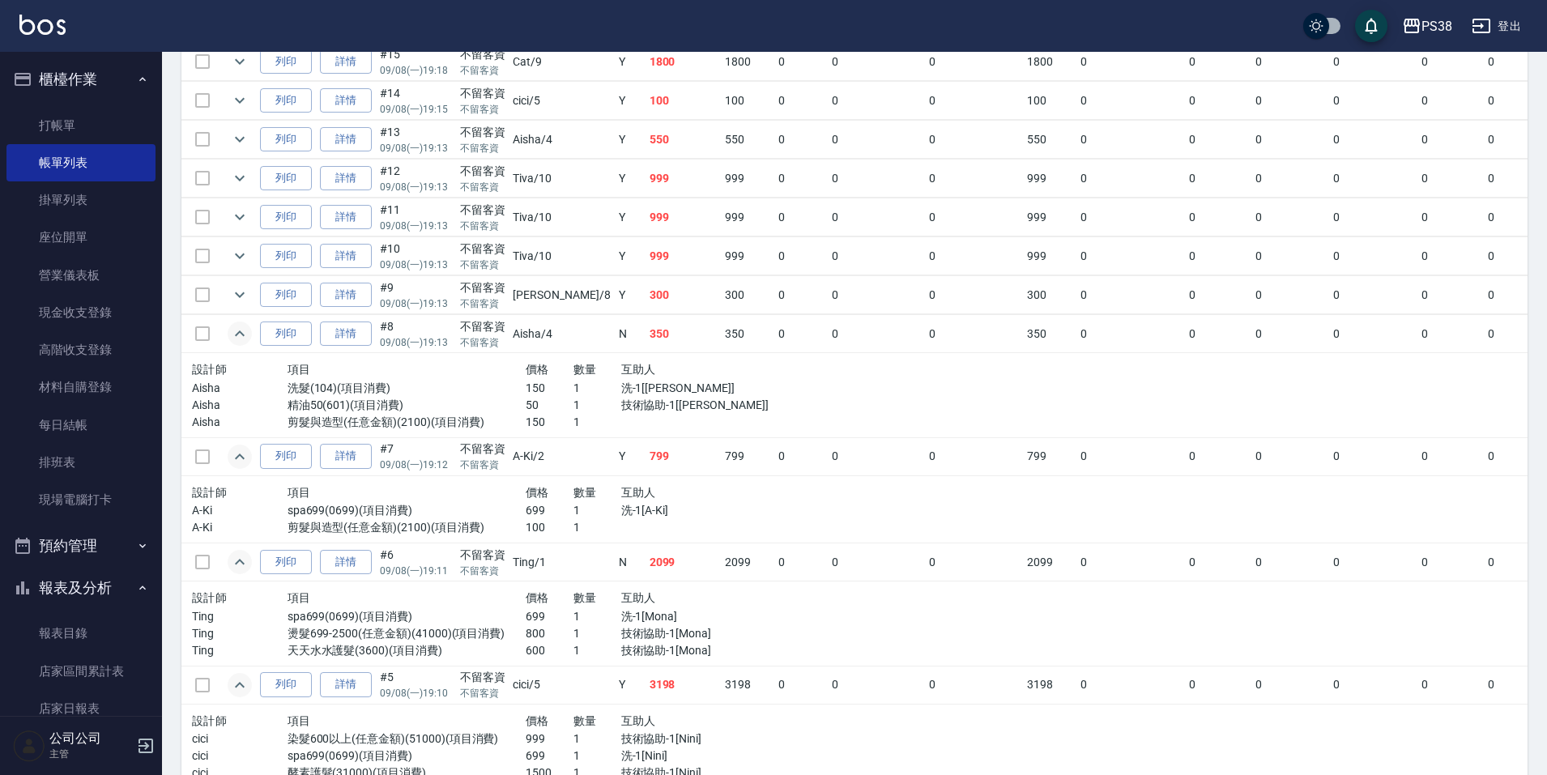
click at [627, 395] on p "洗-1[[PERSON_NAME]]" at bounding box center [692, 388] width 143 height 17
click at [229, 292] on button "expand row" at bounding box center [240, 295] width 24 height 24
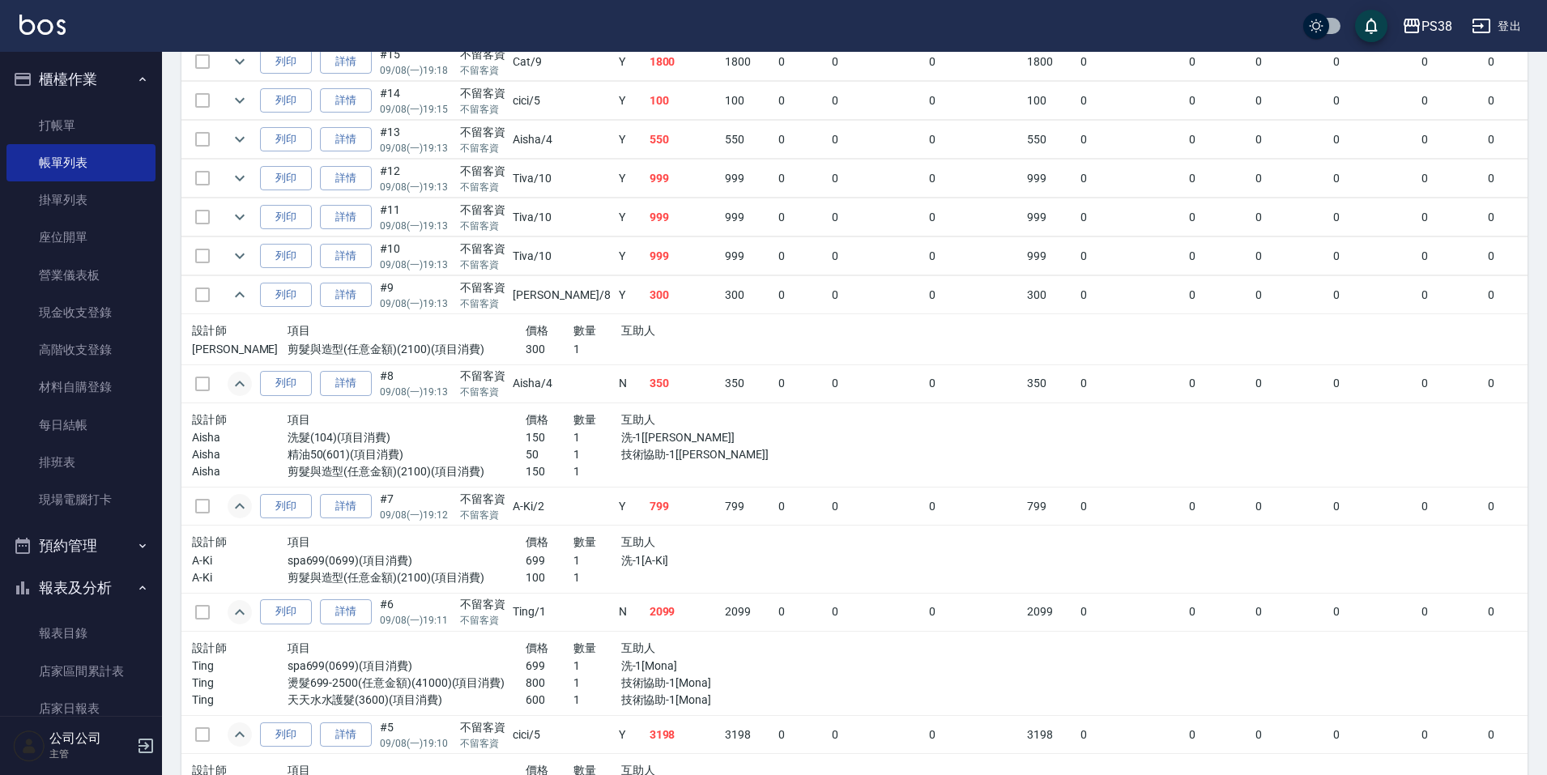
click at [683, 339] on div "互助人" at bounding box center [692, 331] width 143 height 20
click at [245, 247] on icon "expand row" at bounding box center [239, 255] width 19 height 19
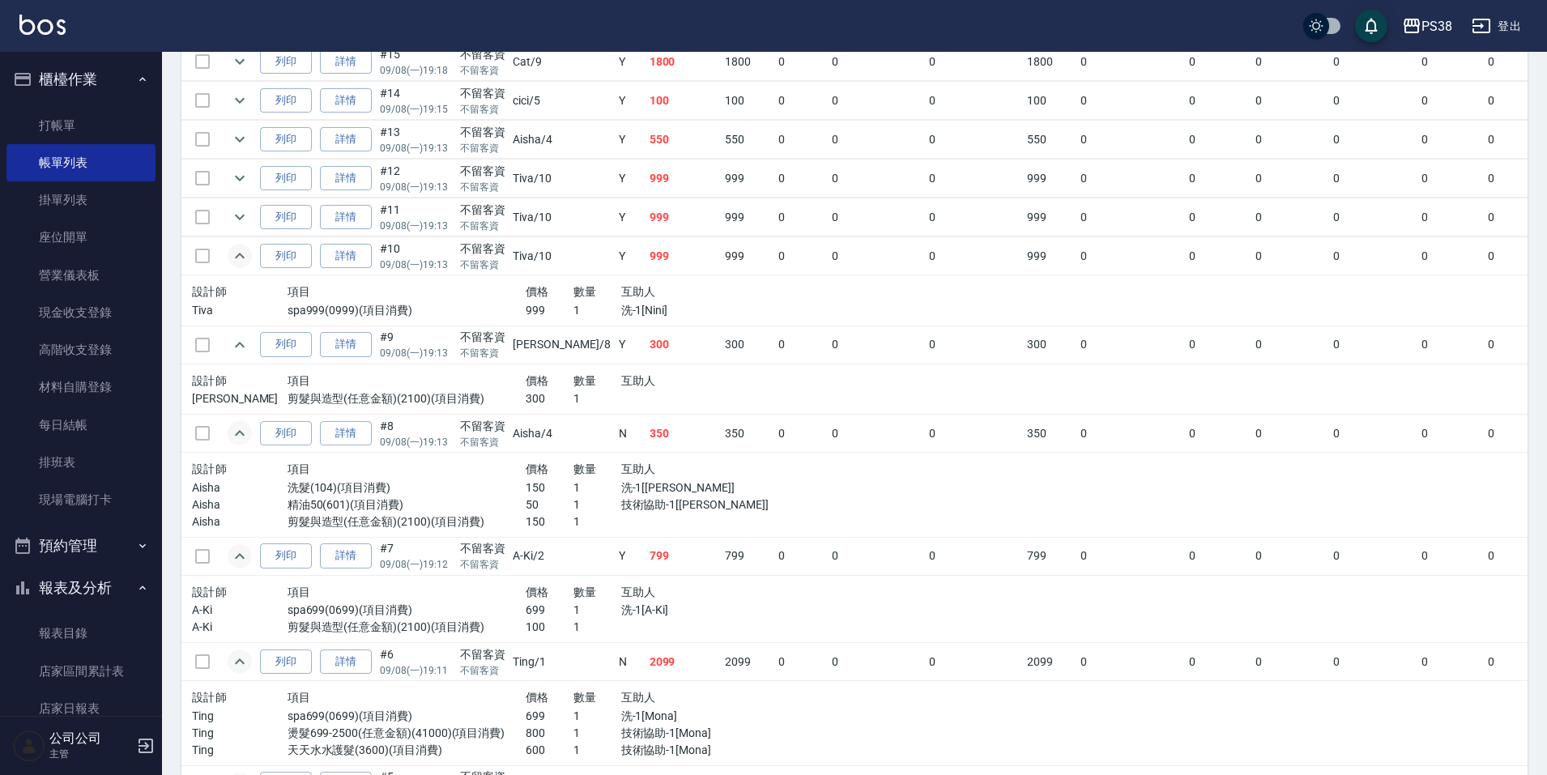
click at [641, 292] on div "互助人" at bounding box center [692, 292] width 143 height 20
click at [239, 222] on icon "expand row" at bounding box center [239, 216] width 19 height 19
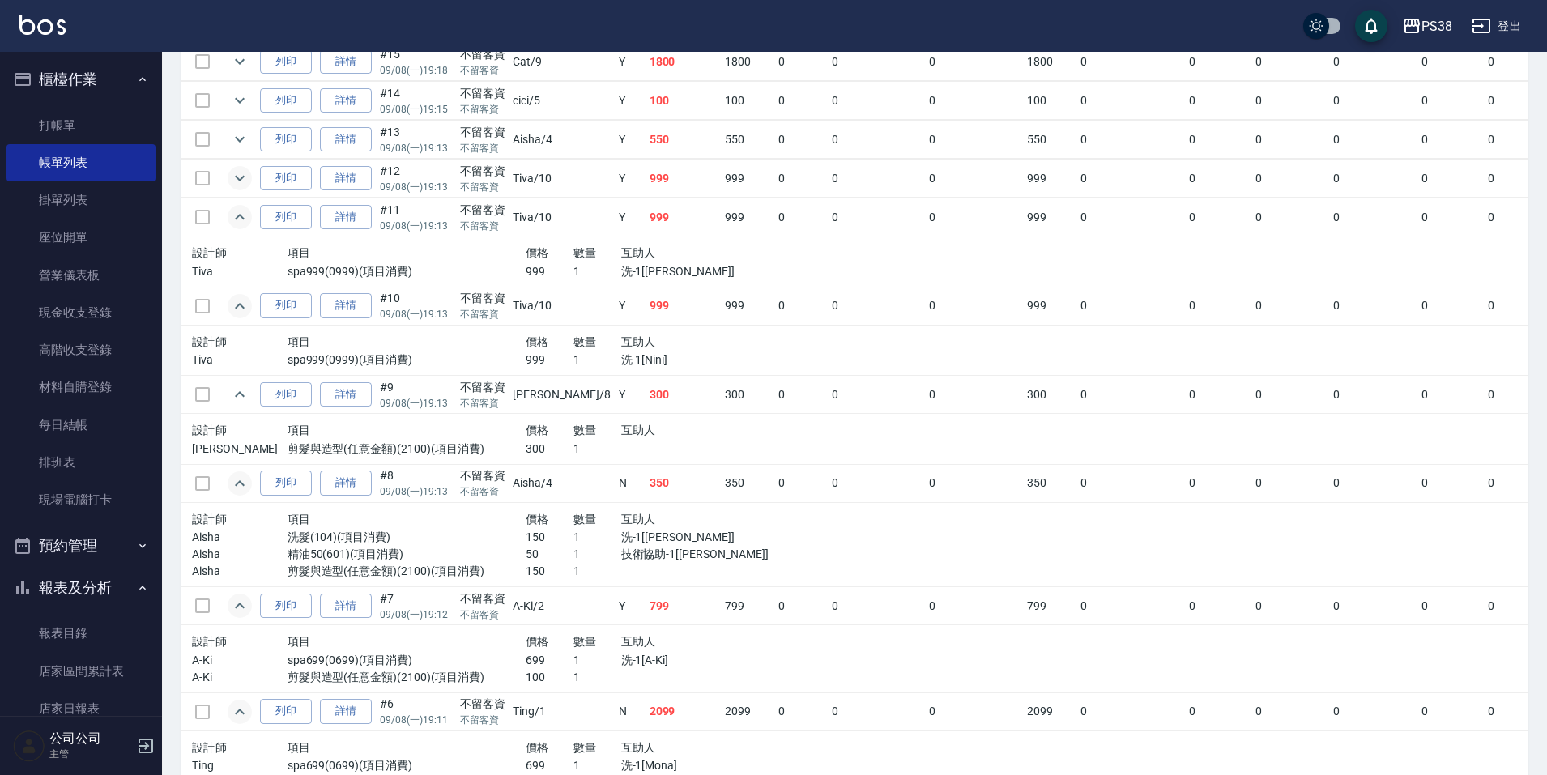
click at [237, 176] on icon "expand row" at bounding box center [239, 177] width 19 height 19
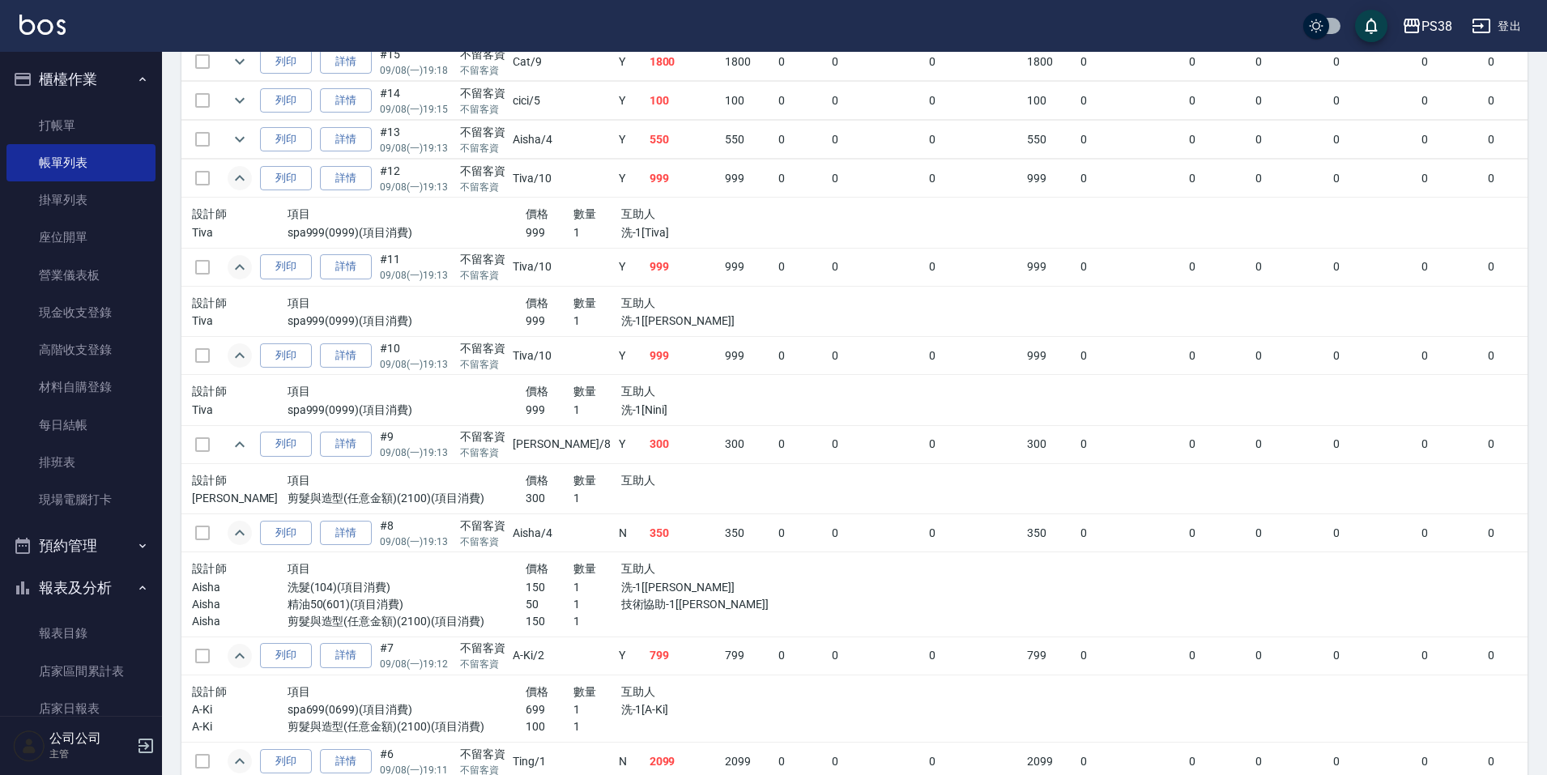
click at [645, 236] on p "洗-1[Tiva]" at bounding box center [692, 232] width 143 height 17
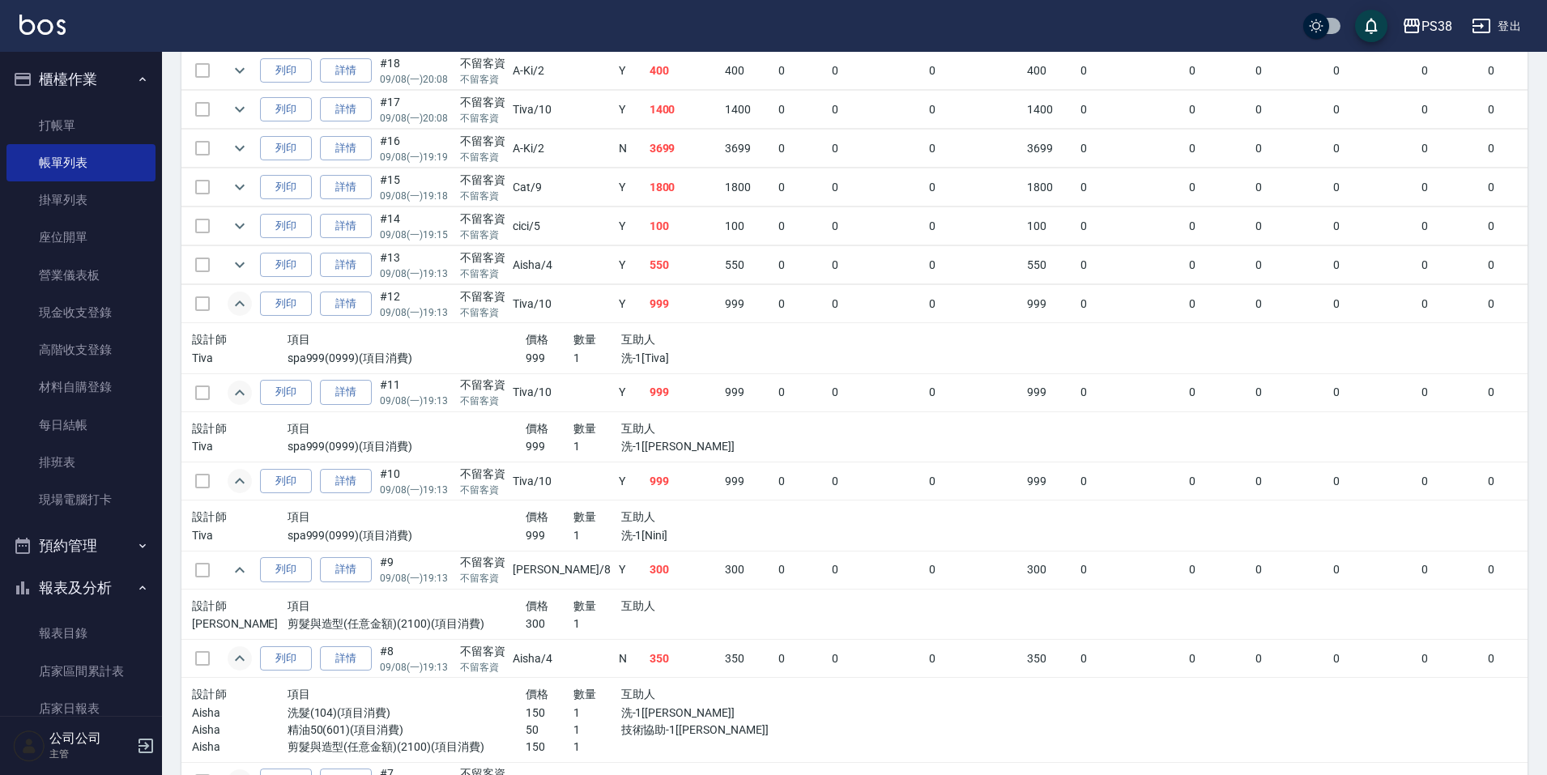
scroll to position [1060, 0]
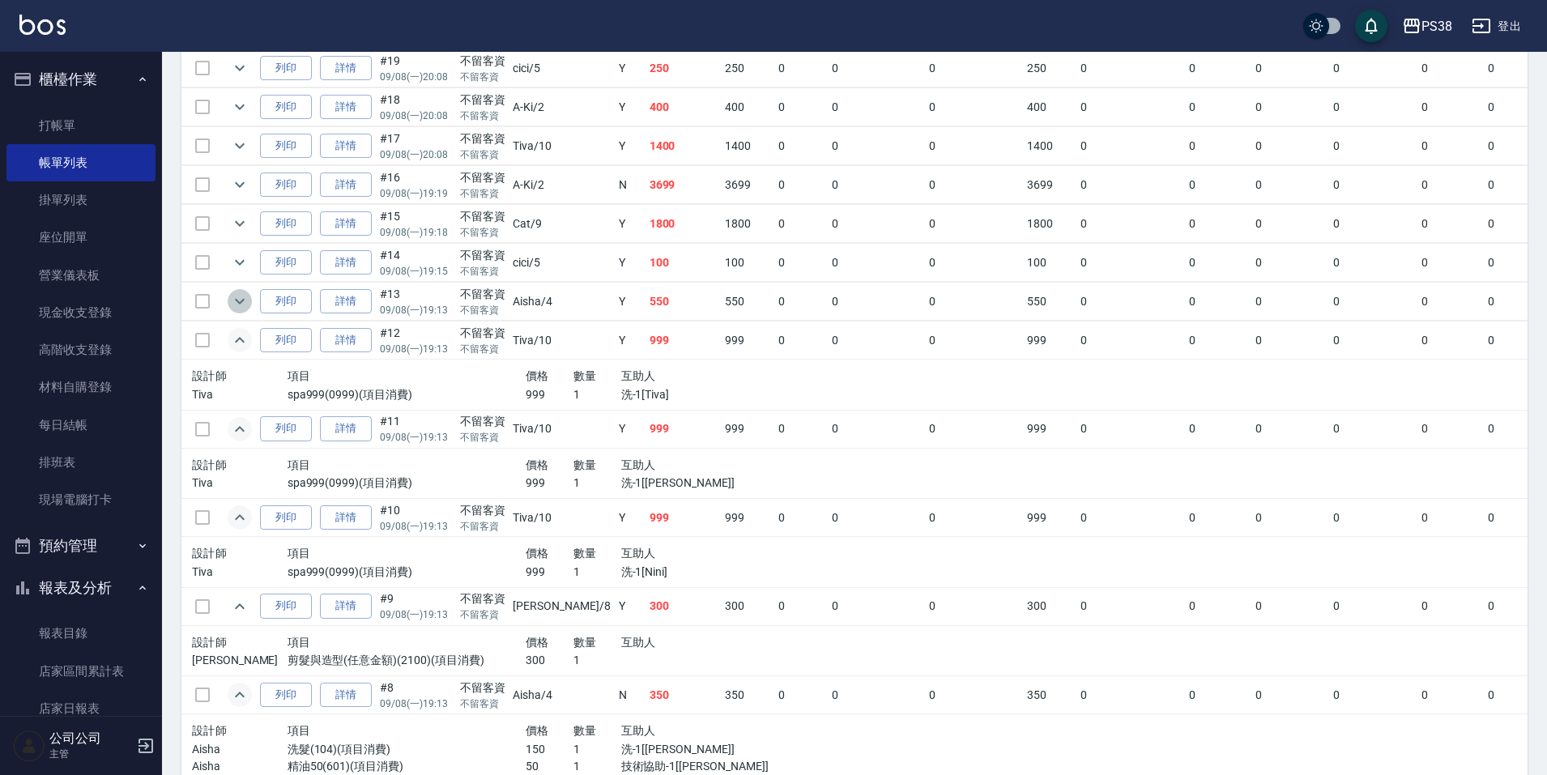
click at [248, 299] on icon "expand row" at bounding box center [239, 301] width 19 height 19
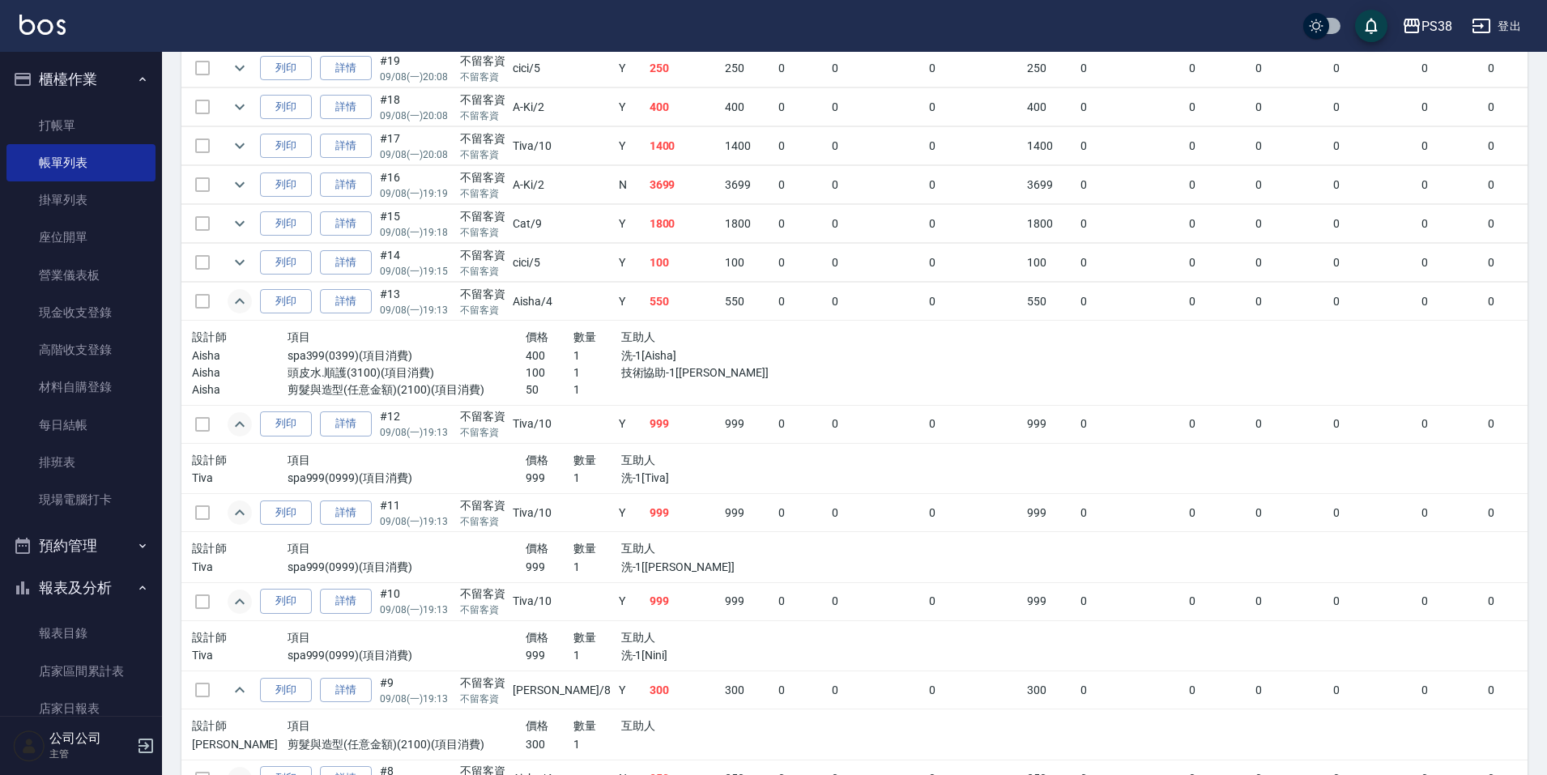
click at [774, 357] on td at bounding box center [1012, 363] width 477 height 85
click at [236, 258] on icon "expand row" at bounding box center [239, 262] width 19 height 19
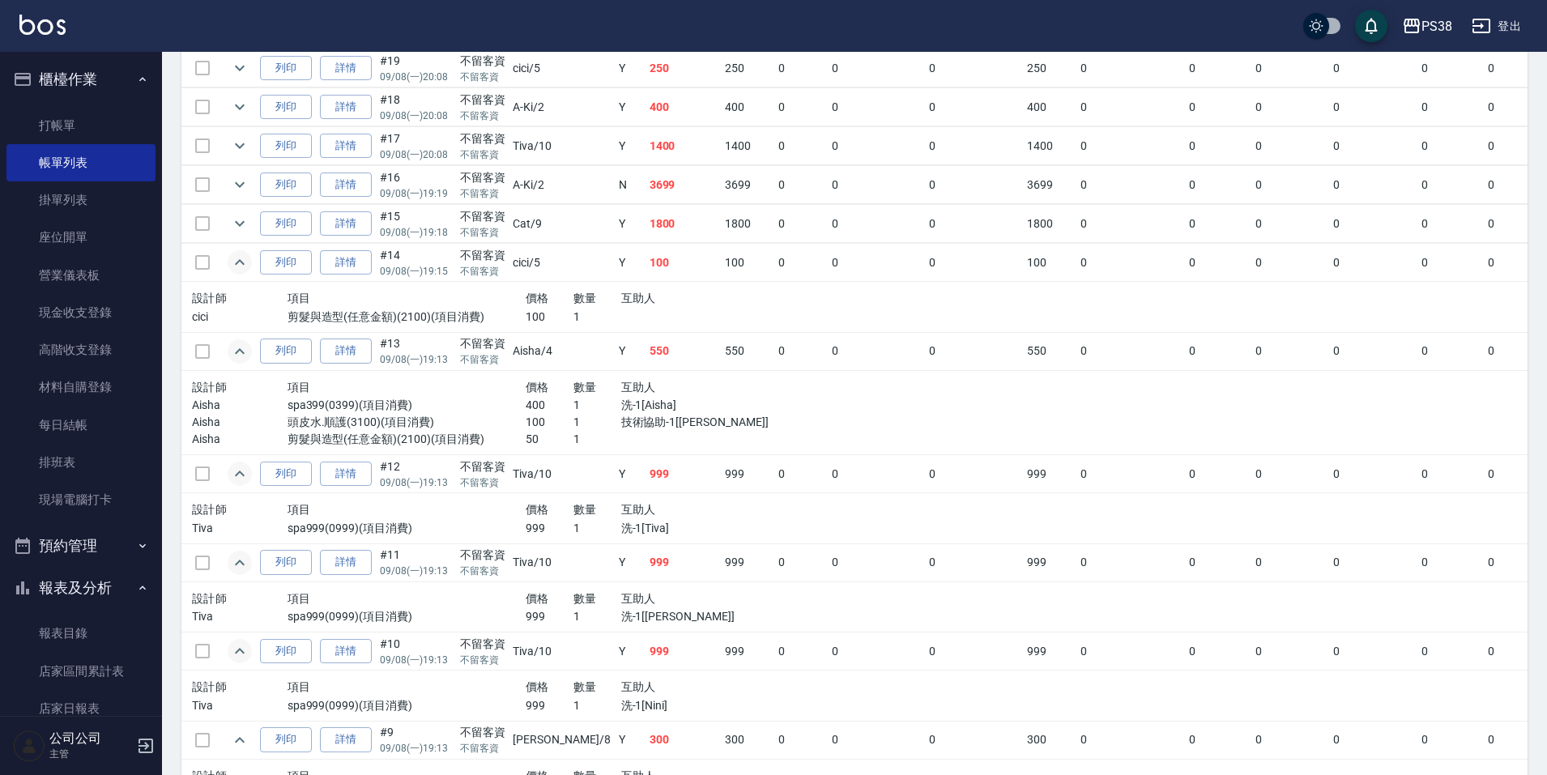
click at [692, 283] on div "設計師 項目 價格 數量 互助人 cici 剪髮與造型(任意金額)(2100)(項目消費) 100 1" at bounding box center [477, 307] width 585 height 50
click at [247, 227] on icon "expand row" at bounding box center [239, 223] width 19 height 19
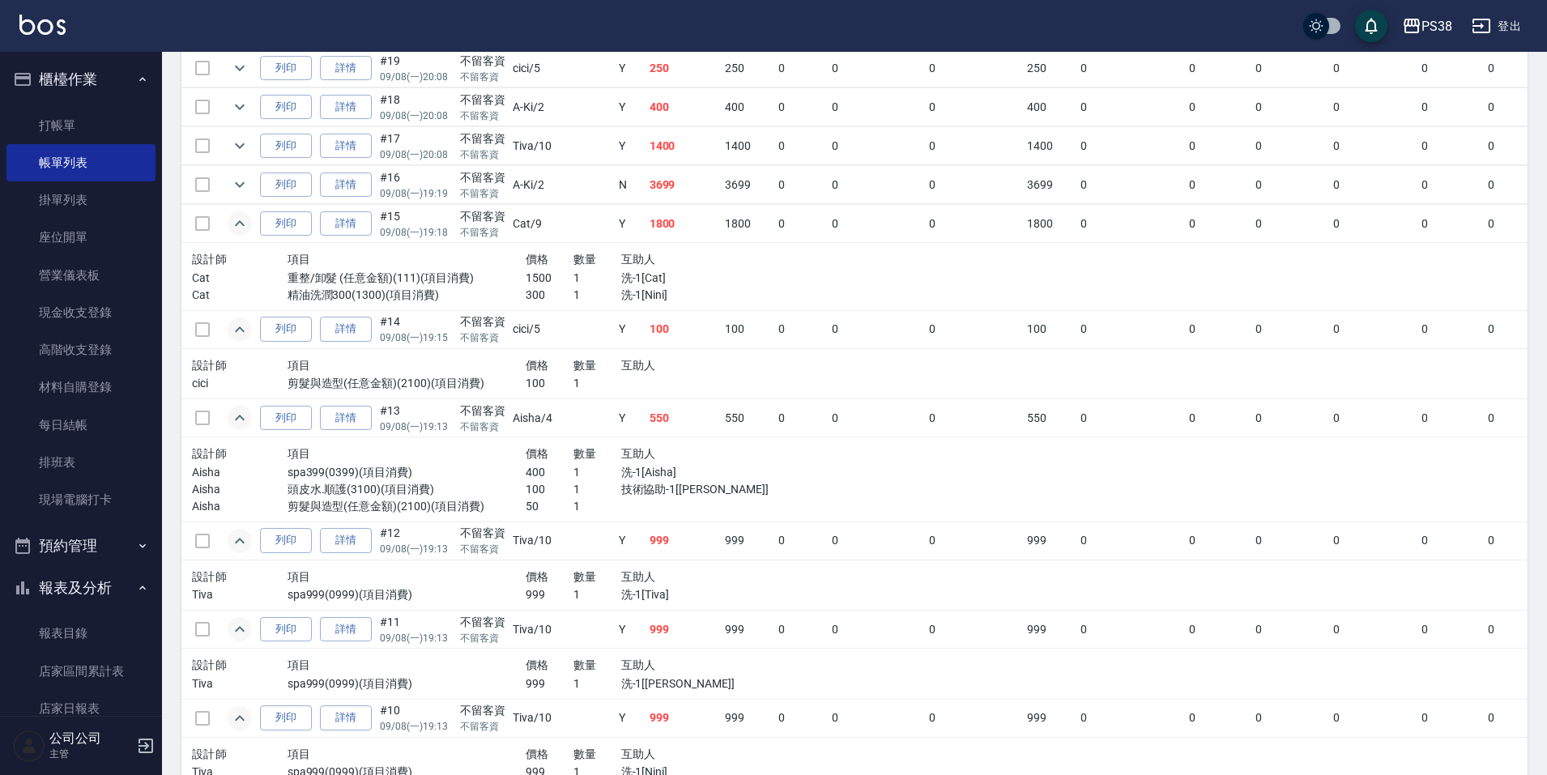
click at [621, 271] on p "洗-1[Cat]" at bounding box center [692, 278] width 143 height 17
click at [573, 295] on p "1" at bounding box center [597, 295] width 48 height 17
click at [573, 292] on p "1" at bounding box center [597, 295] width 48 height 17
click at [226, 184] on td at bounding box center [240, 185] width 32 height 38
drag, startPoint x: 238, startPoint y: 186, endPoint x: 262, endPoint y: 185, distance: 23.5
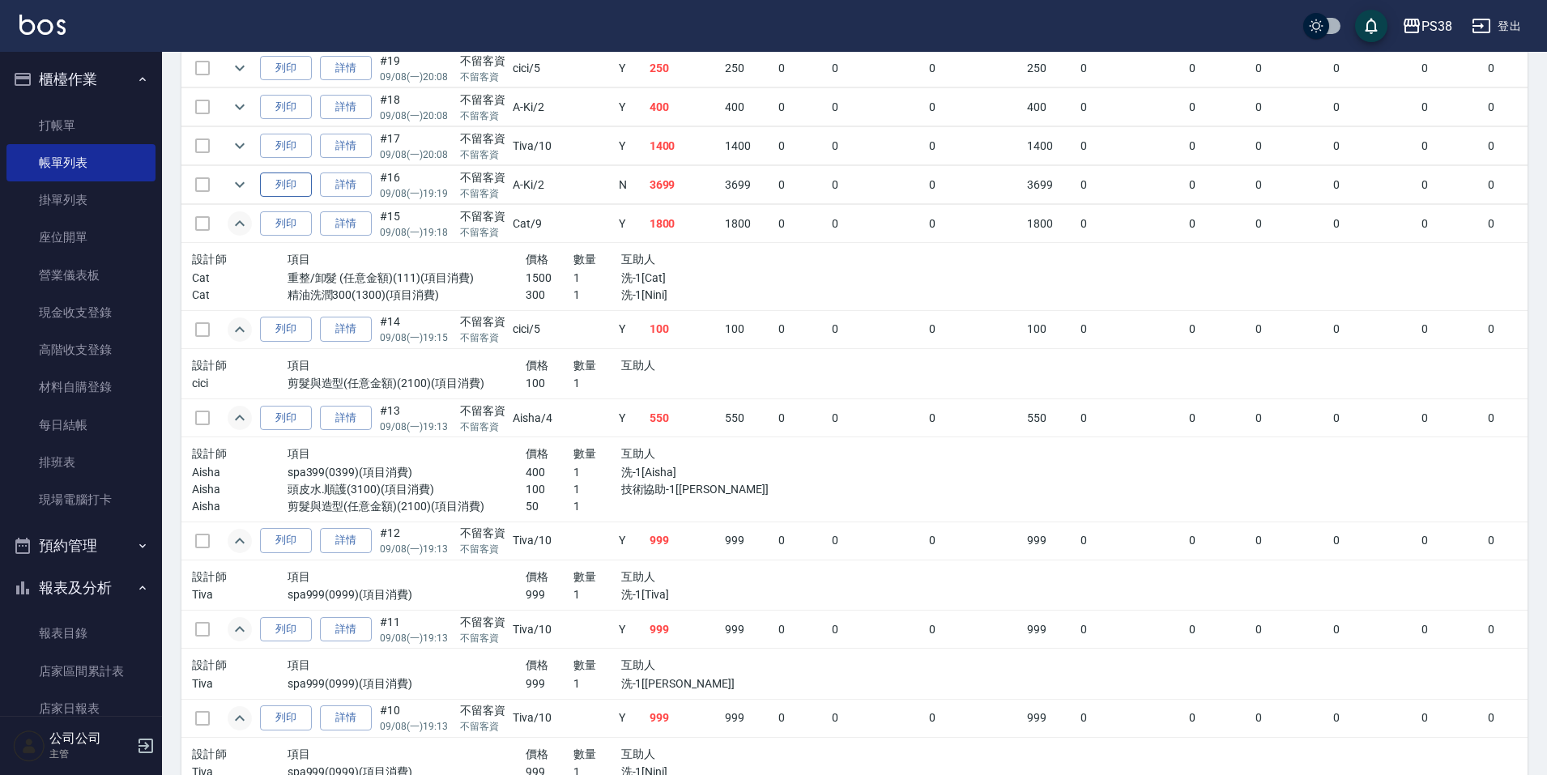
click at [239, 186] on icon "expand row" at bounding box center [240, 185] width 10 height 6
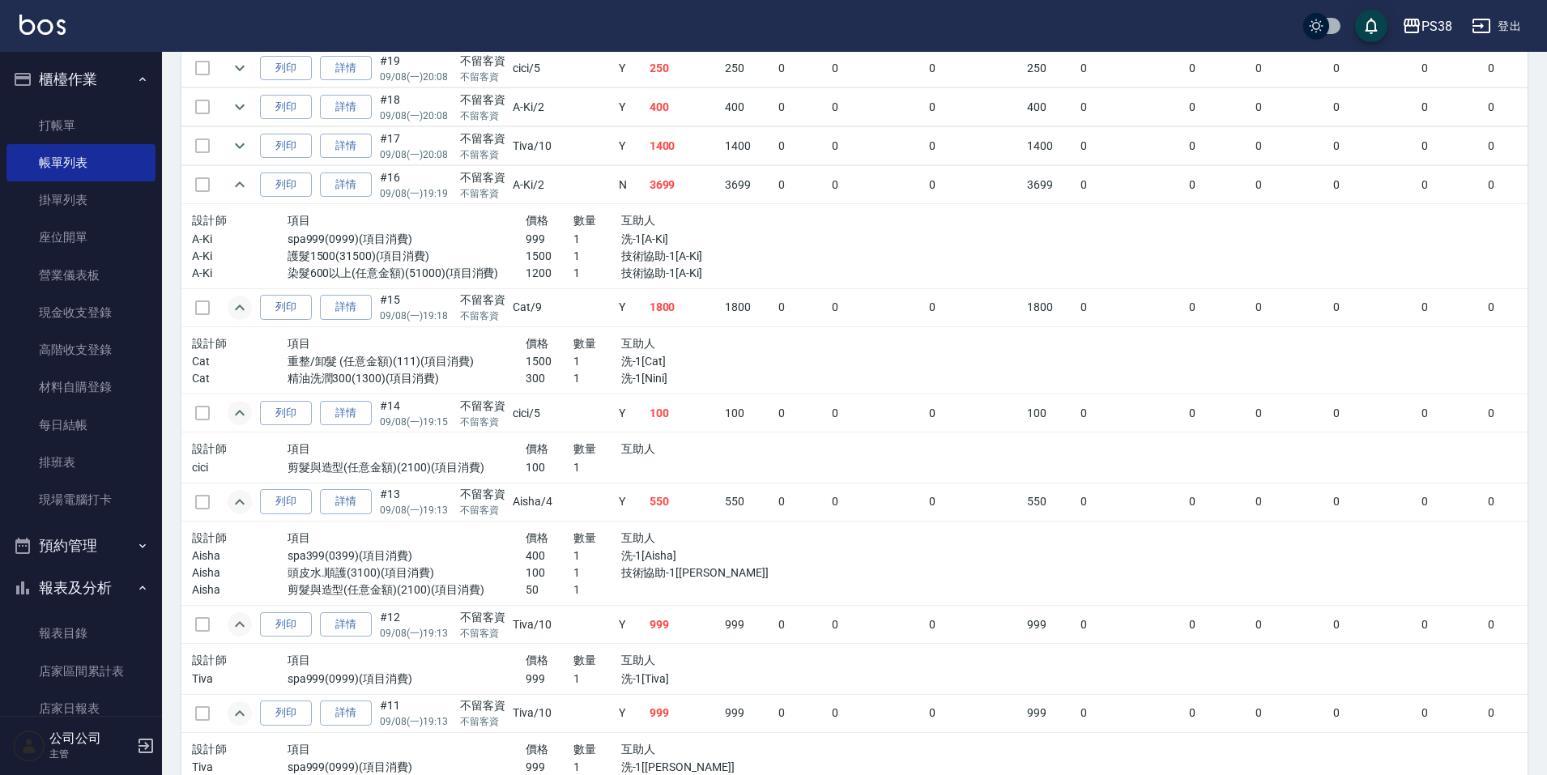
click at [644, 367] on p "洗-1[Cat]" at bounding box center [692, 361] width 143 height 17
click at [626, 274] on p "技術協助-1[A-Ki]" at bounding box center [692, 273] width 143 height 17
click at [628, 366] on p "洗-1[Cat]" at bounding box center [692, 361] width 143 height 17
click at [639, 440] on div "互助人" at bounding box center [692, 449] width 143 height 20
click at [635, 386] on p "洗-1[Nini]" at bounding box center [692, 378] width 143 height 17
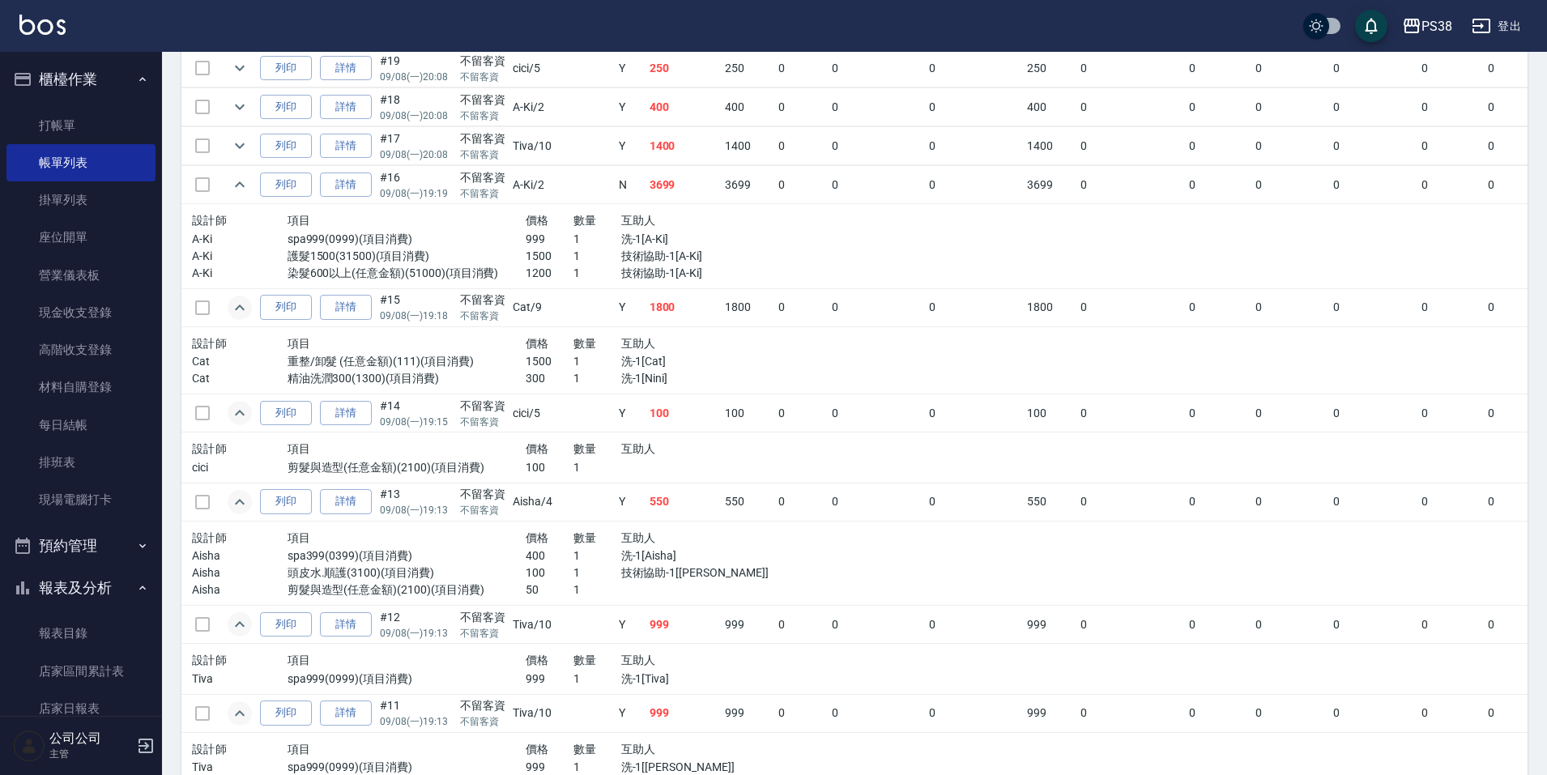
click at [647, 236] on p "洗-1[A-Ki]" at bounding box center [692, 239] width 143 height 17
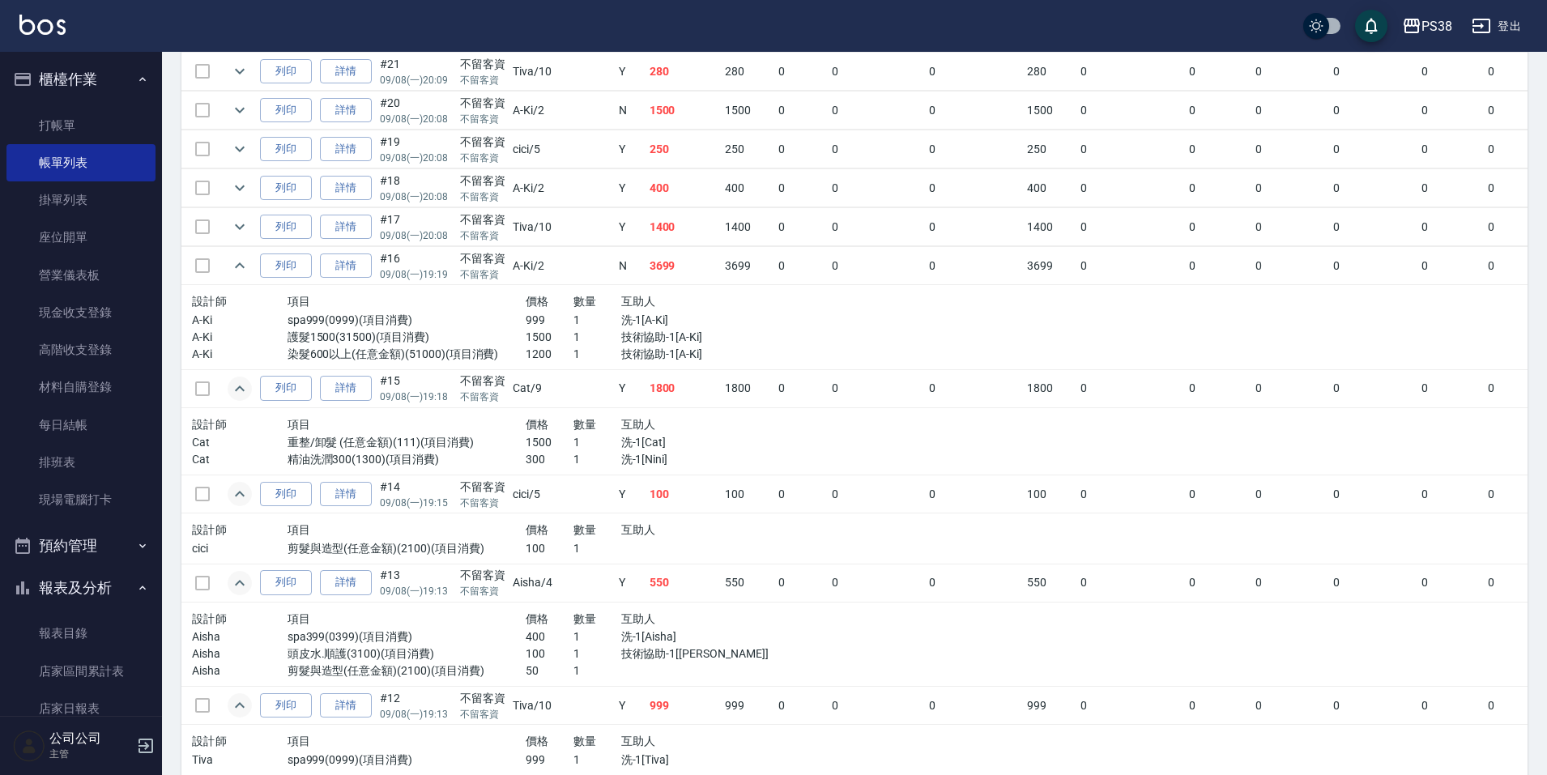
scroll to position [898, 0]
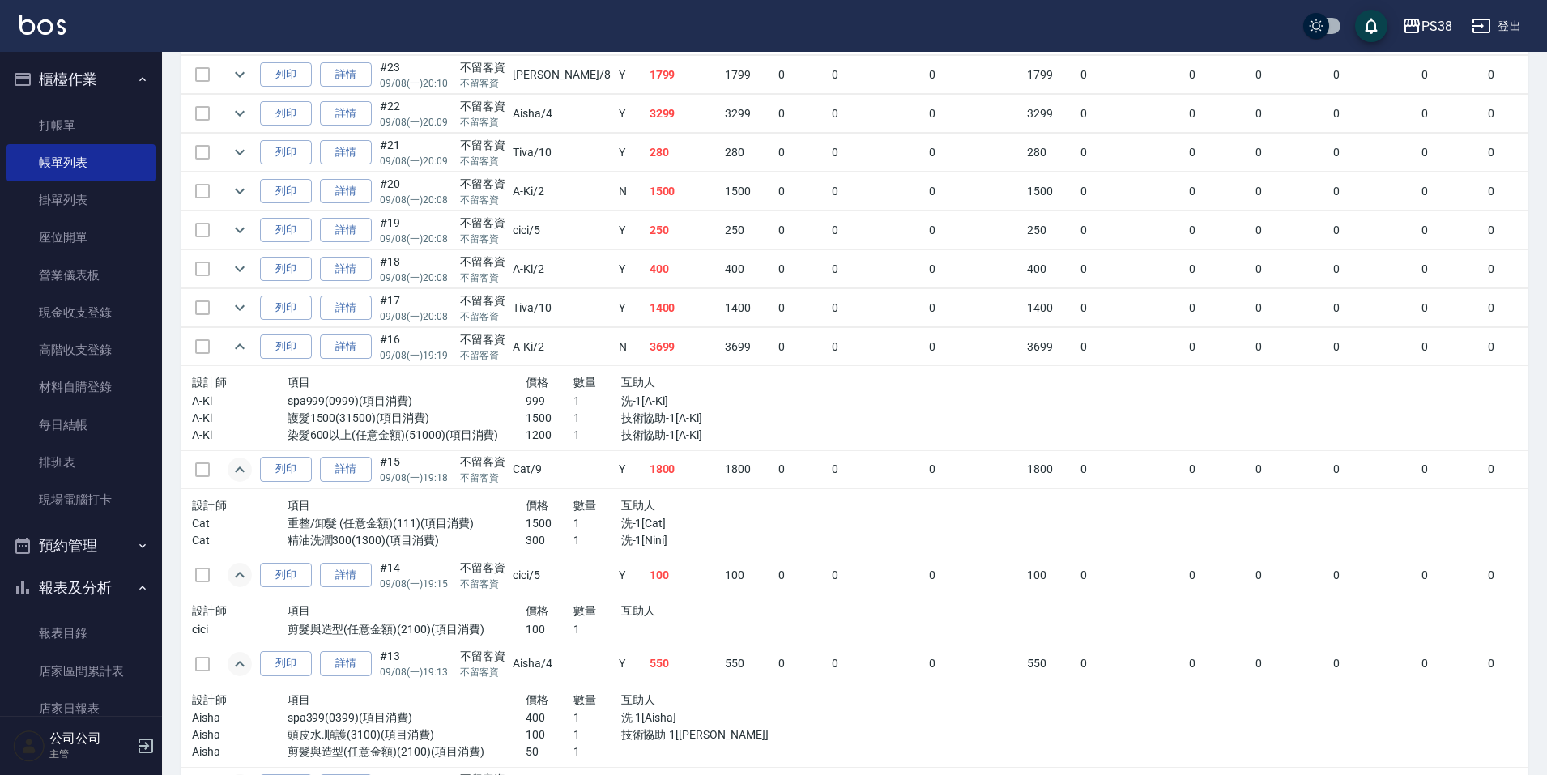
click at [645, 318] on td "1400" at bounding box center [683, 308] width 76 height 38
click at [241, 305] on icon "expand row" at bounding box center [239, 307] width 19 height 19
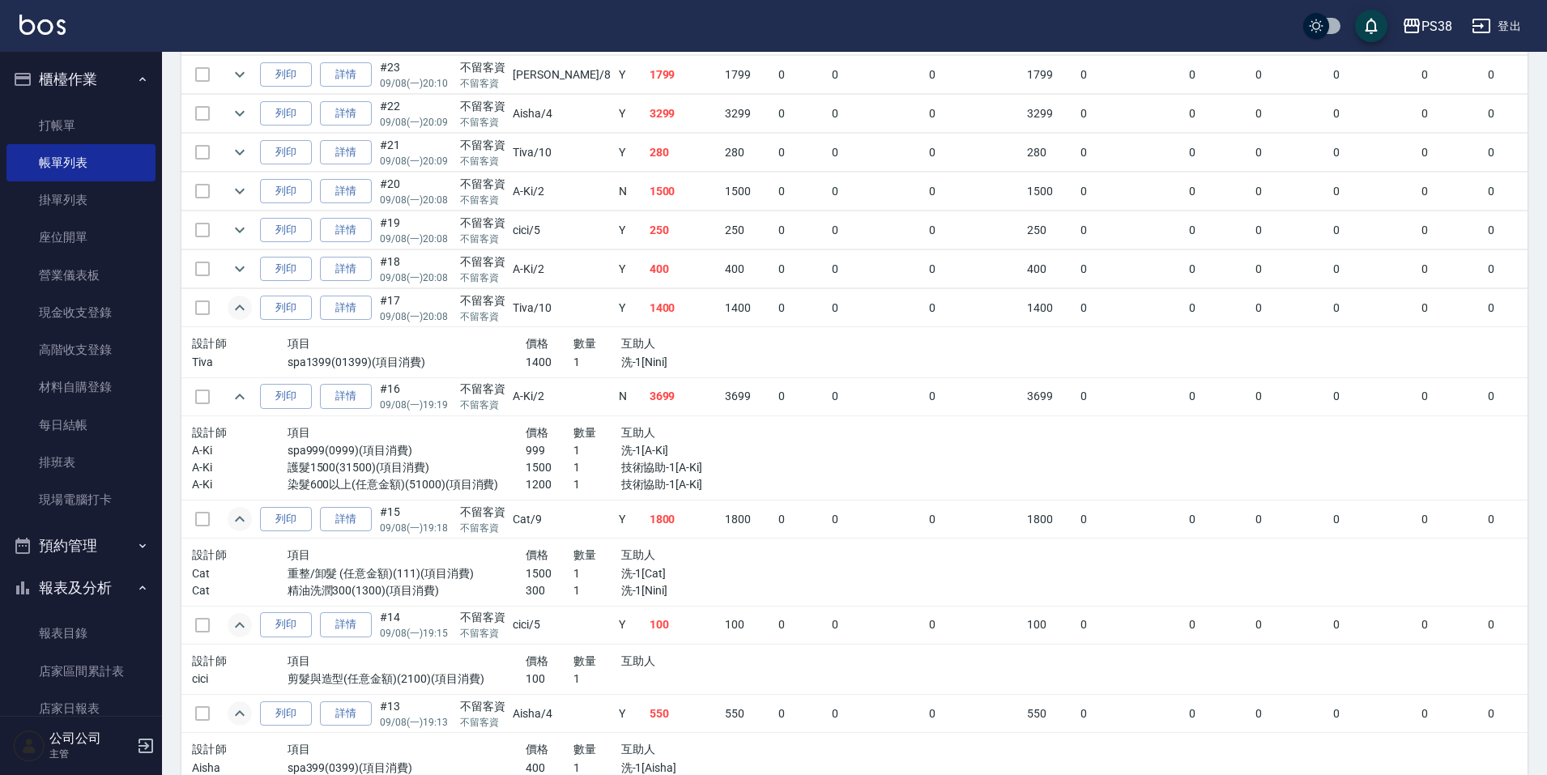
click at [648, 346] on div "互助人" at bounding box center [692, 344] width 143 height 20
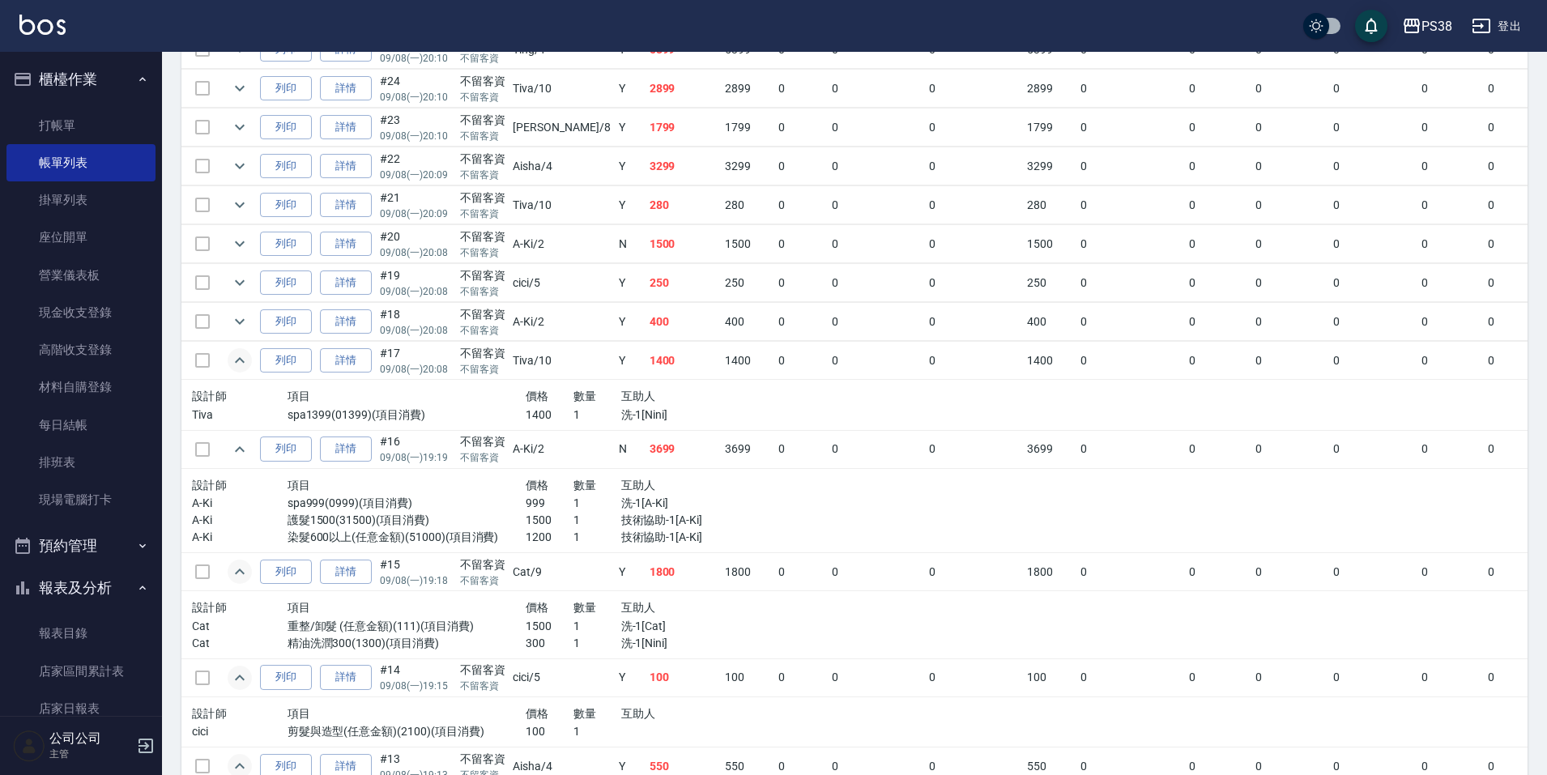
scroll to position [817, 0]
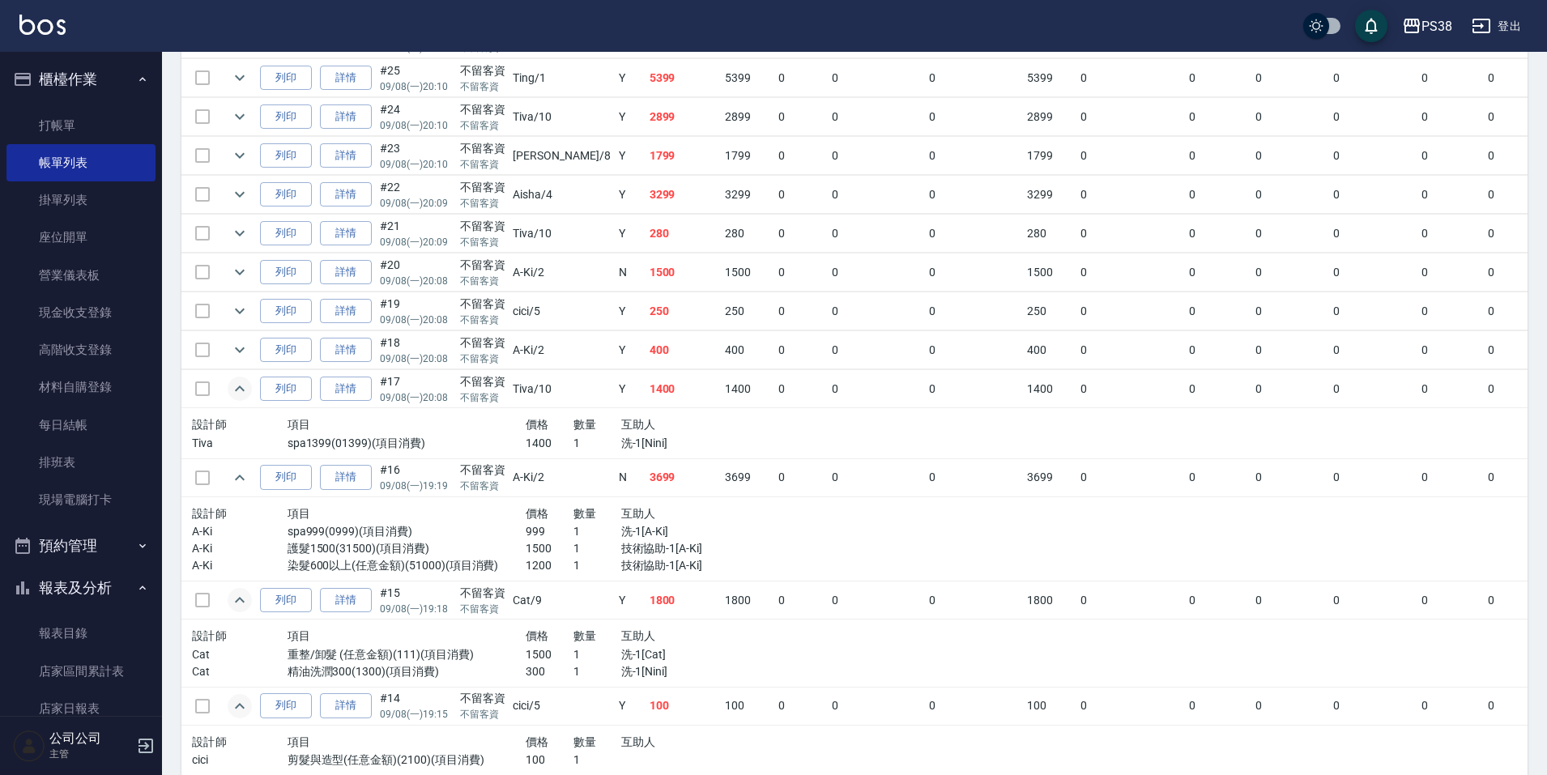
click at [232, 353] on icon "expand row" at bounding box center [239, 349] width 19 height 19
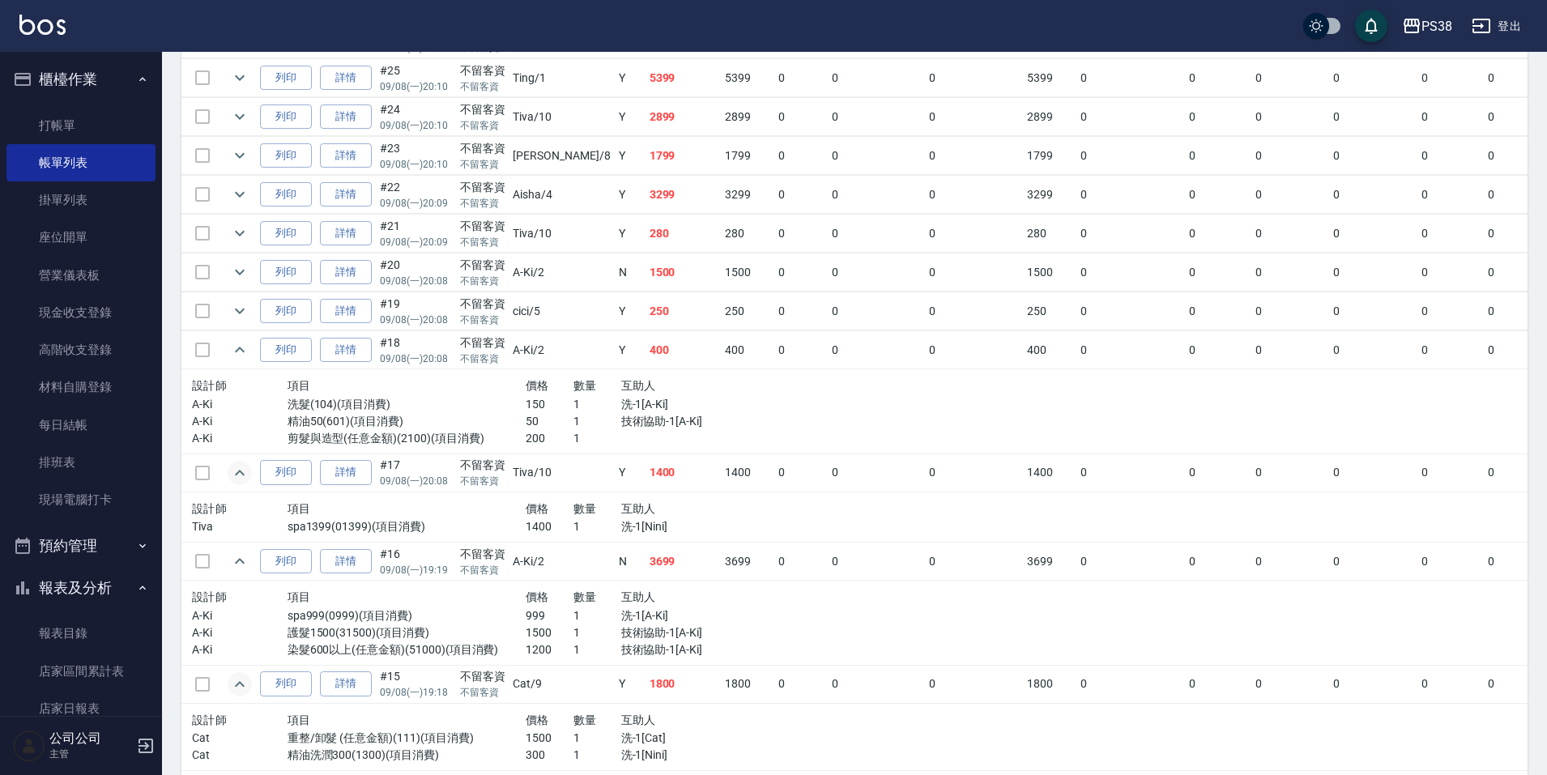
click at [533, 426] on p "50" at bounding box center [550, 421] width 48 height 17
click at [573, 440] on p "1" at bounding box center [597, 438] width 48 height 17
click at [241, 304] on icon "expand row" at bounding box center [239, 310] width 19 height 19
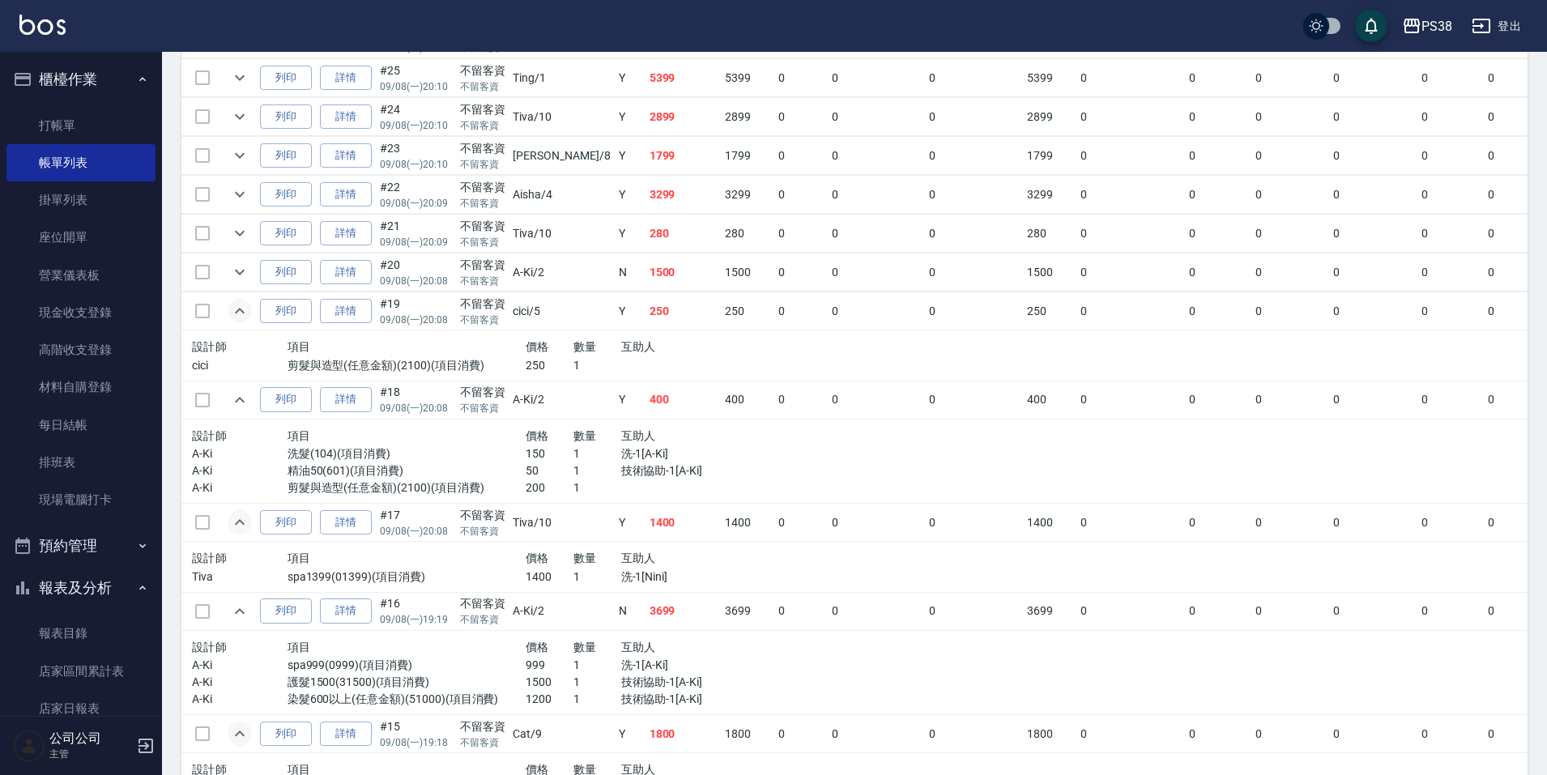
click at [627, 375] on div "設計師 項目 價格 數量 互助人 cici 剪髮與造型(任意金額)(2100)(項目消費) 250 1" at bounding box center [477, 355] width 585 height 50
click at [229, 270] on button "expand row" at bounding box center [240, 272] width 24 height 24
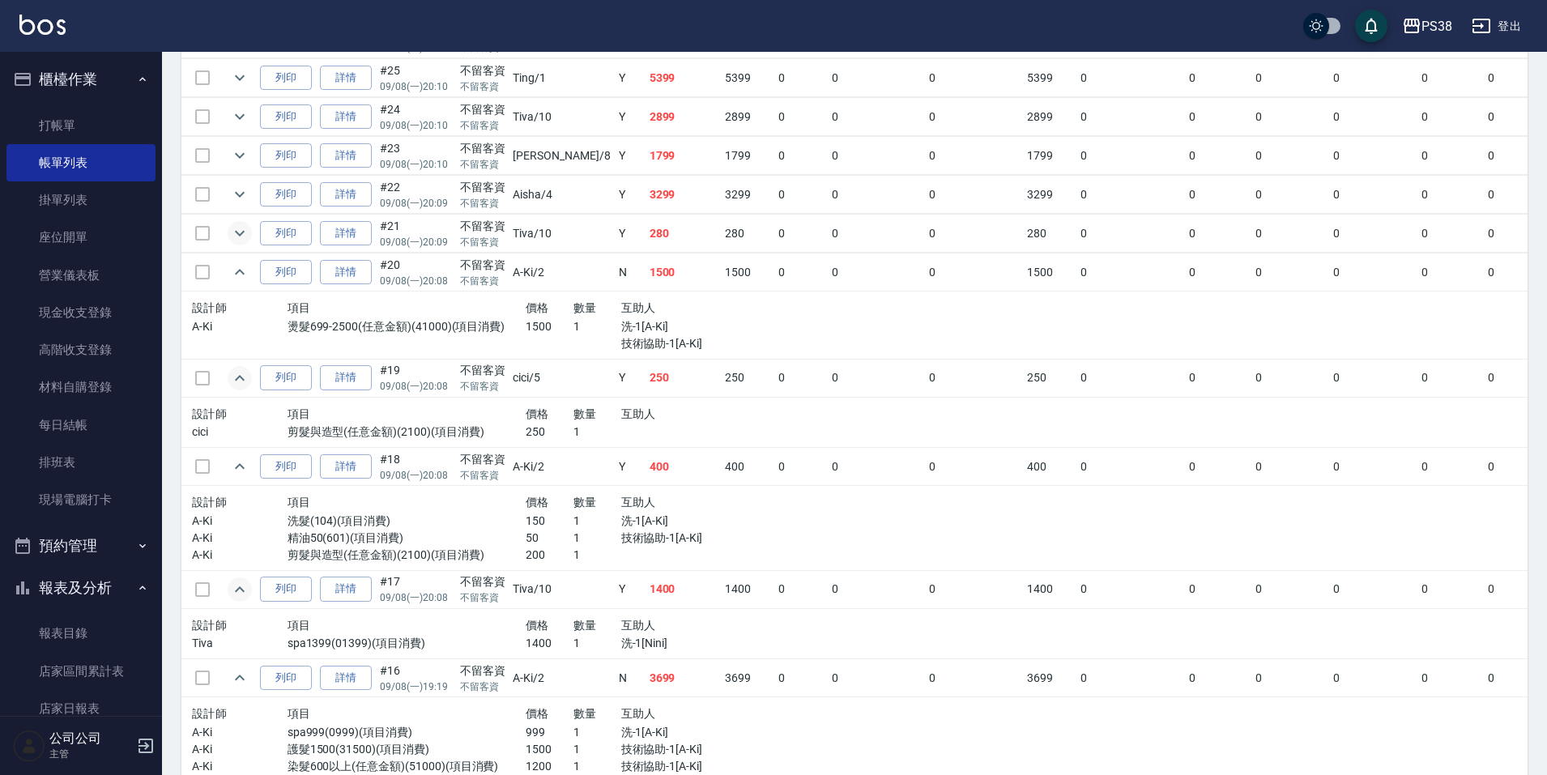
click at [246, 227] on icon "expand row" at bounding box center [239, 233] width 19 height 19
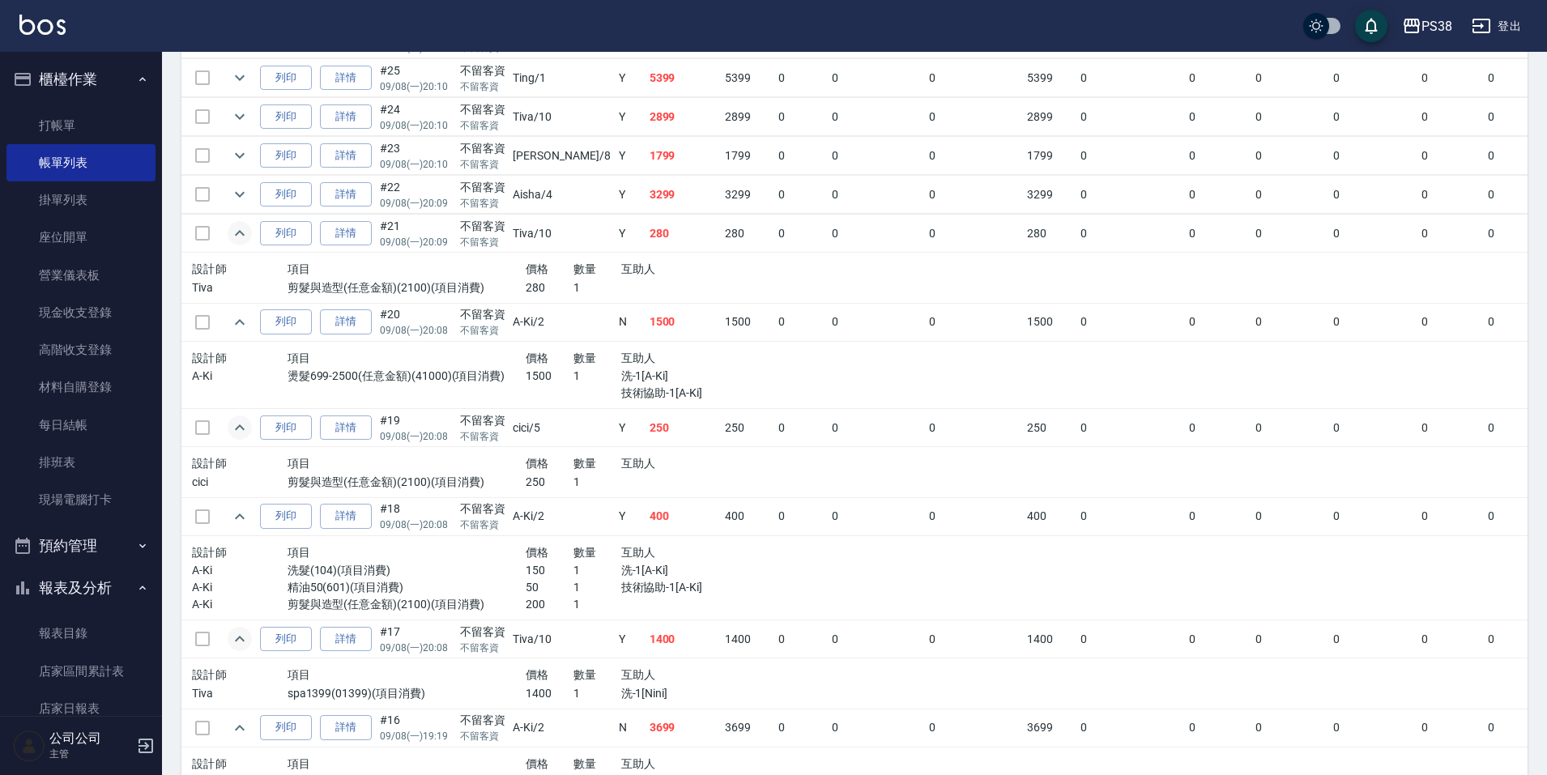
click at [621, 279] on div at bounding box center [692, 287] width 143 height 17
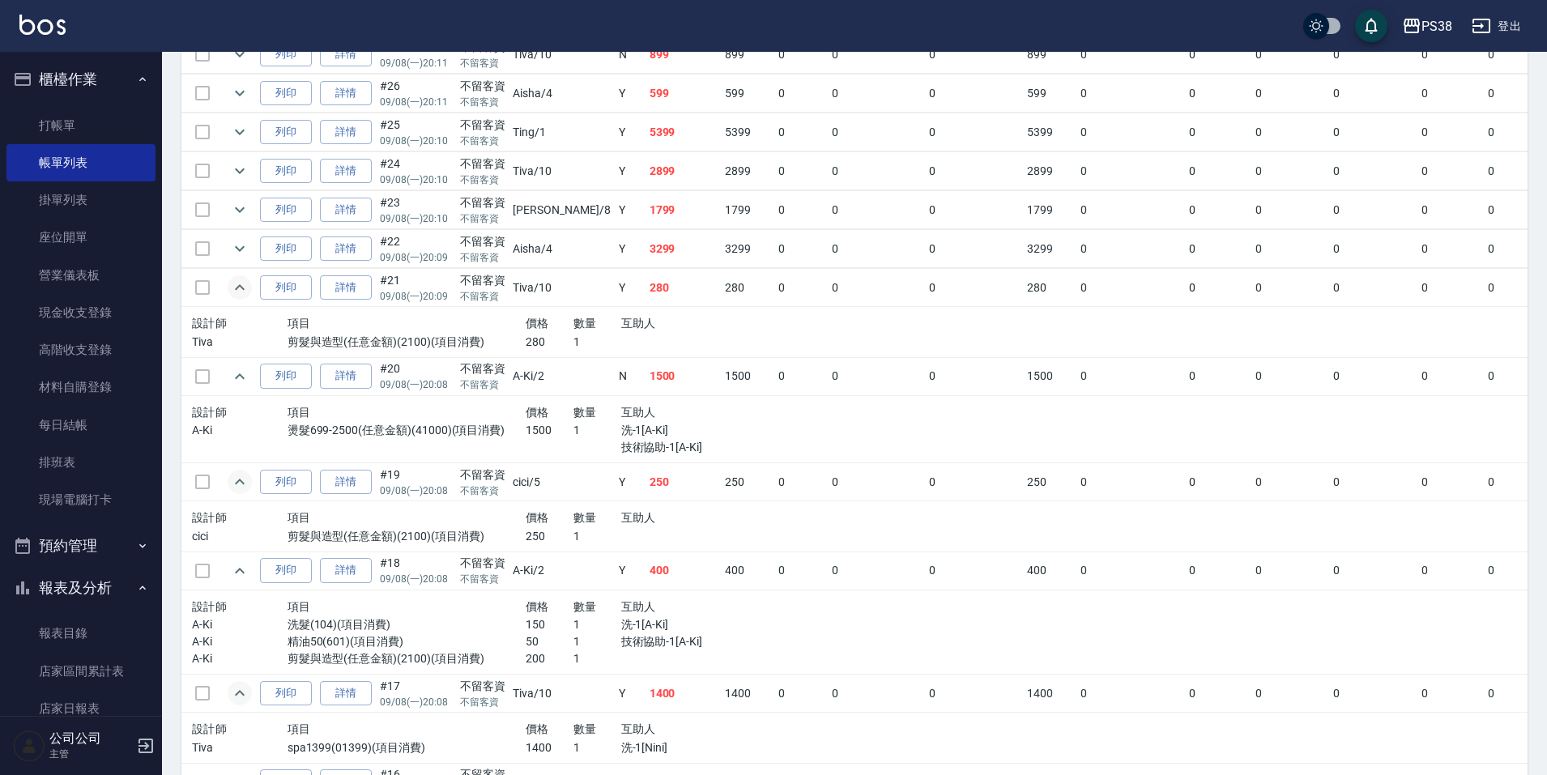
scroll to position [736, 0]
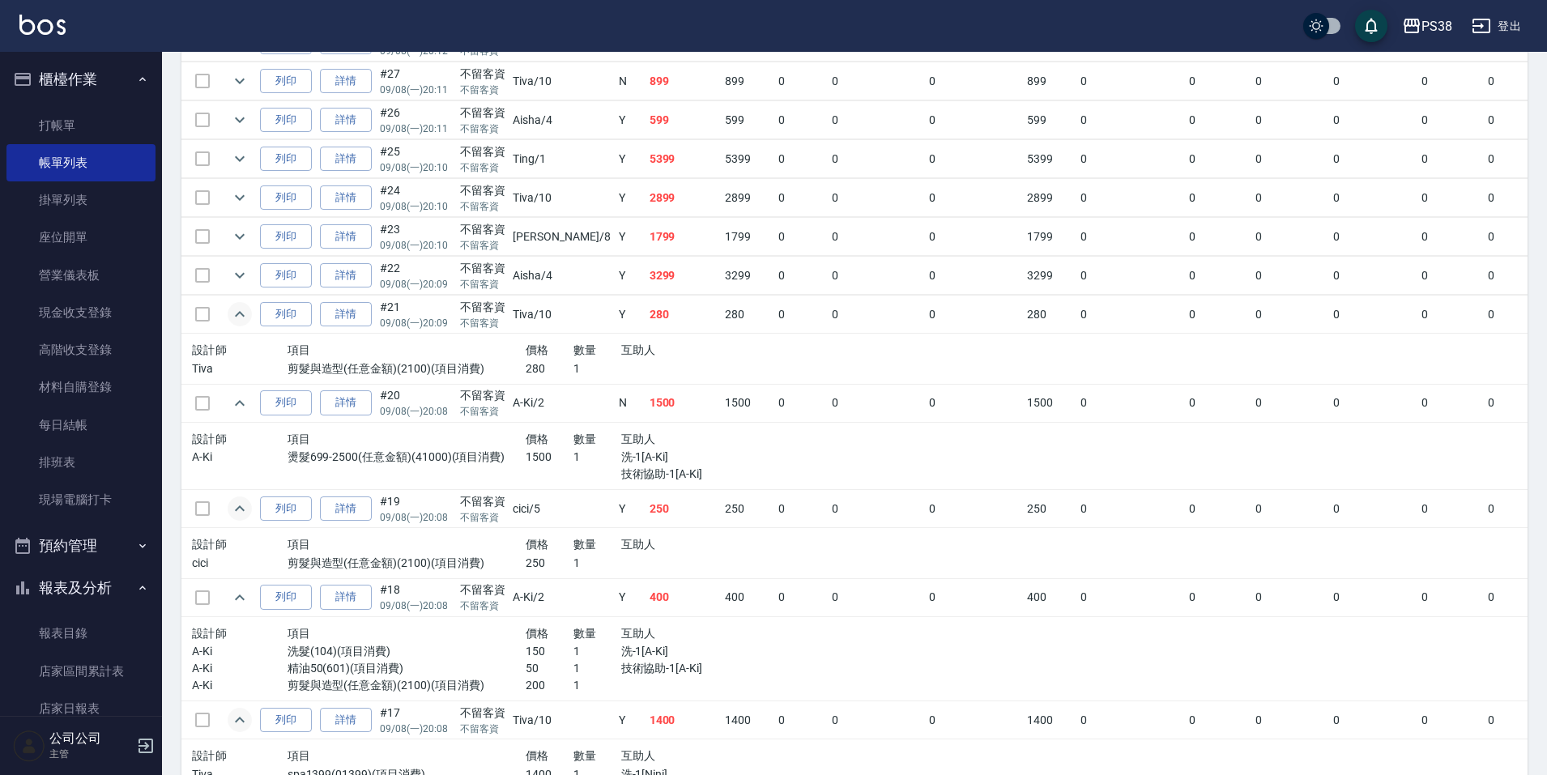
click at [450, 351] on div "項目" at bounding box center [407, 350] width 238 height 20
click at [241, 270] on icon "expand row" at bounding box center [239, 275] width 19 height 19
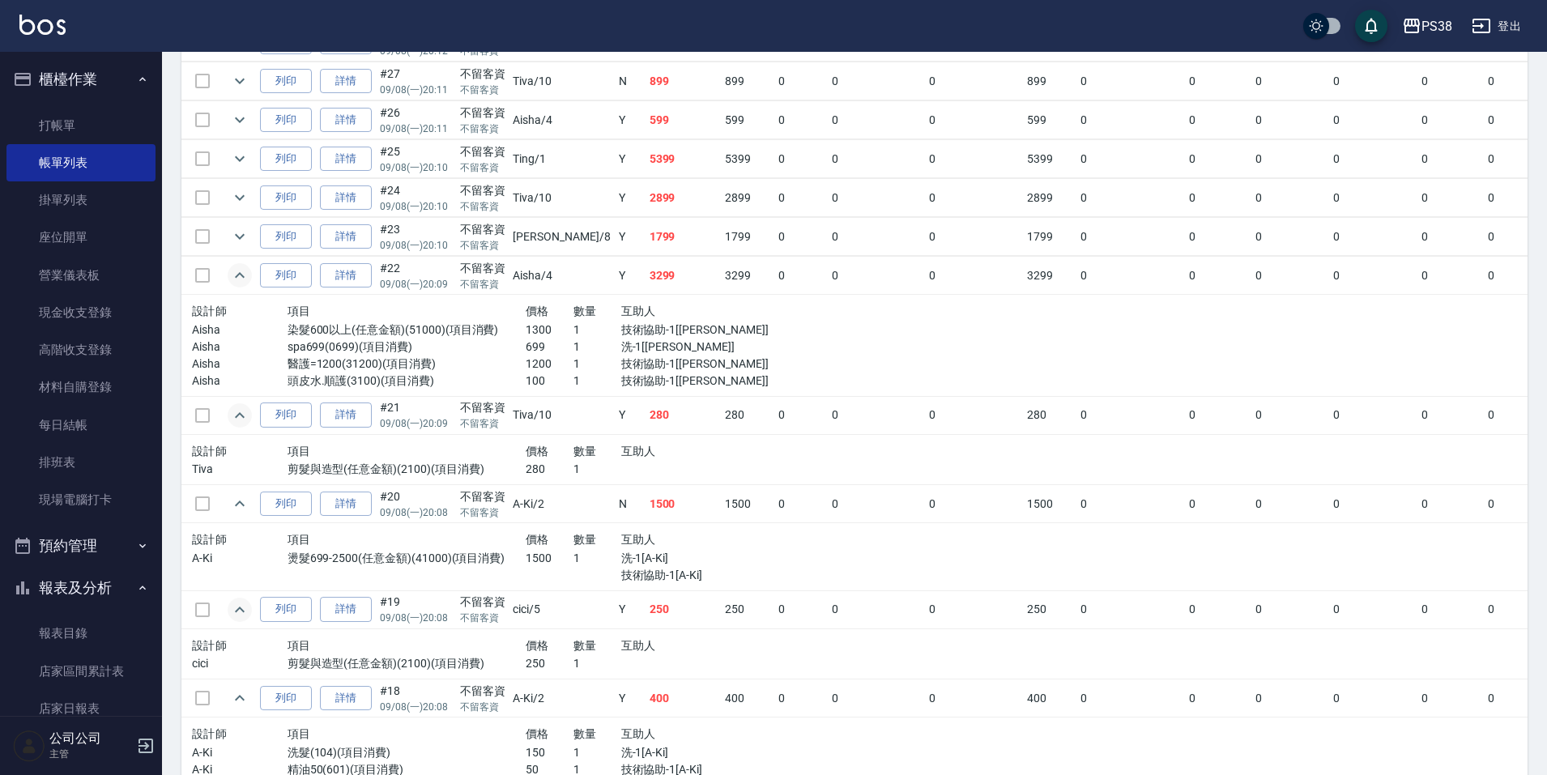
click at [678, 365] on p "技術協助-1[[PERSON_NAME]]" at bounding box center [692, 364] width 143 height 17
click at [526, 340] on p "699" at bounding box center [550, 347] width 48 height 17
click at [526, 354] on p "699" at bounding box center [550, 347] width 48 height 17
click at [526, 367] on p "1200" at bounding box center [550, 364] width 48 height 17
click at [526, 380] on p "100" at bounding box center [550, 381] width 48 height 17
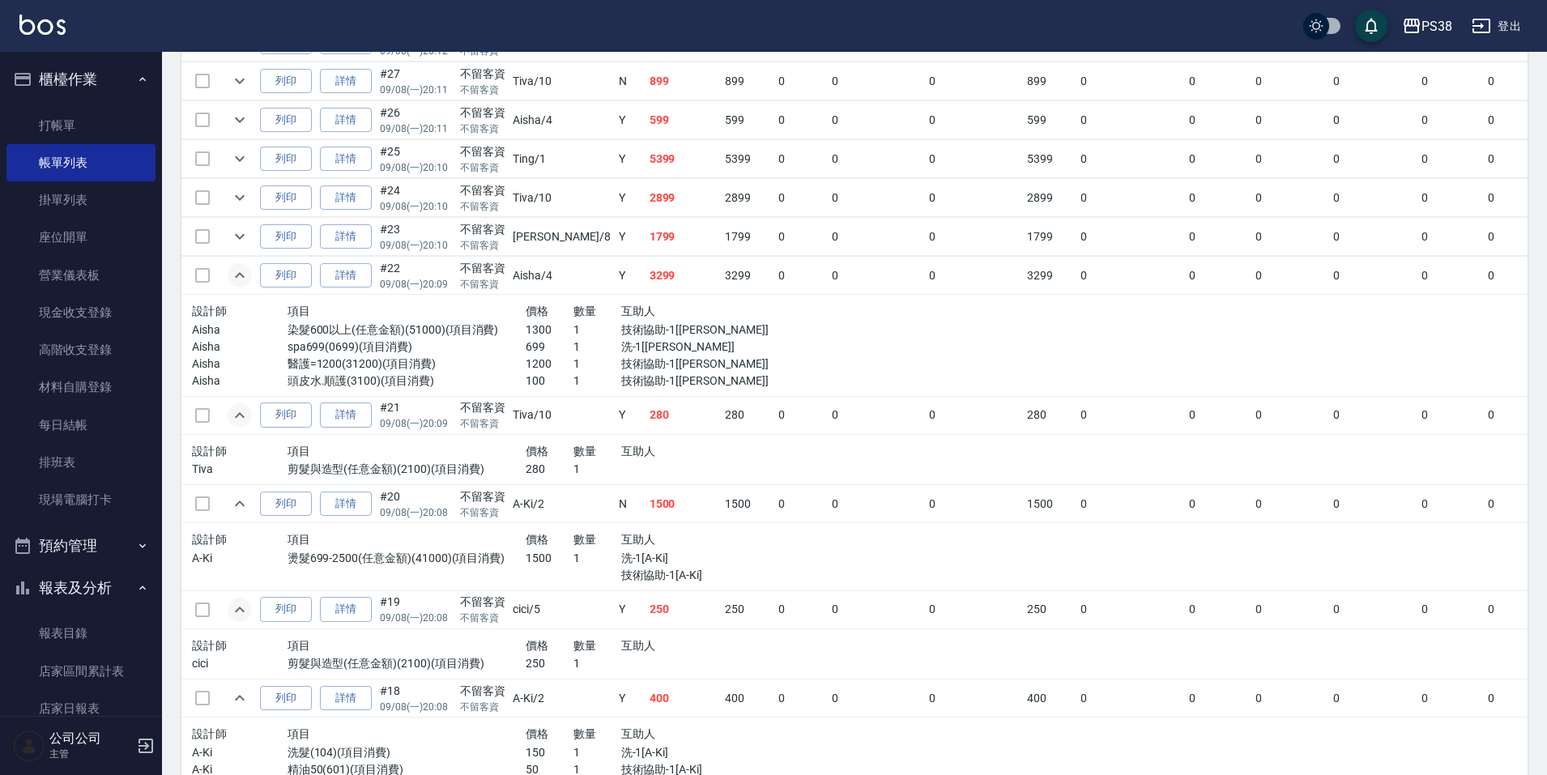
click at [656, 368] on p "技術協助-1[[PERSON_NAME]]" at bounding box center [692, 364] width 143 height 17
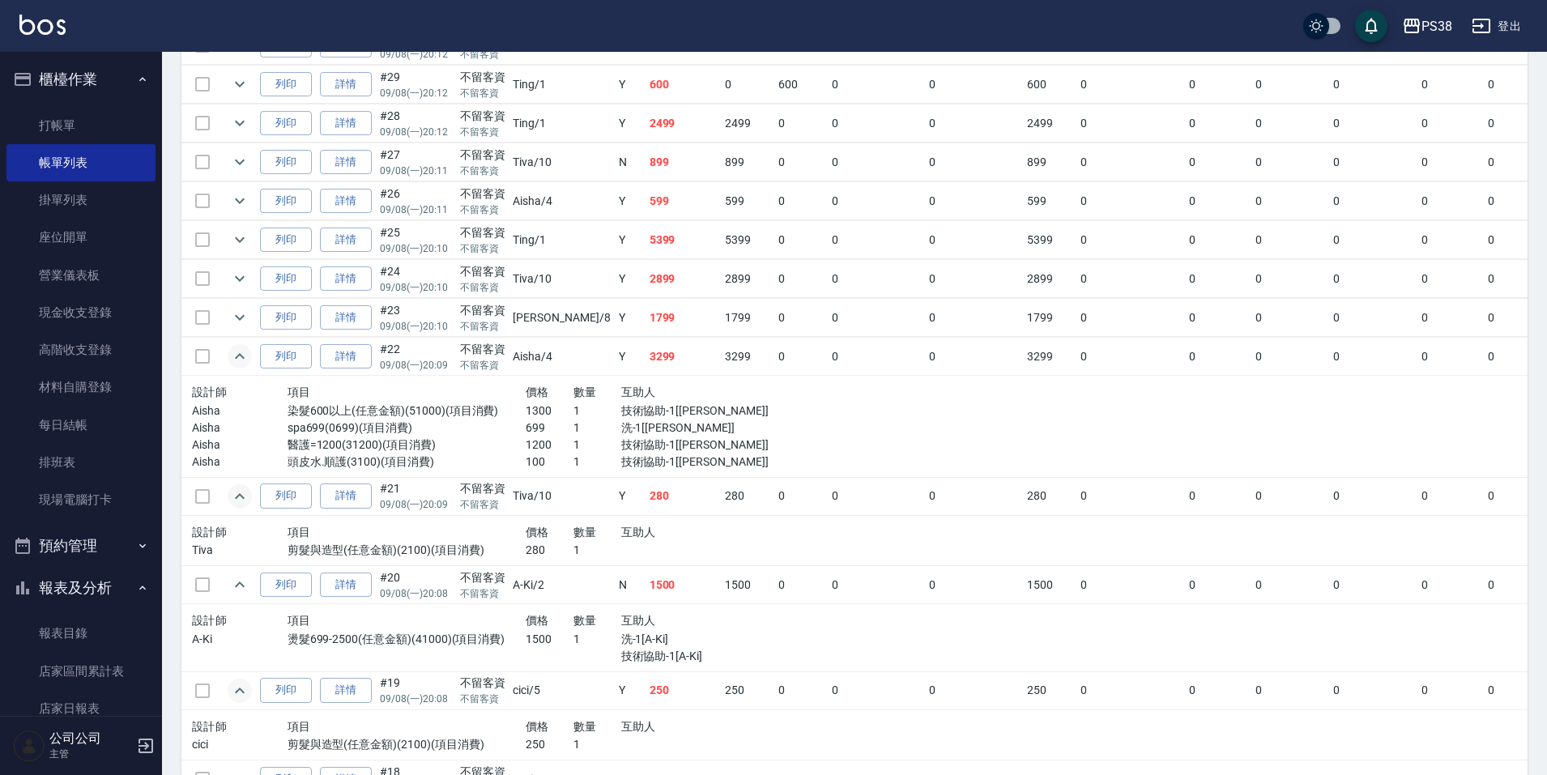
click at [645, 331] on td "1799" at bounding box center [683, 318] width 76 height 38
click at [244, 321] on icon "expand row" at bounding box center [239, 317] width 19 height 19
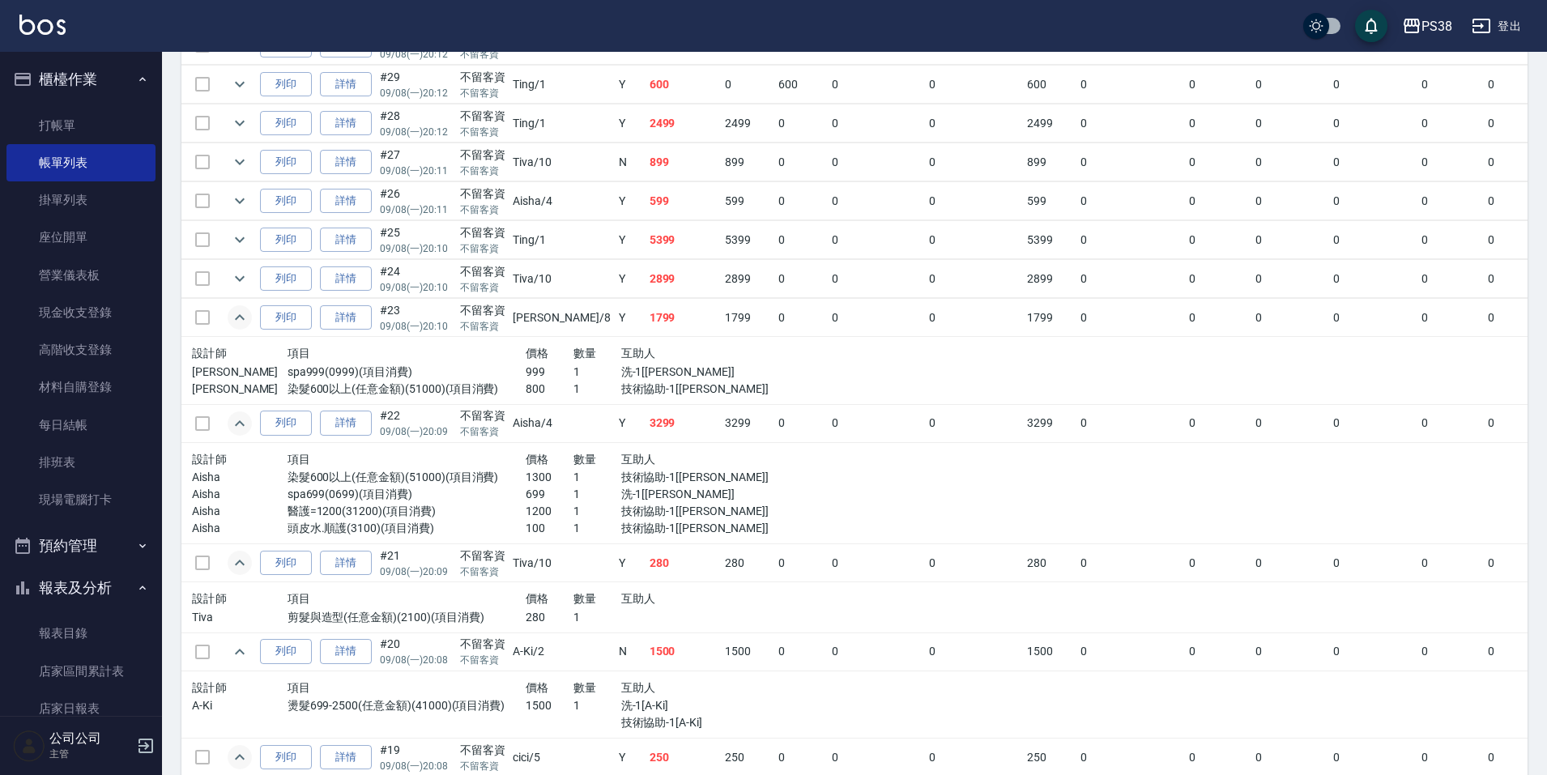
click at [653, 372] on p "洗-1[[PERSON_NAME]]" at bounding box center [692, 372] width 143 height 17
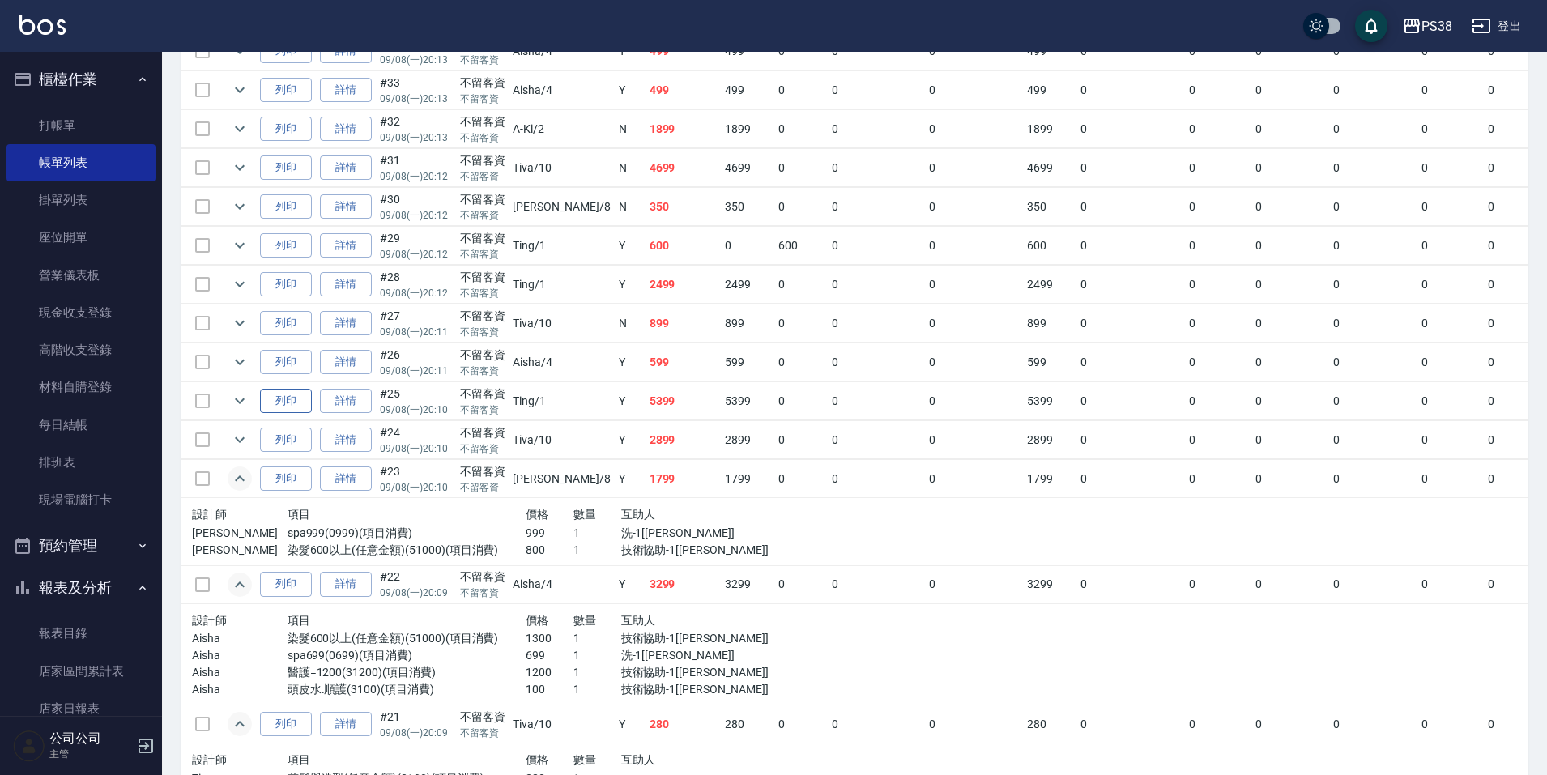
scroll to position [493, 0]
click at [243, 441] on icon "expand row" at bounding box center [239, 440] width 19 height 19
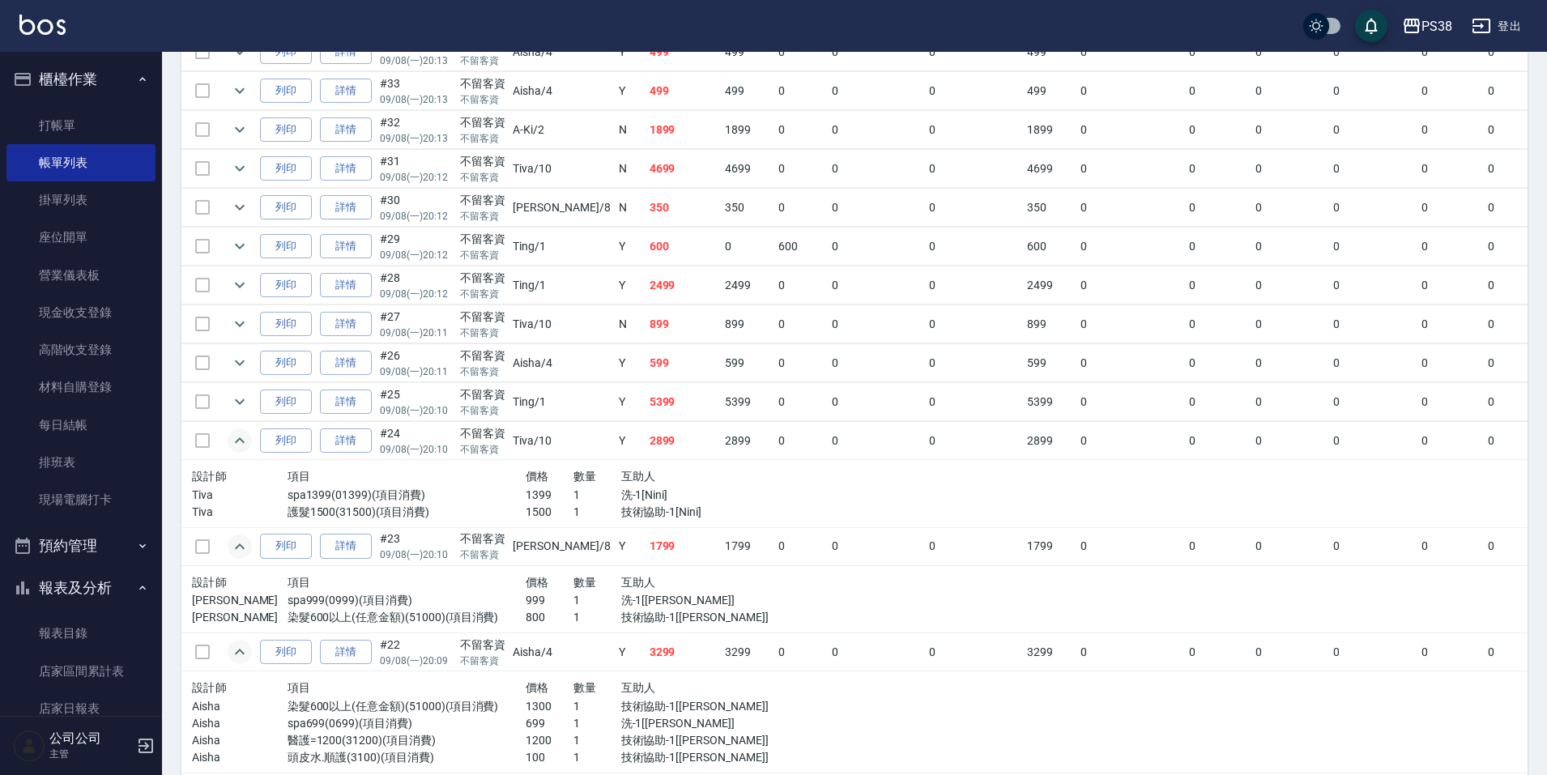
scroll to position [574, 0]
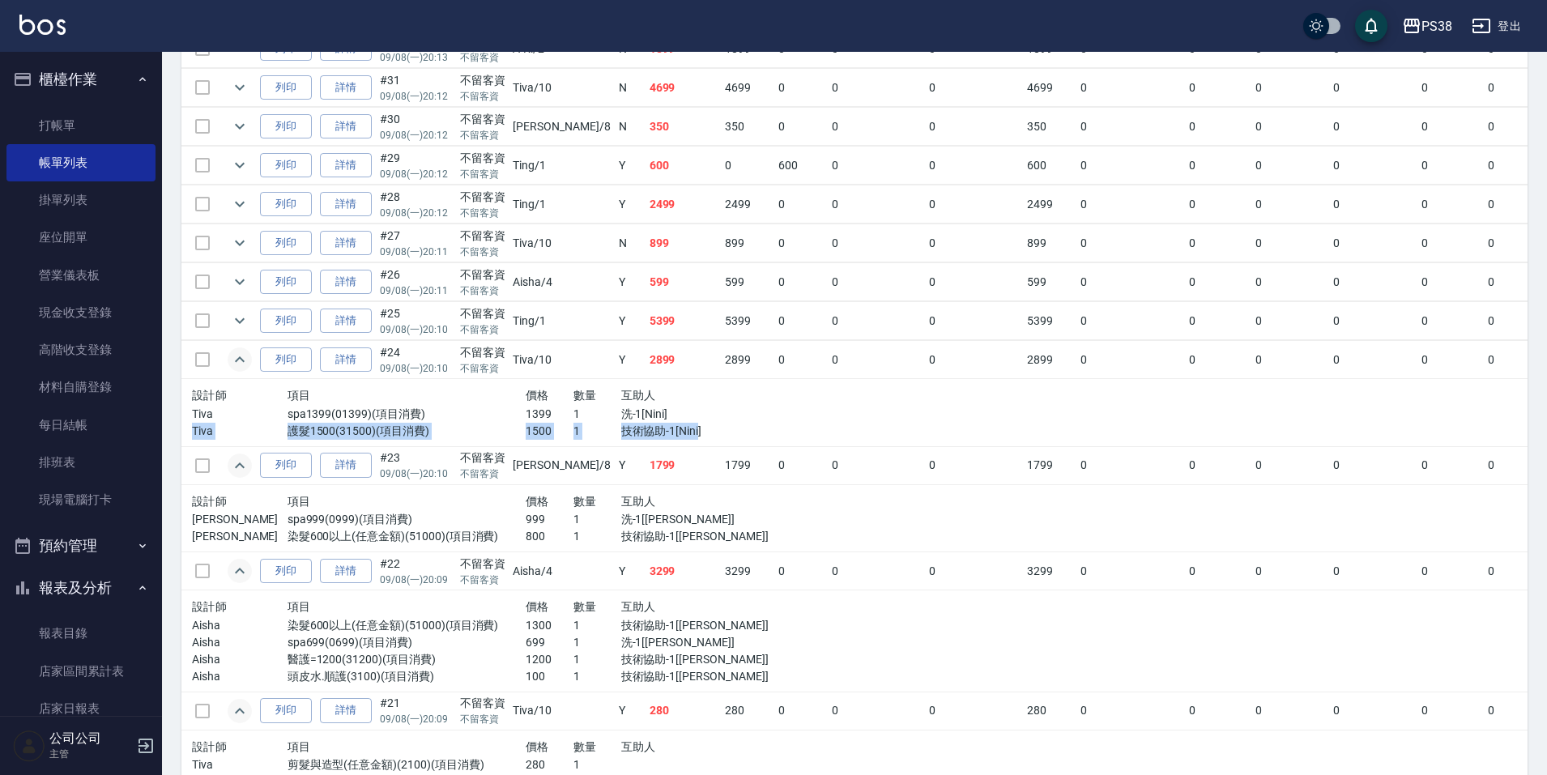
click at [654, 423] on div "設計師 項目 價格 數量 互助人 Tiva spa1399(01399)(項目消費) 1399 1 洗-1[Nini] Tiva 護髮1500(31500)(…" at bounding box center [478, 412] width 572 height 54
click at [774, 419] on td at bounding box center [1012, 413] width 477 height 68
click at [238, 322] on icon "expand row" at bounding box center [240, 321] width 10 height 6
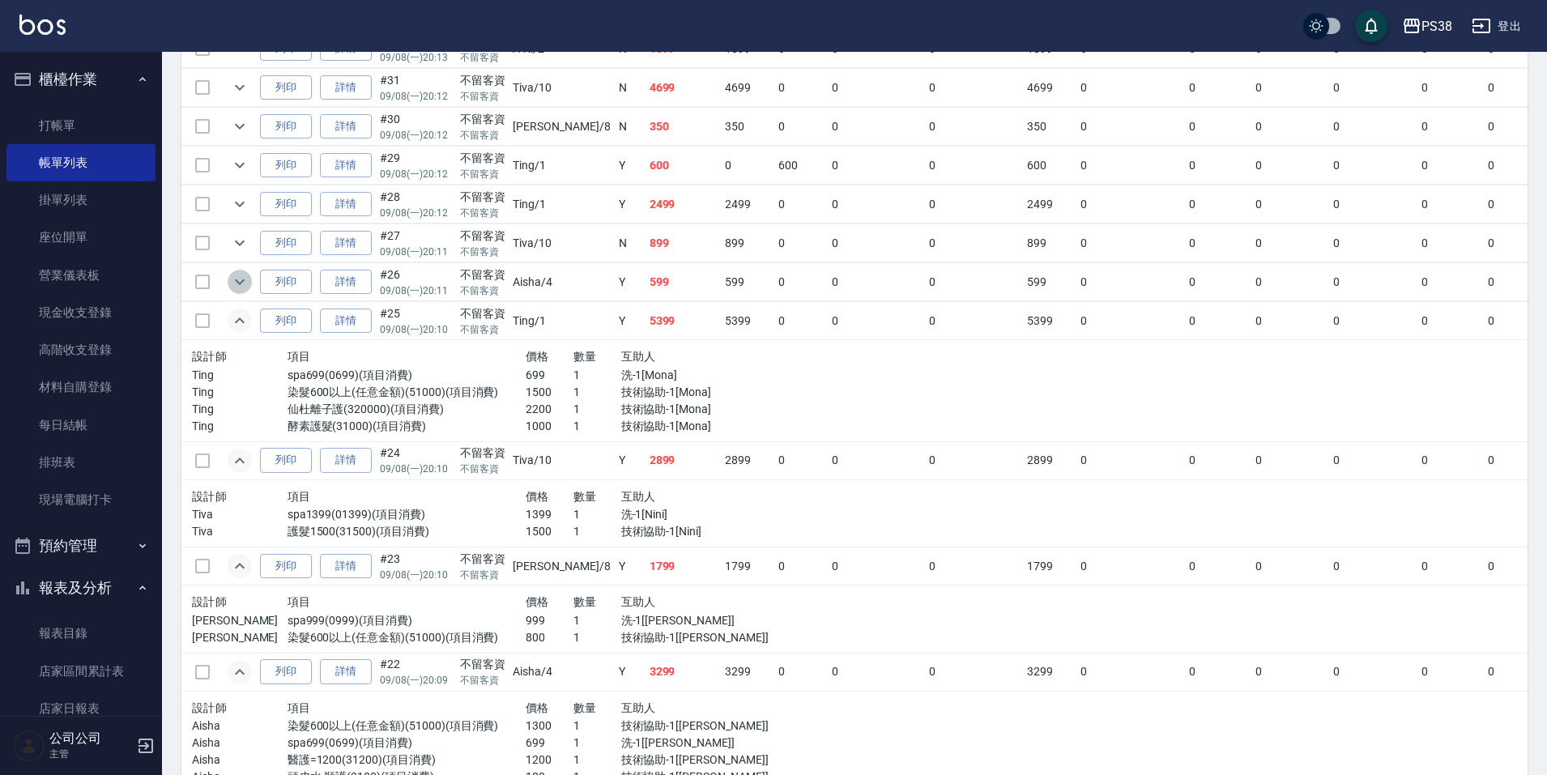
click at [242, 284] on icon "expand row" at bounding box center [239, 281] width 19 height 19
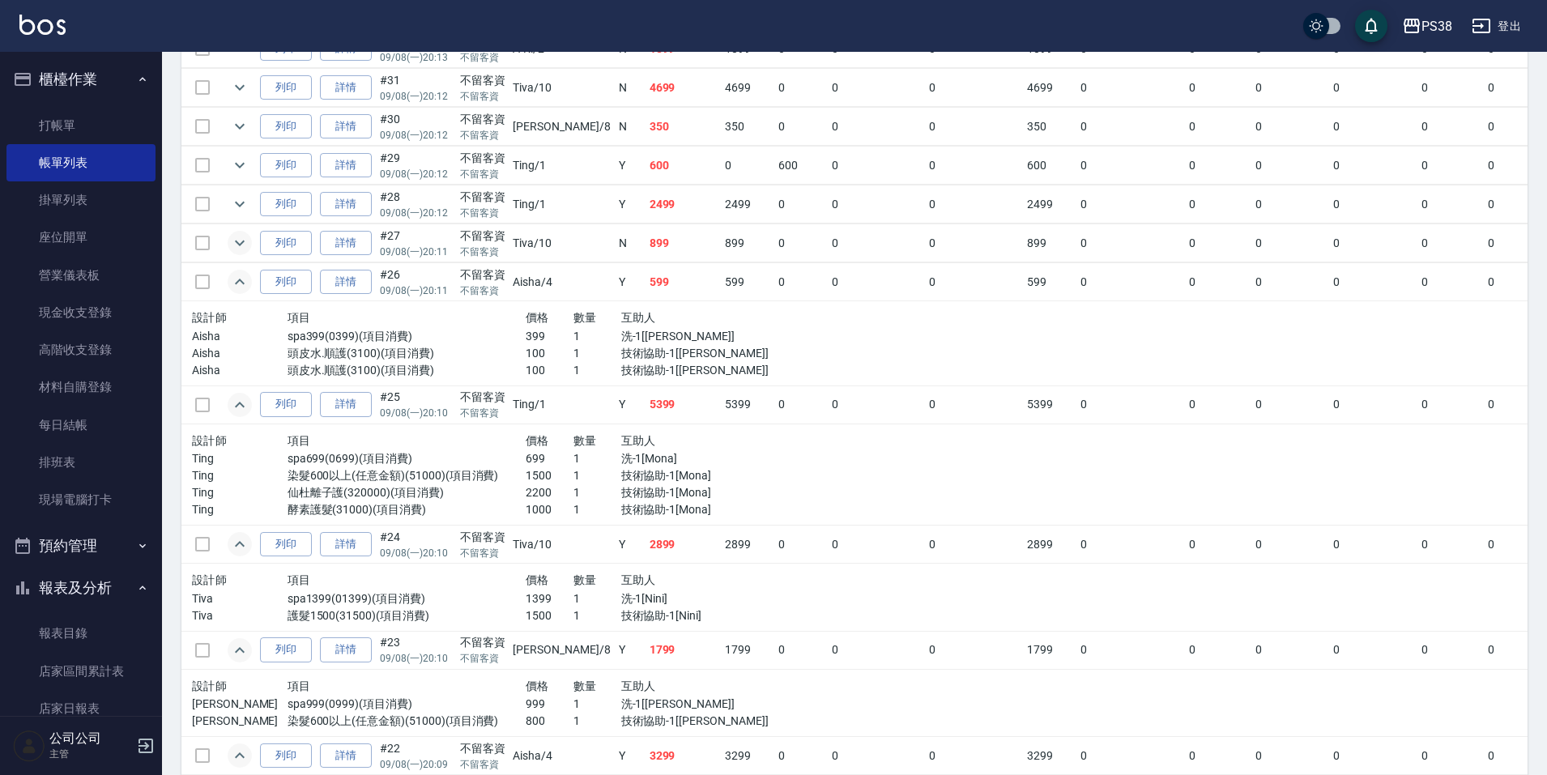
click at [236, 253] on button "expand row" at bounding box center [240, 243] width 24 height 24
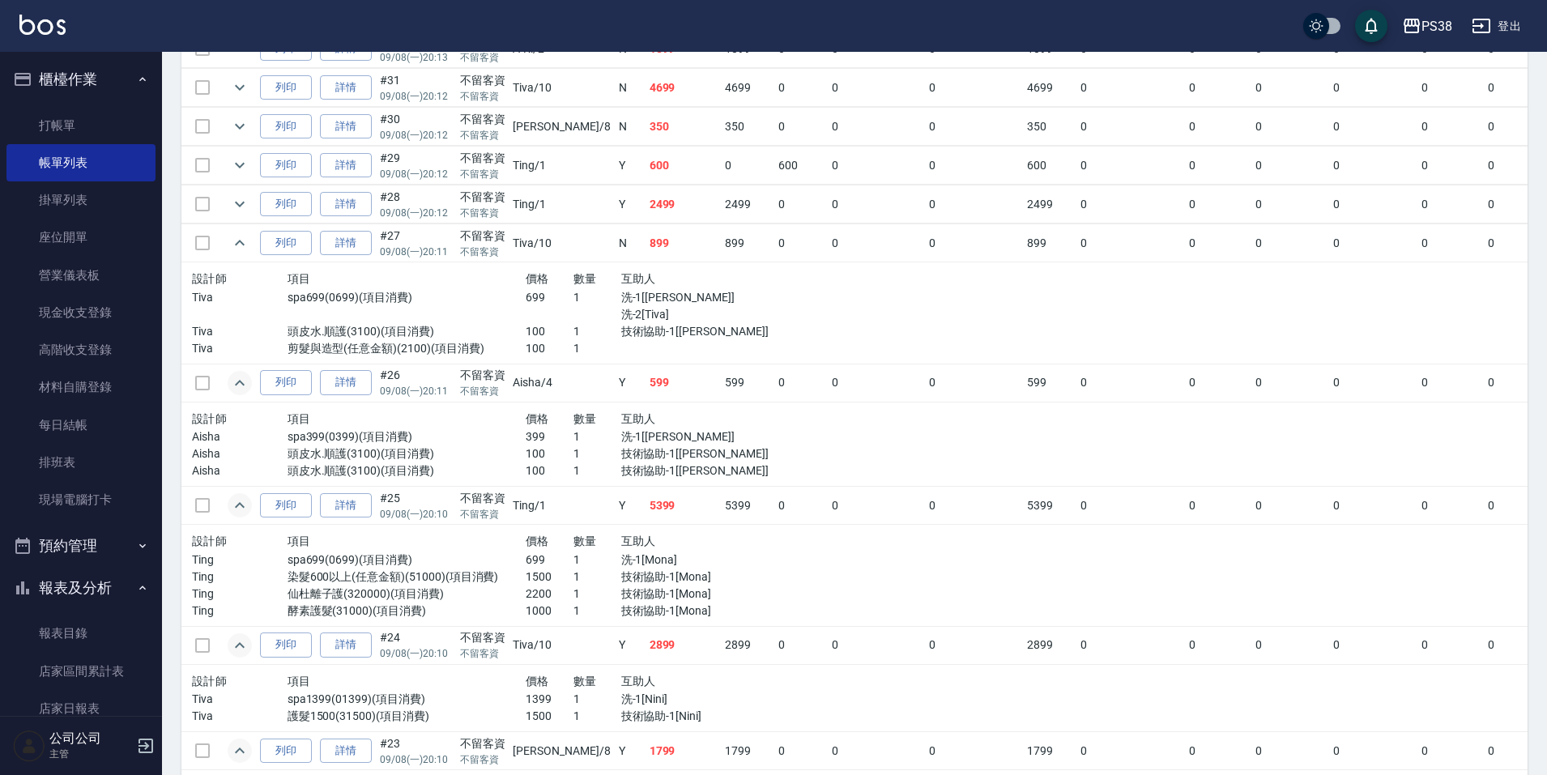
click at [694, 318] on p "洗-2[Tiva]" at bounding box center [692, 314] width 143 height 17
click at [651, 325] on p "技術協助-1[[PERSON_NAME]]" at bounding box center [692, 331] width 143 height 17
click at [653, 351] on div at bounding box center [692, 348] width 143 height 17
click at [239, 199] on icon "expand row" at bounding box center [239, 203] width 19 height 19
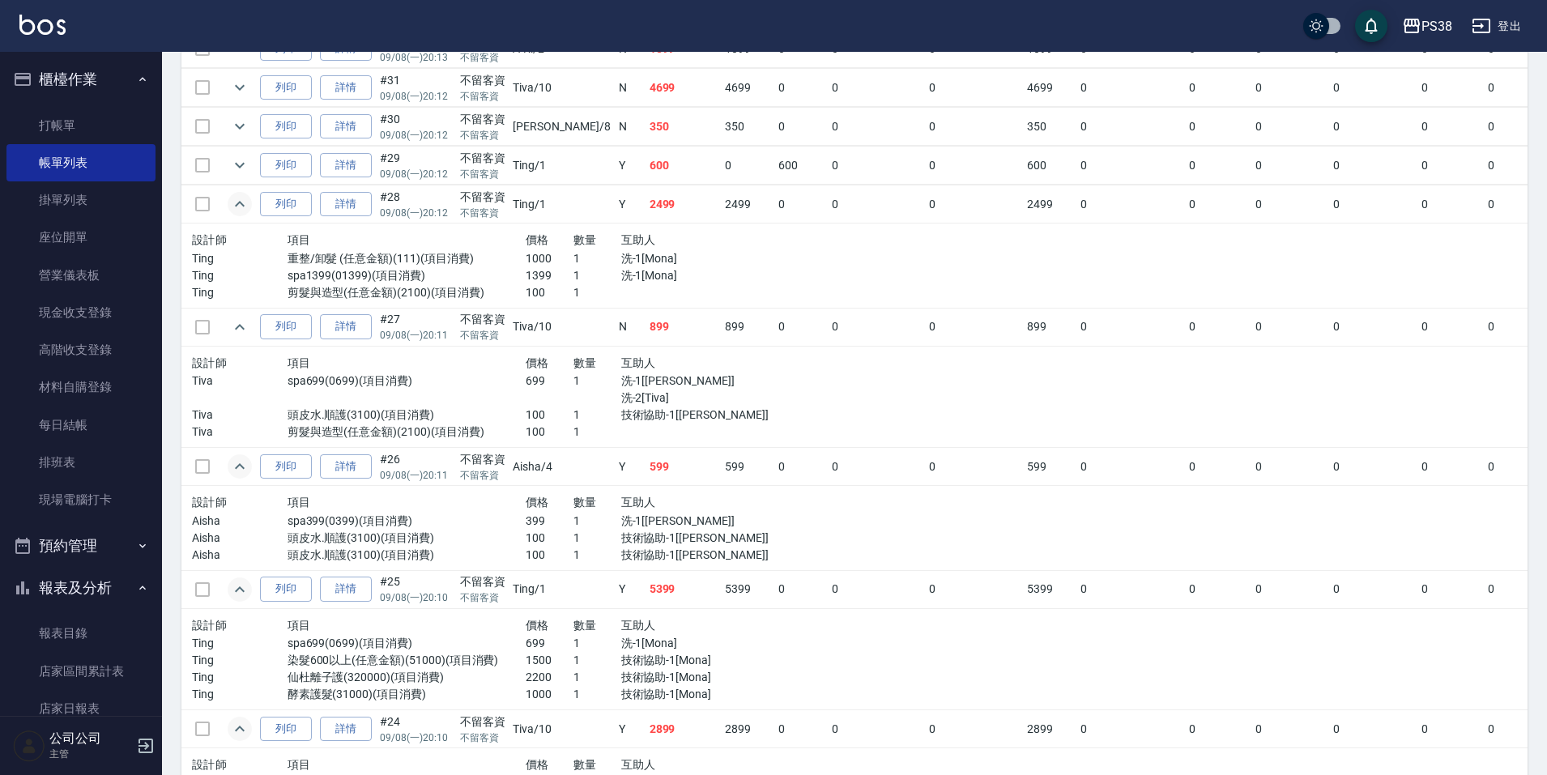
drag, startPoint x: 517, startPoint y: 258, endPoint x: 524, endPoint y: 270, distance: 14.9
click at [526, 258] on p "1000" at bounding box center [550, 258] width 48 height 17
click at [534, 287] on p "100" at bounding box center [550, 292] width 48 height 17
click at [532, 296] on p "100" at bounding box center [550, 292] width 48 height 17
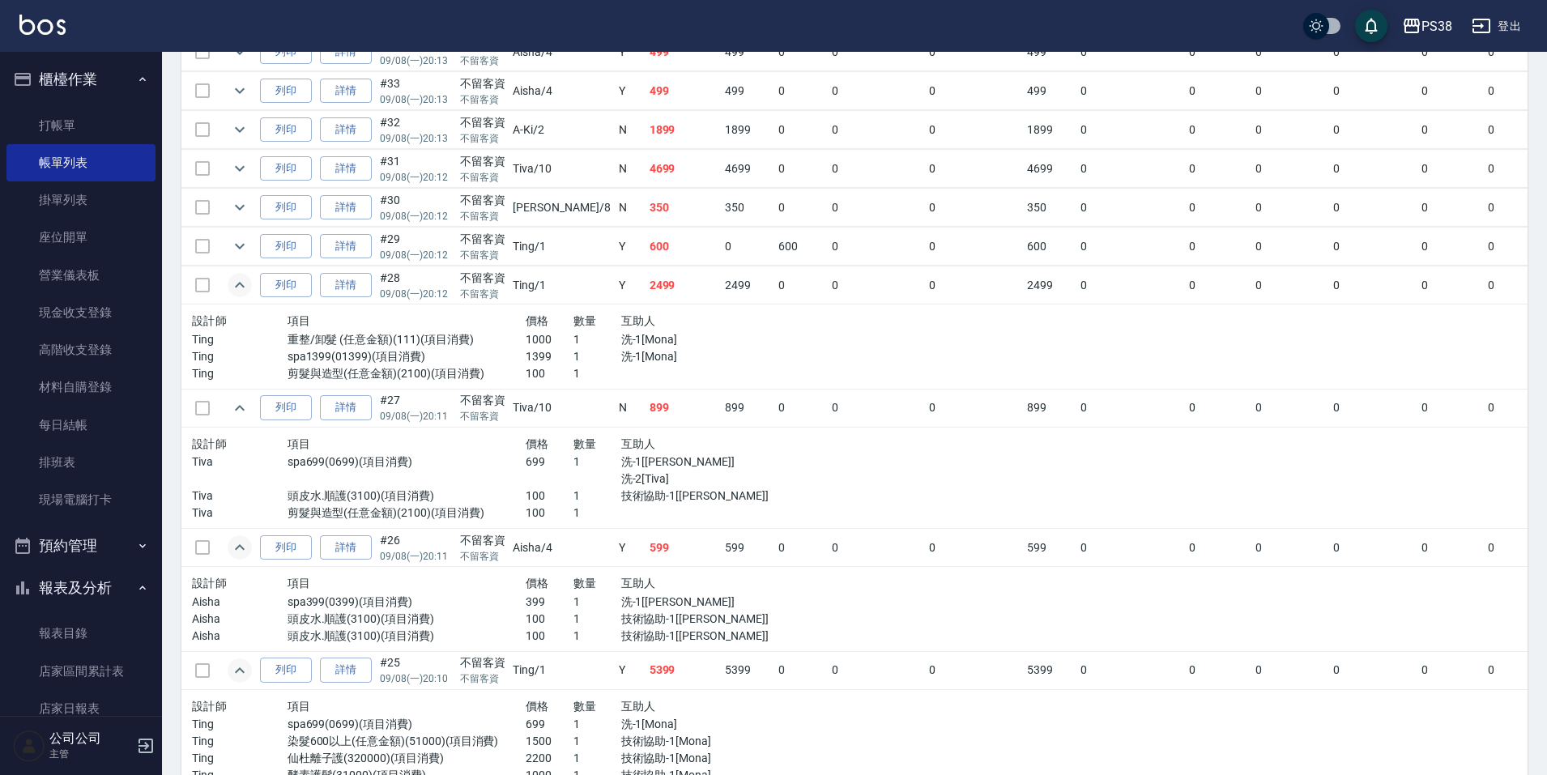
scroll to position [412, 0]
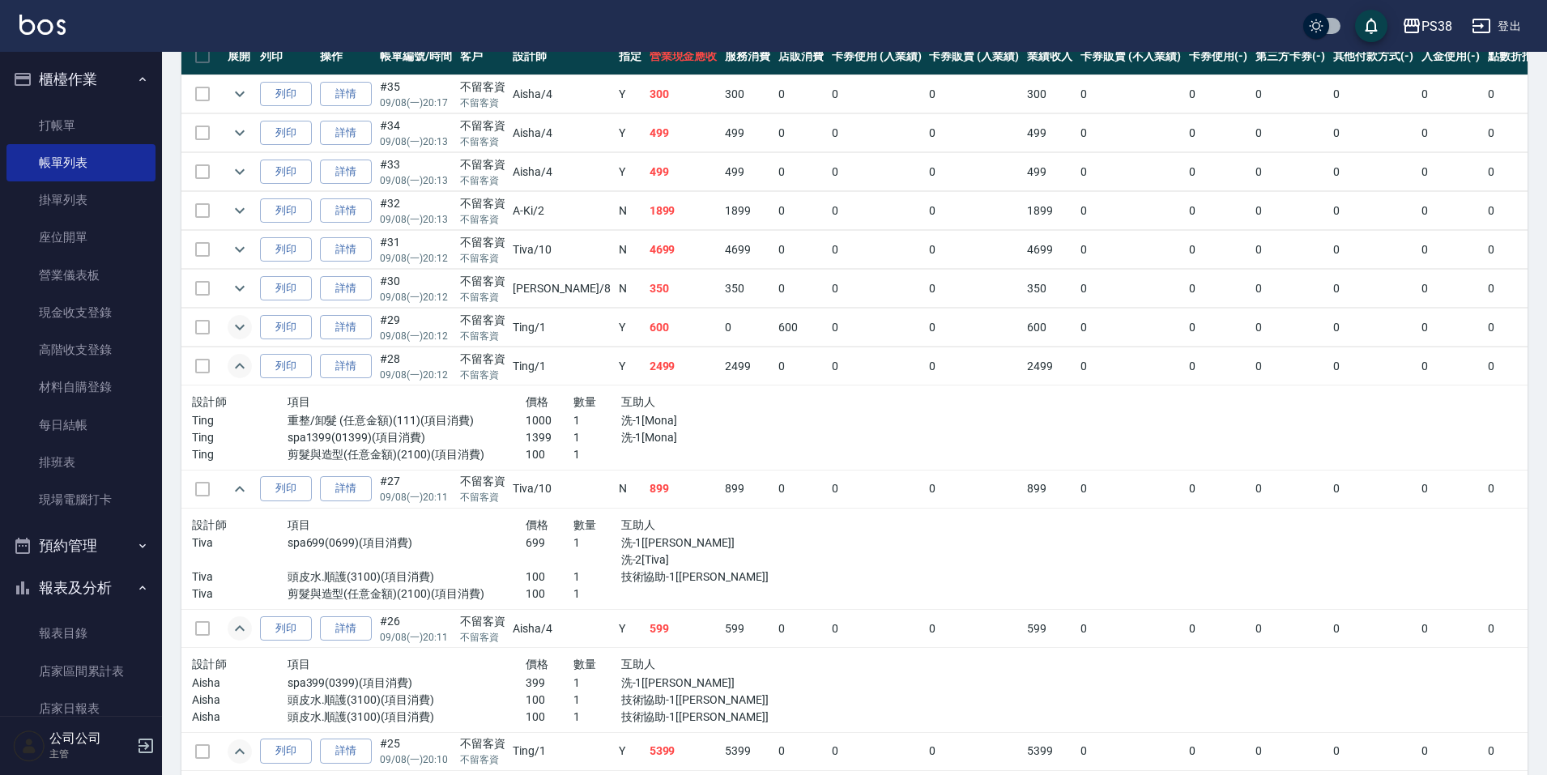
click at [245, 318] on icon "expand row" at bounding box center [239, 326] width 19 height 19
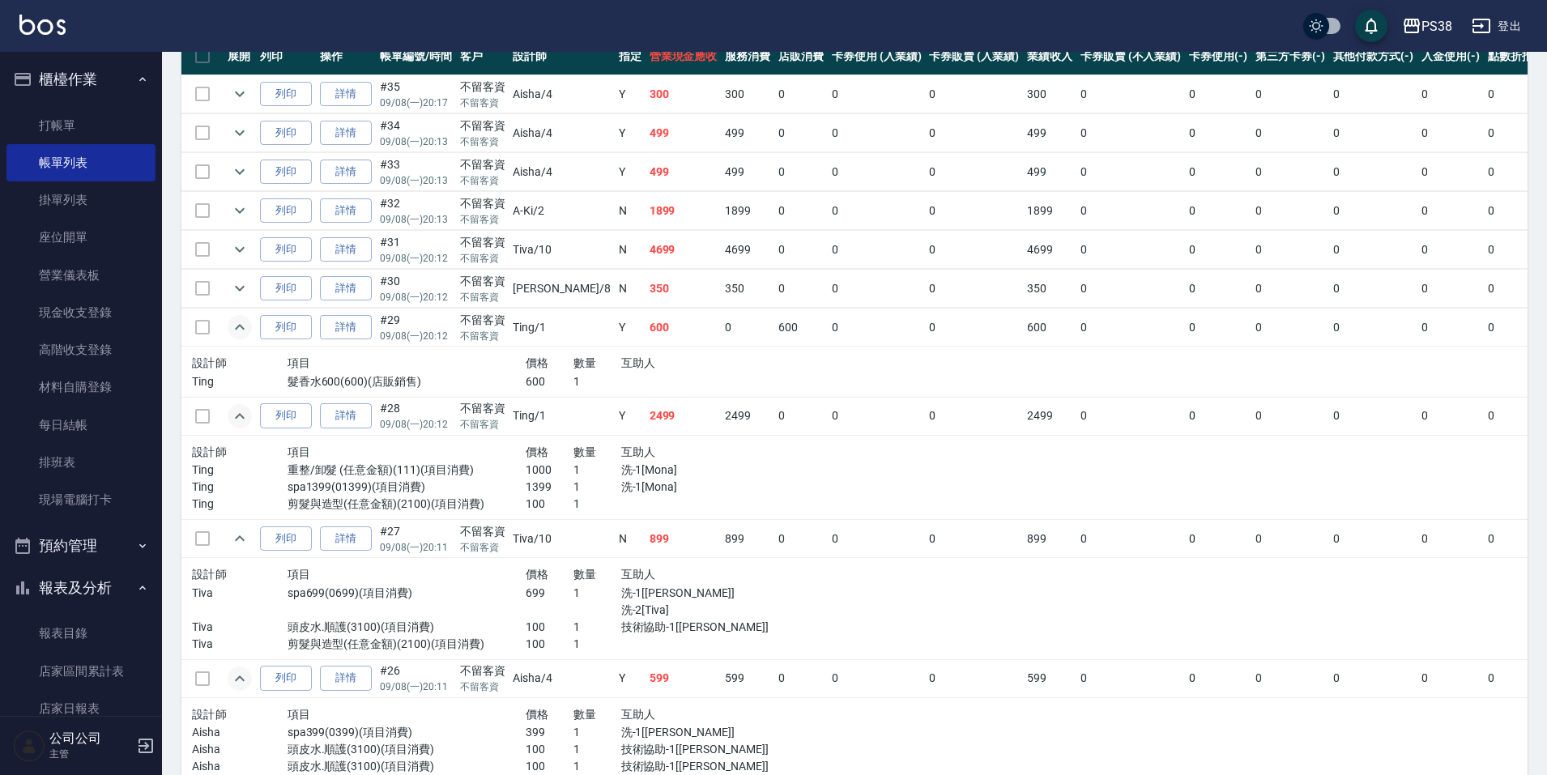
click at [642, 389] on div at bounding box center [692, 381] width 143 height 17
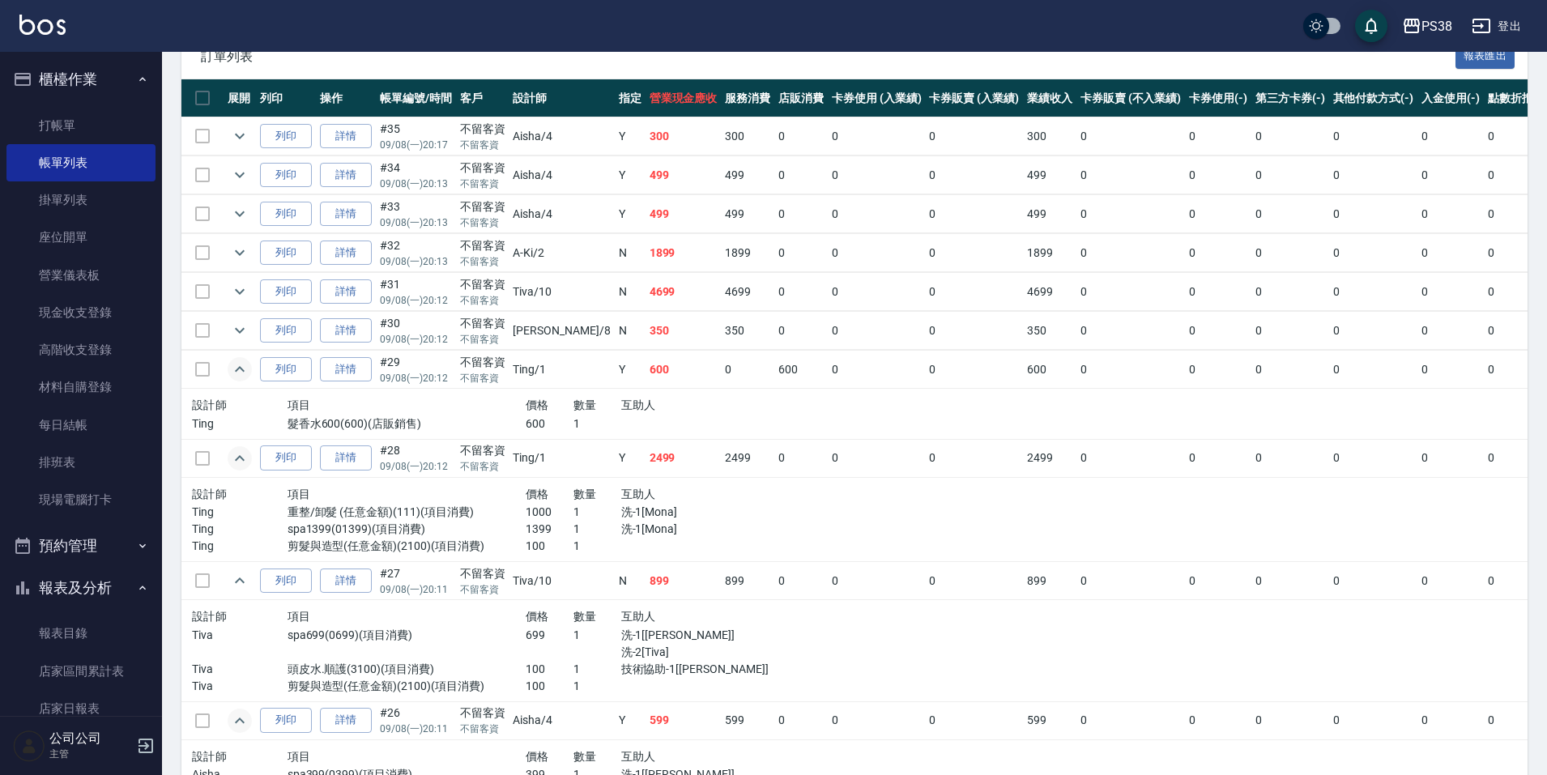
scroll to position [331, 0]
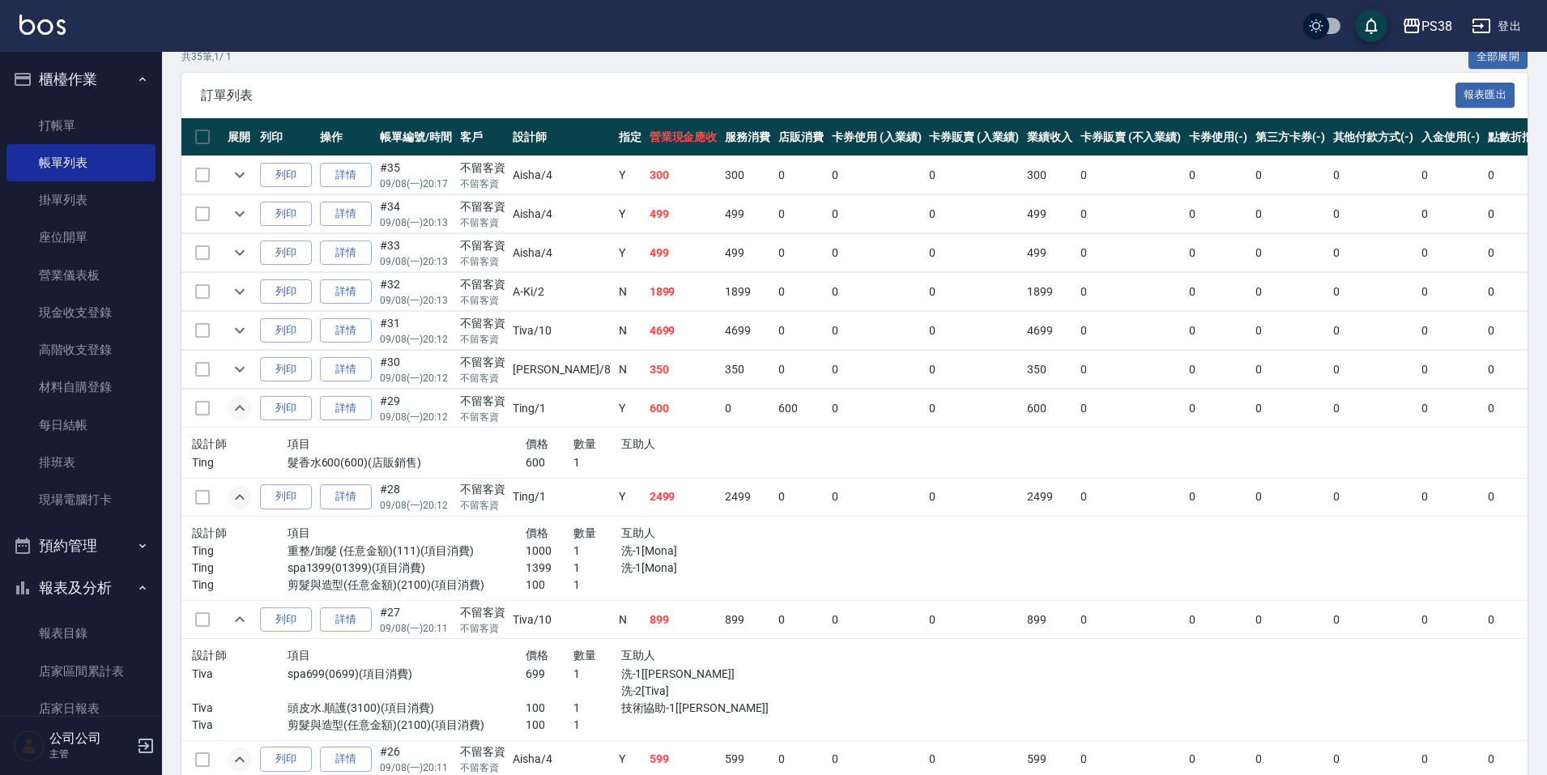
click at [645, 385] on td "350" at bounding box center [683, 370] width 76 height 38
click at [645, 334] on td "4699" at bounding box center [683, 331] width 76 height 38
click at [253, 326] on td at bounding box center [240, 331] width 32 height 38
click at [252, 326] on td at bounding box center [240, 331] width 32 height 38
drag, startPoint x: 255, startPoint y: 332, endPoint x: 241, endPoint y: 331, distance: 14.6
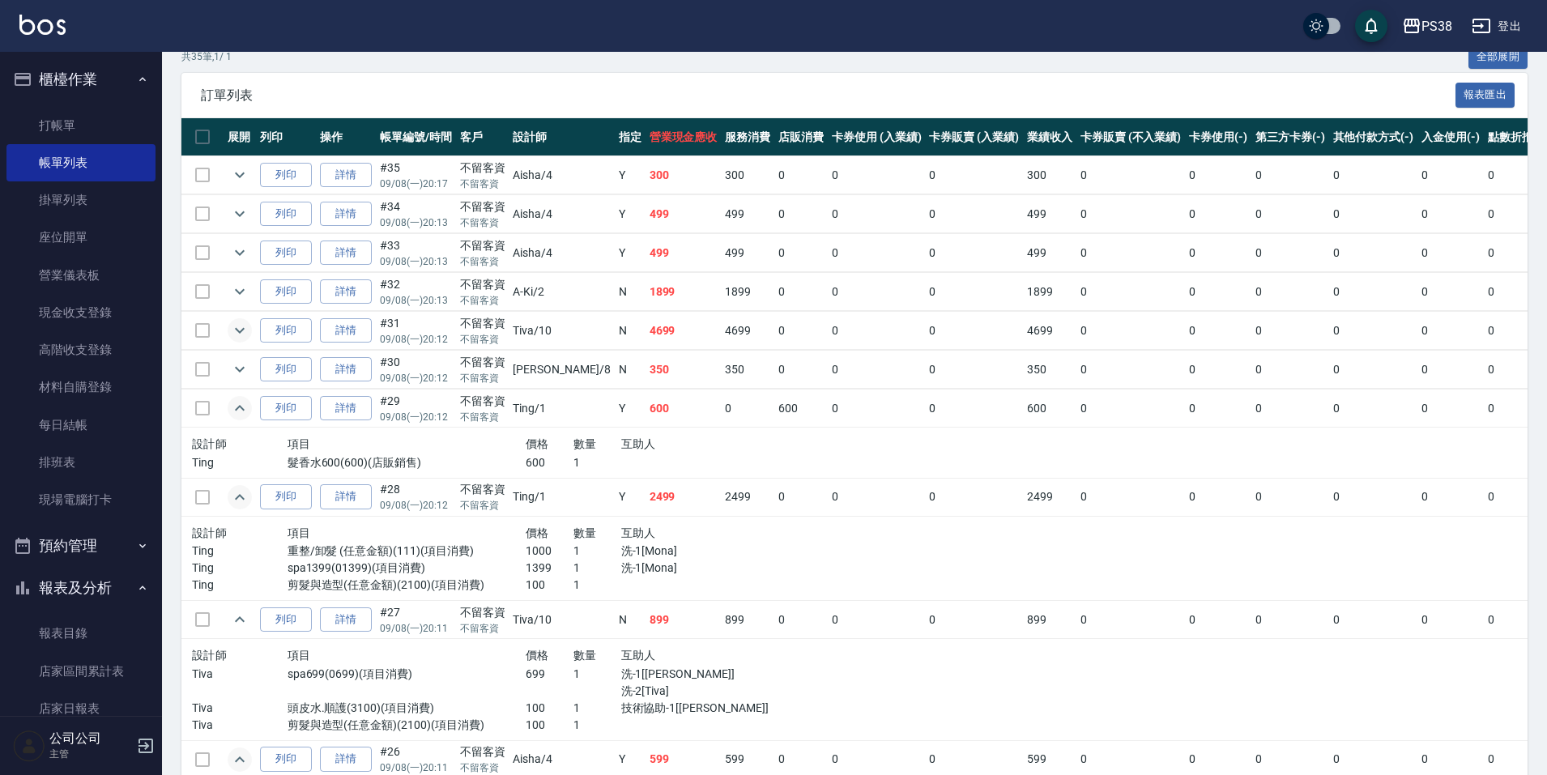
click at [250, 333] on td at bounding box center [240, 331] width 32 height 38
click at [241, 331] on icon "expand row" at bounding box center [240, 331] width 10 height 6
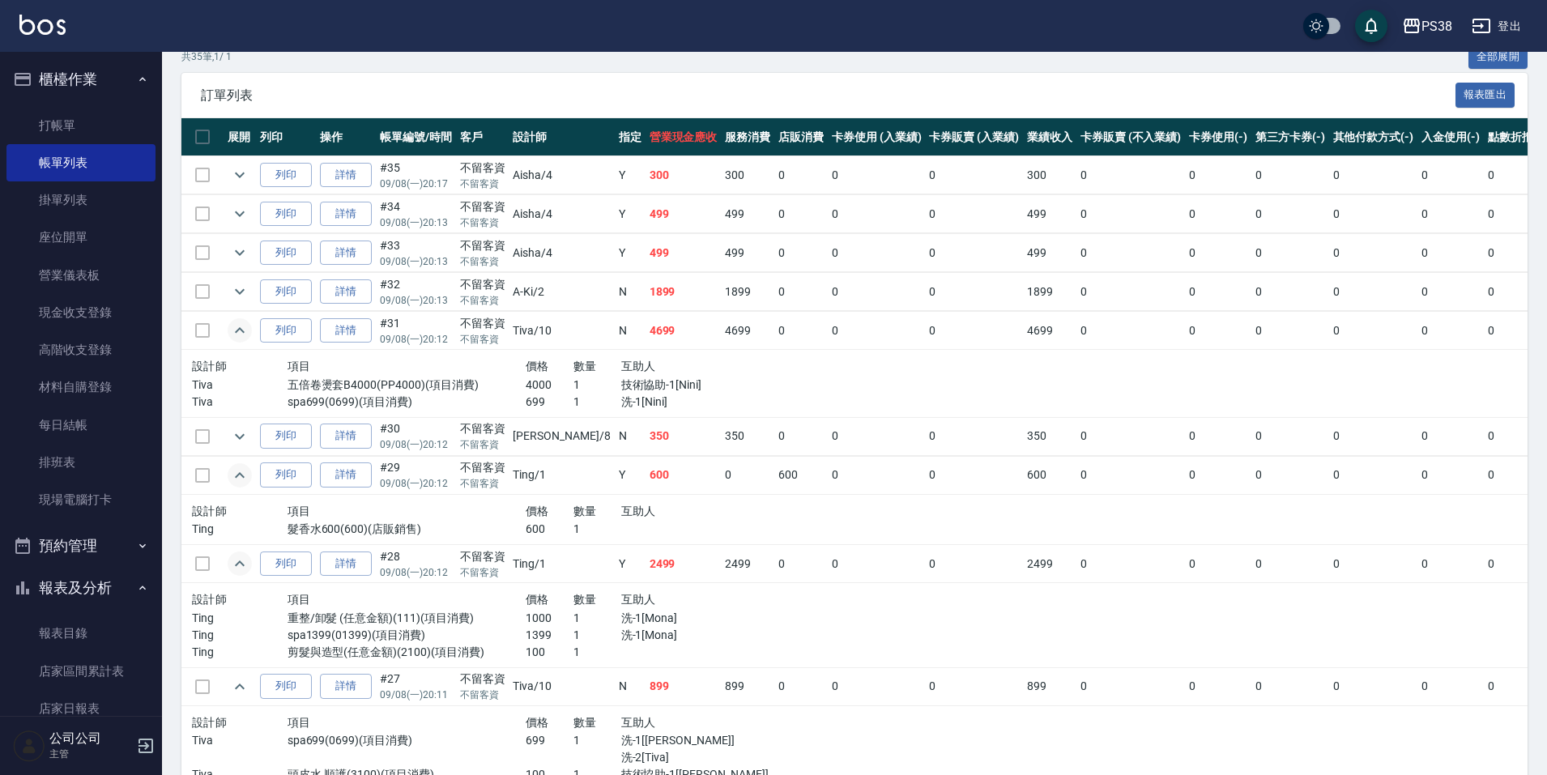
click at [774, 411] on td at bounding box center [1012, 384] width 477 height 68
click at [645, 299] on td "1899" at bounding box center [683, 292] width 76 height 38
click at [228, 288] on button "expand row" at bounding box center [240, 291] width 24 height 24
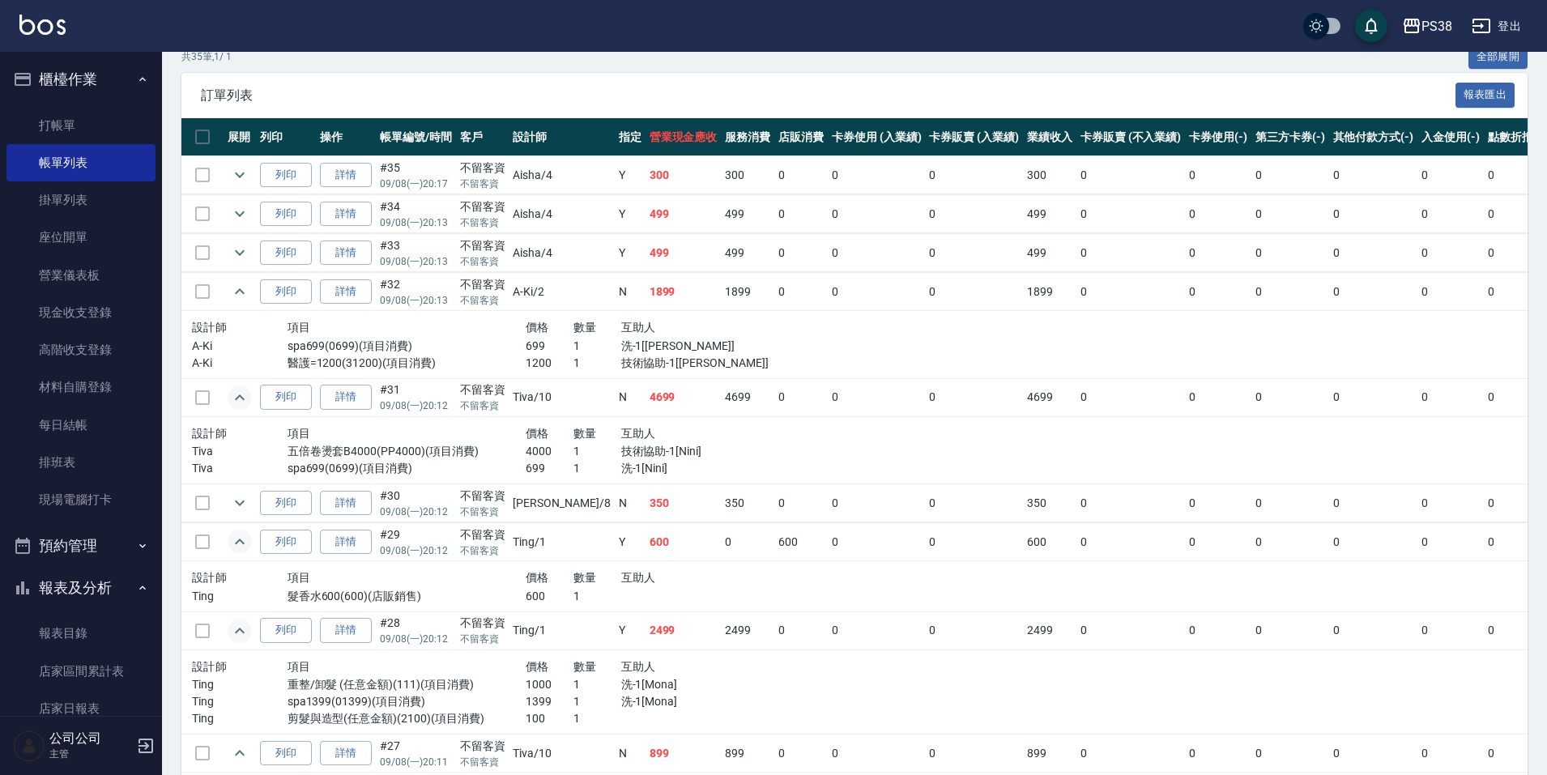
click at [645, 253] on td "499" at bounding box center [683, 253] width 76 height 38
click at [645, 221] on td "499" at bounding box center [683, 214] width 76 height 38
click at [645, 181] on td "300" at bounding box center [683, 175] width 76 height 38
click at [777, 436] on td at bounding box center [1012, 450] width 477 height 68
click at [79, 417] on link "每日結帳" at bounding box center [80, 425] width 149 height 37
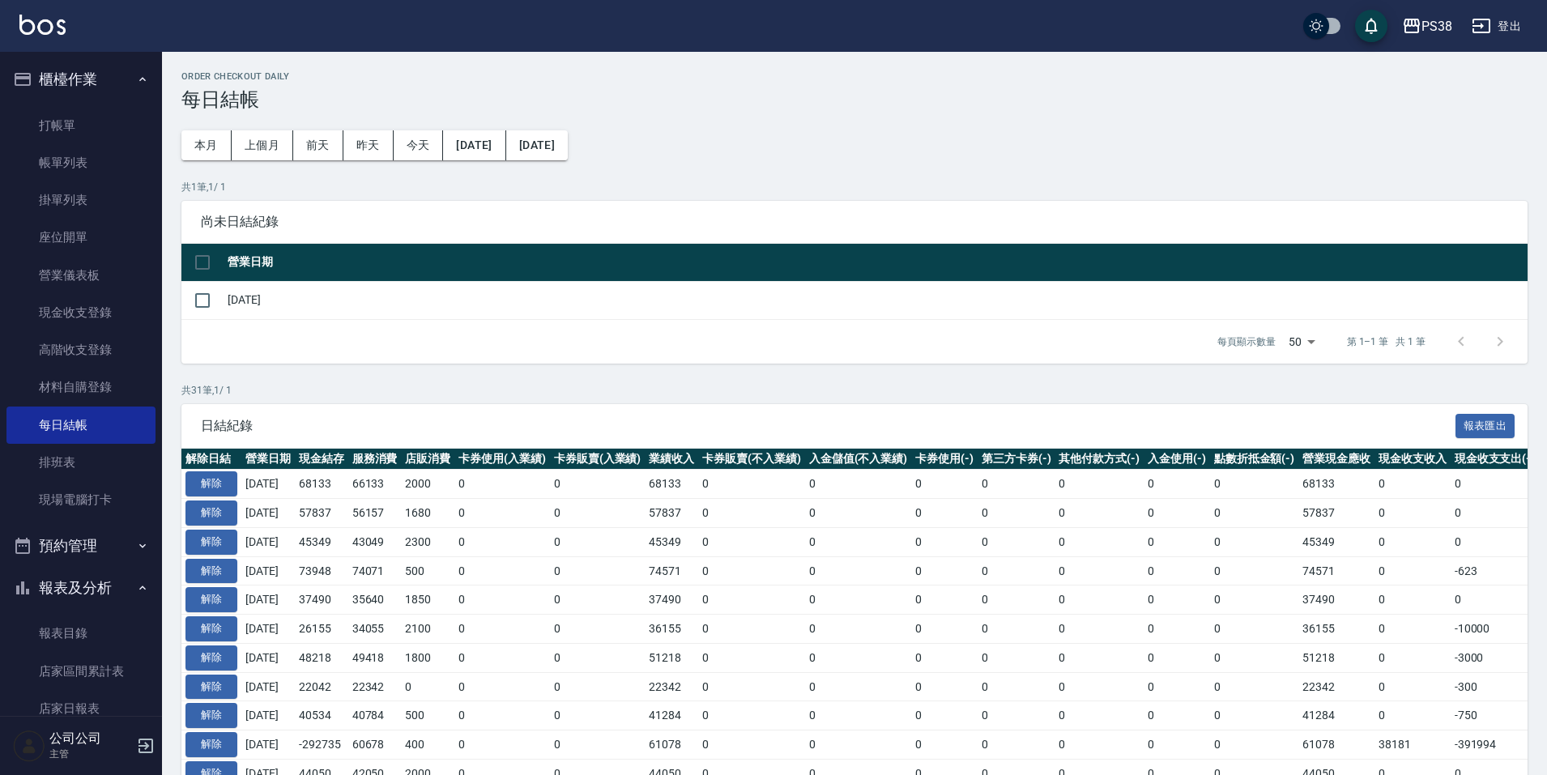
click at [339, 515] on td "57837" at bounding box center [321, 513] width 53 height 29
